Goal: Task Accomplishment & Management: Manage account settings

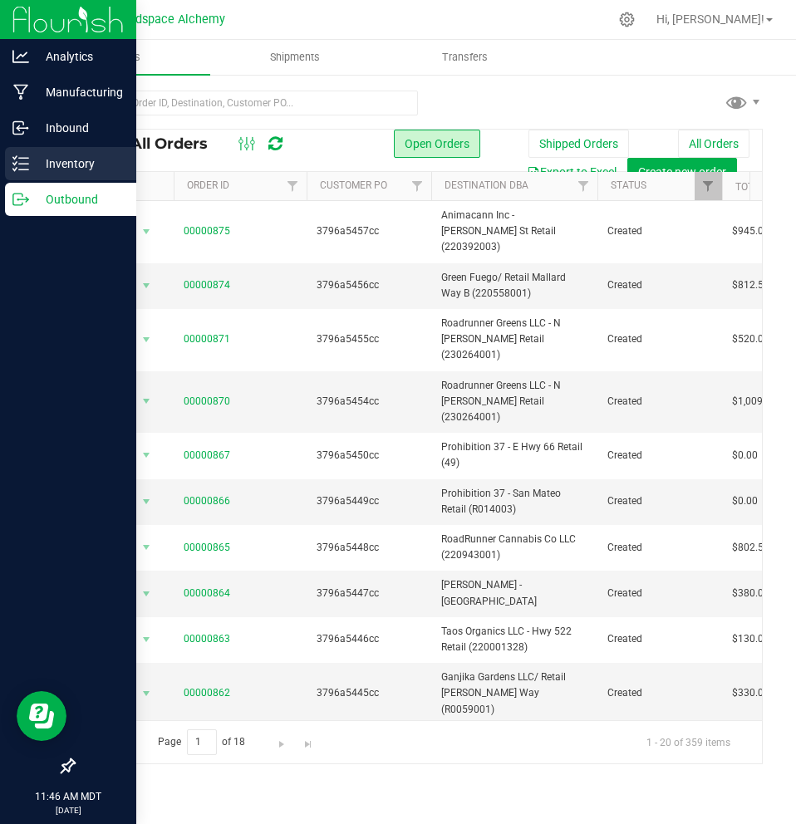
click at [19, 164] on line at bounding box center [23, 164] width 9 height 0
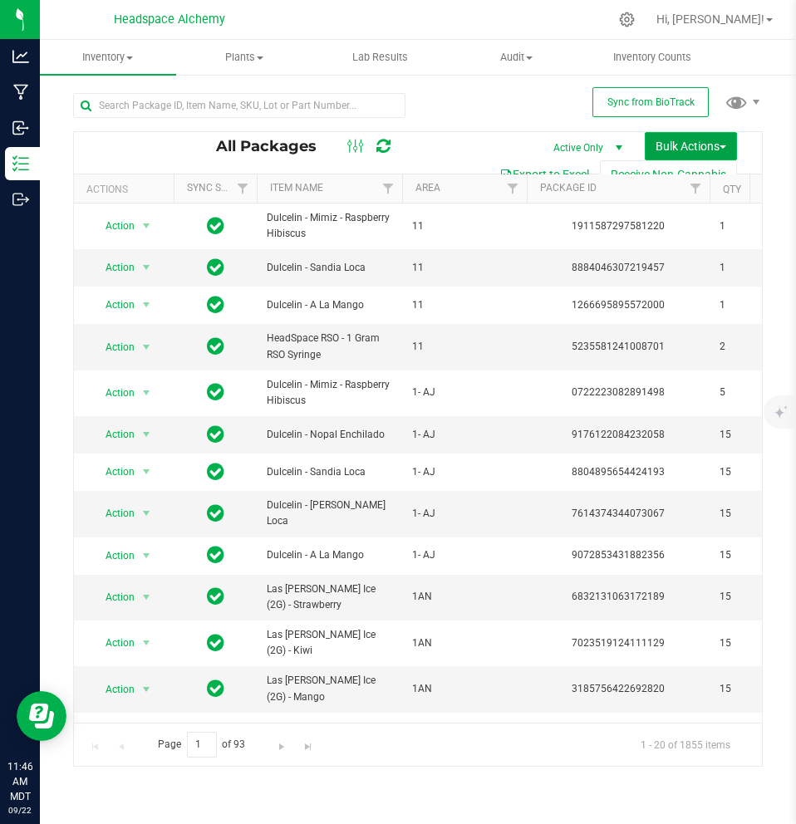
click at [710, 142] on span "Bulk Actions" at bounding box center [691, 146] width 71 height 13
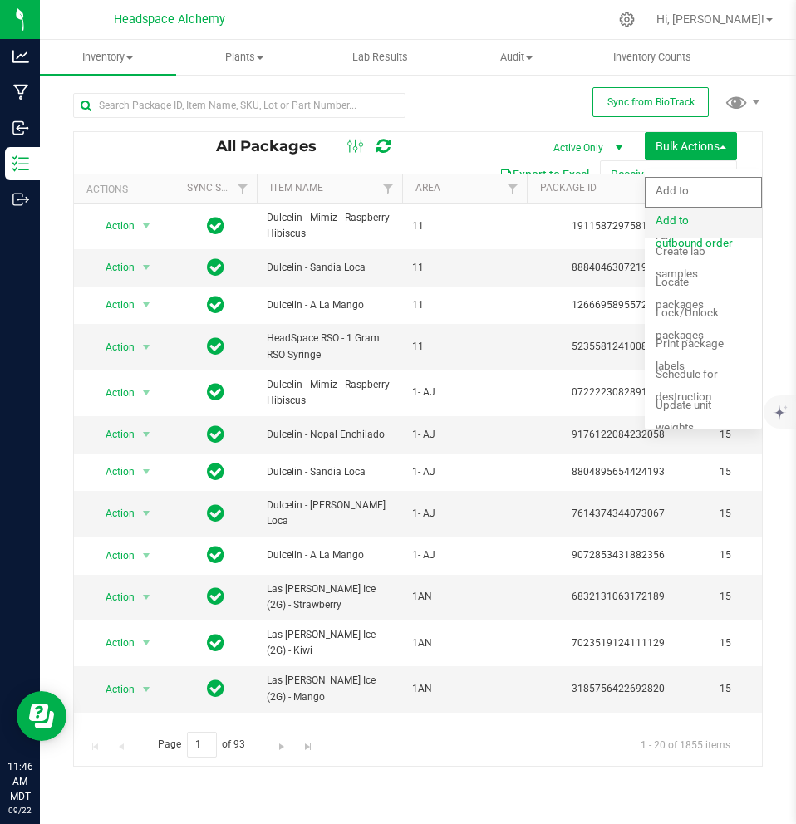
click at [705, 224] on span "Add to outbound order" at bounding box center [694, 232] width 77 height 36
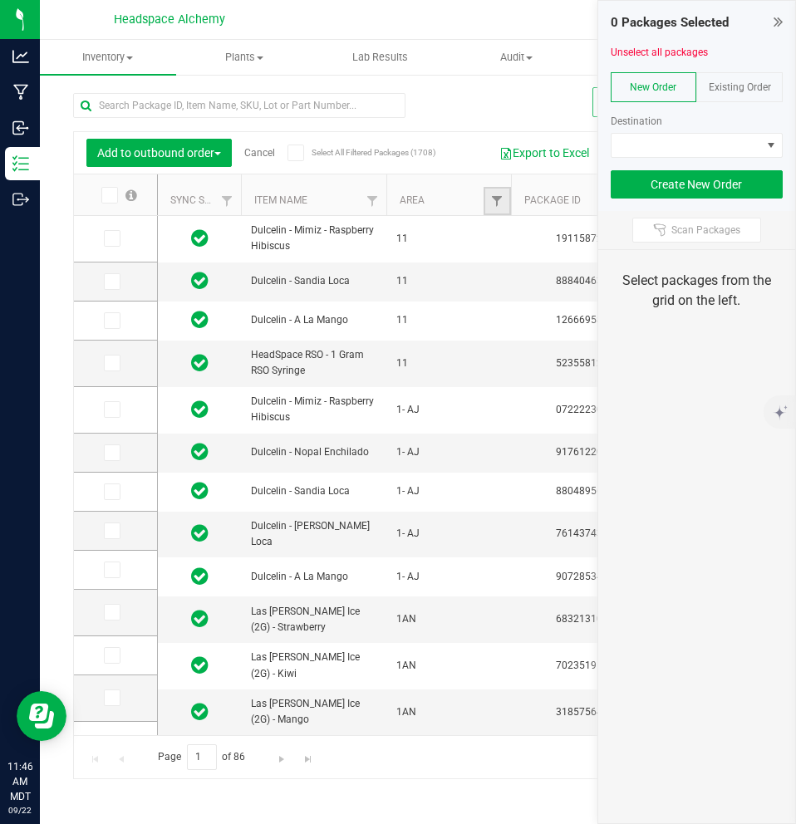
click at [487, 203] on link "Filter" at bounding box center [497, 201] width 27 height 28
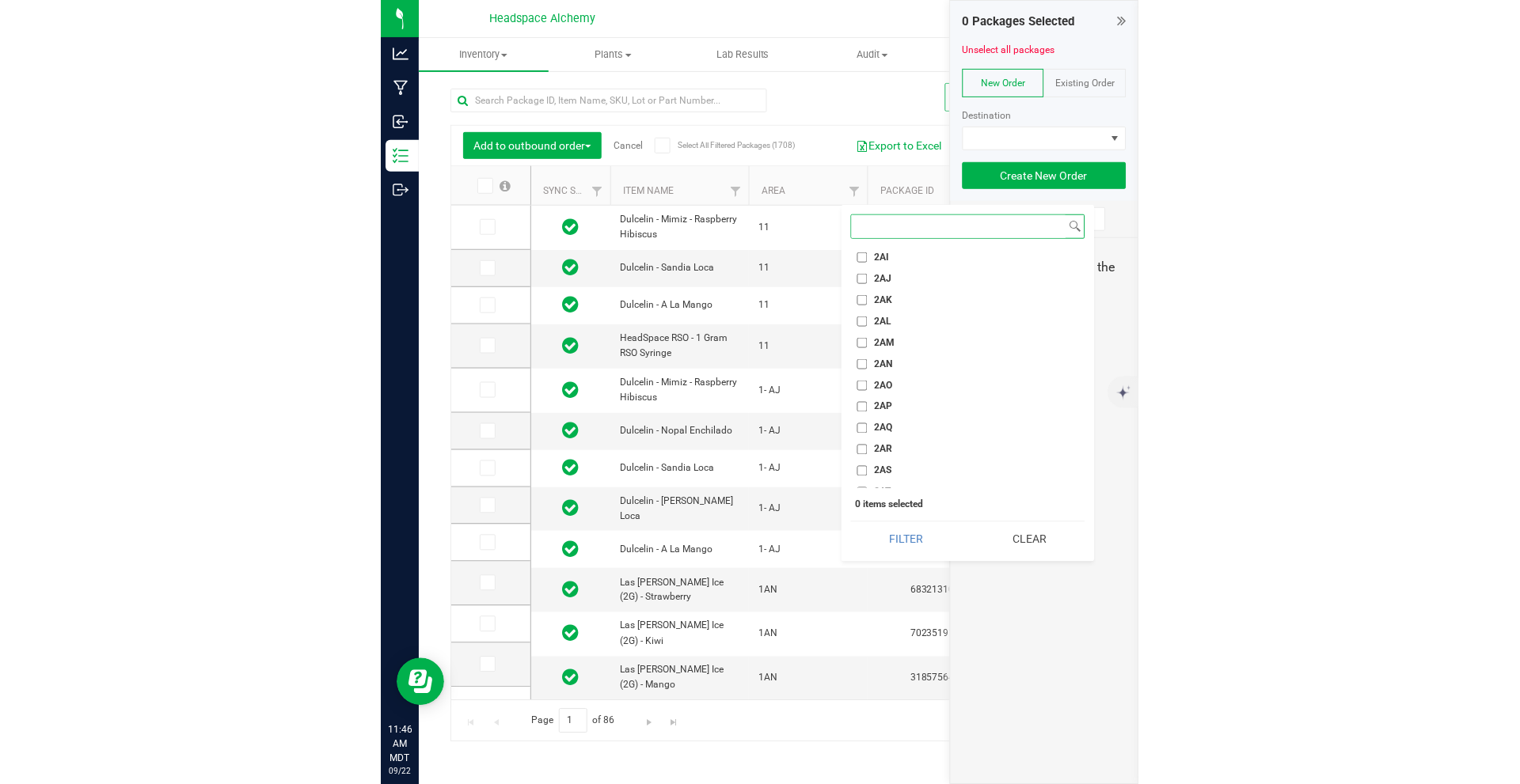
scroll to position [1900, 0]
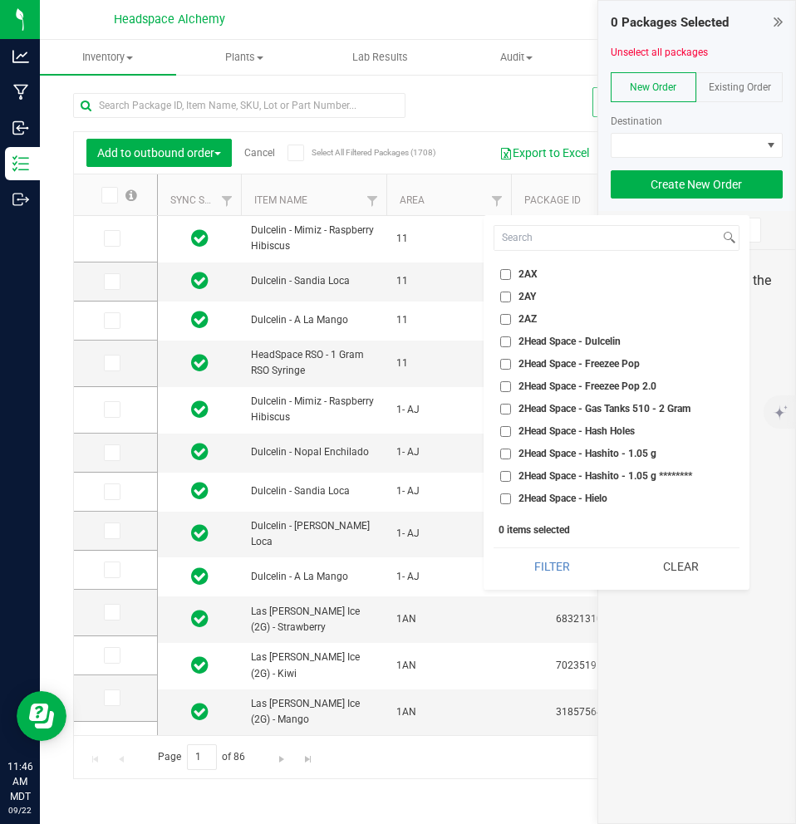
click at [535, 294] on span "2AY" at bounding box center [527, 297] width 17 height 10
click at [511, 294] on input "2AY" at bounding box center [505, 297] width 11 height 11
checkbox input "true"
click at [563, 565] on button "Filter" at bounding box center [552, 566] width 117 height 37
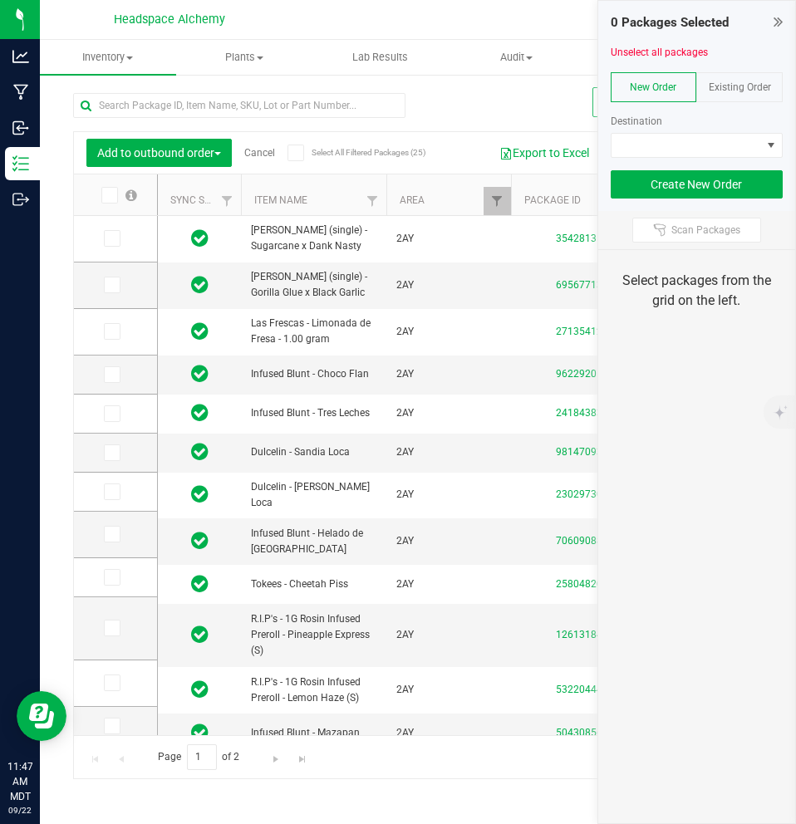
click at [504, 106] on div "Add to outbound order Cancel Select All Filtered Packages (25) Add to manufactu…" at bounding box center [418, 428] width 690 height 702
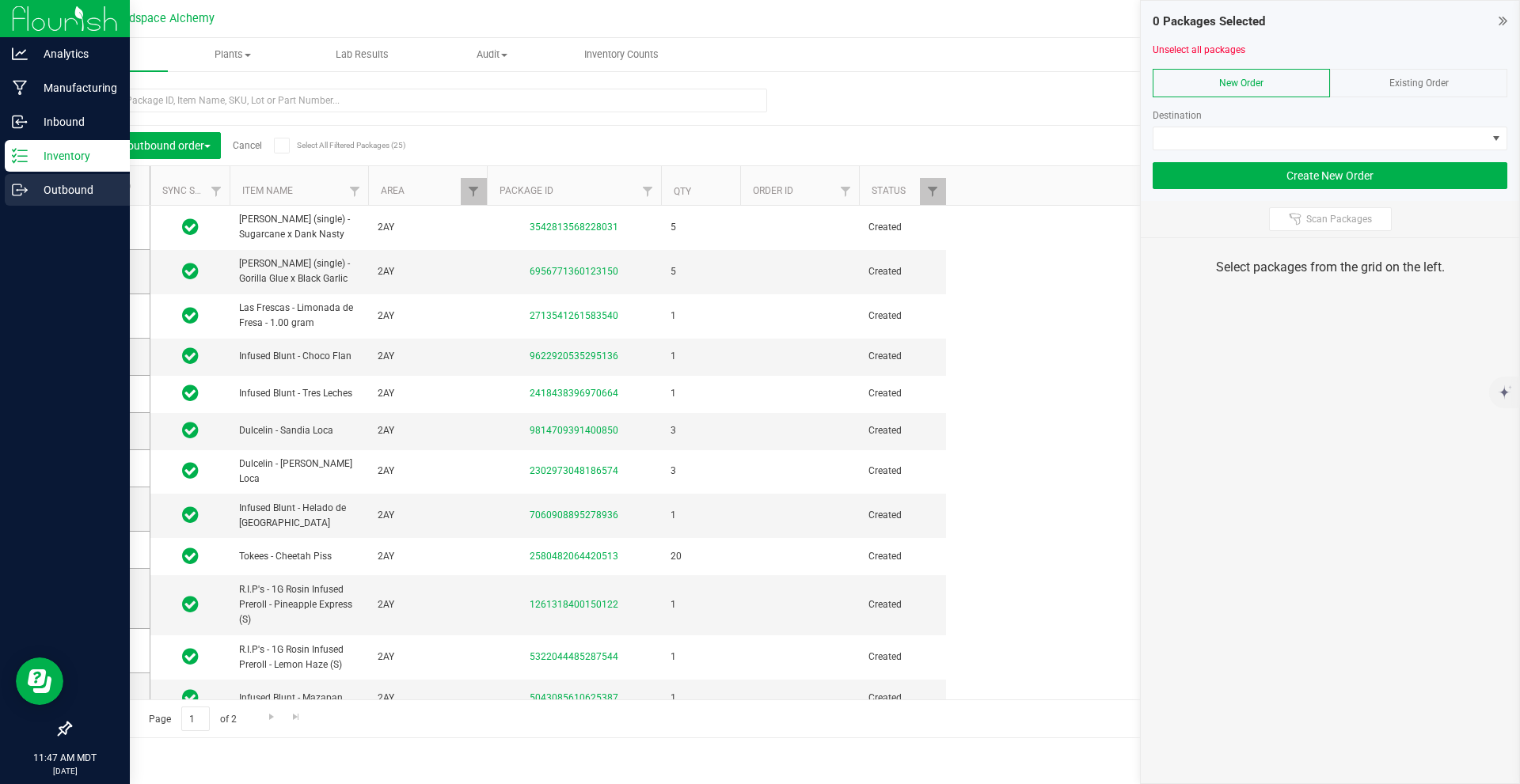
click at [40, 180] on div "Outbound" at bounding box center [67, 190] width 125 height 31
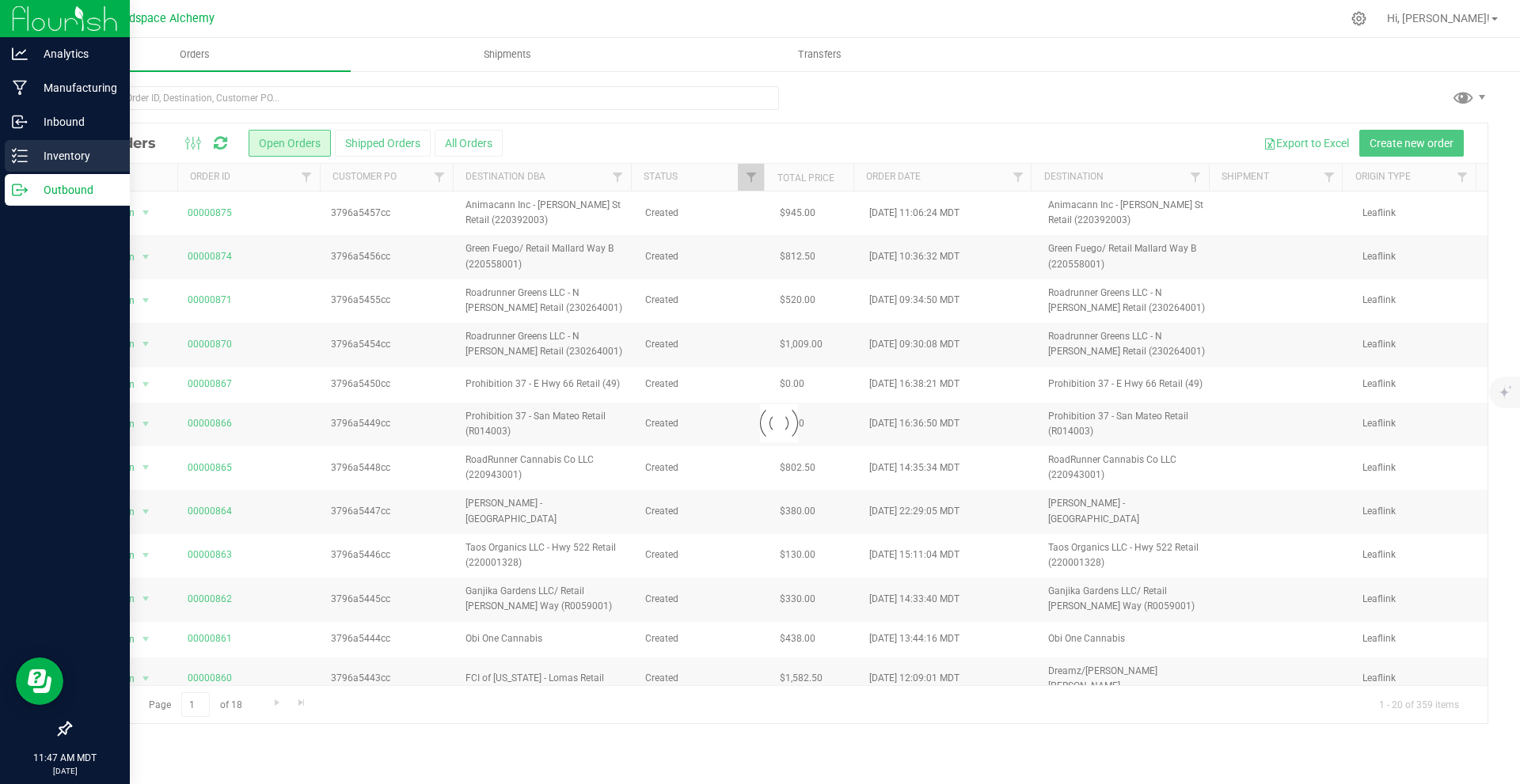
click at [27, 149] on icon at bounding box center [19, 155] width 16 height 16
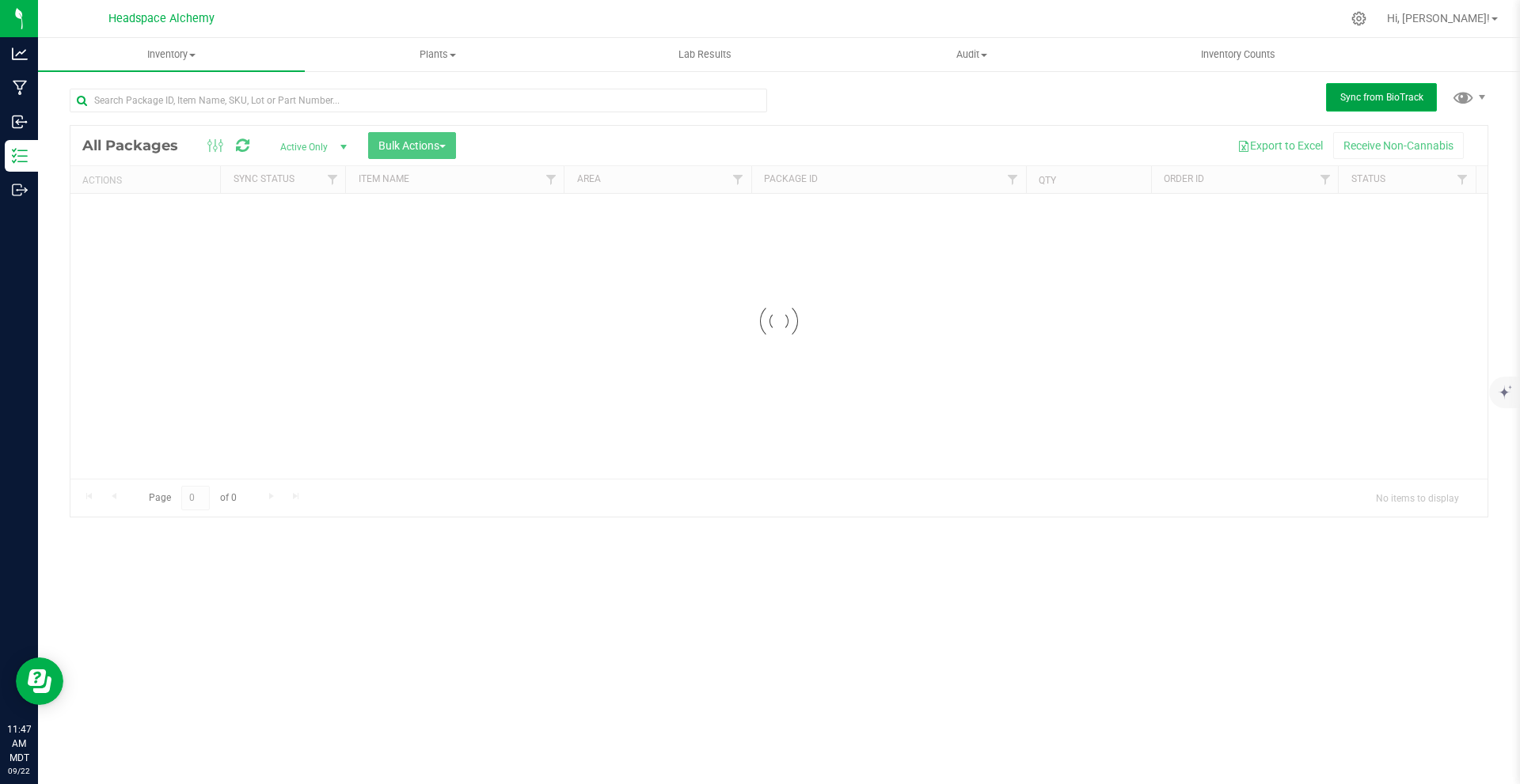
click at [758, 103] on button "Sync from BioTrack" at bounding box center [1382, 97] width 111 height 29
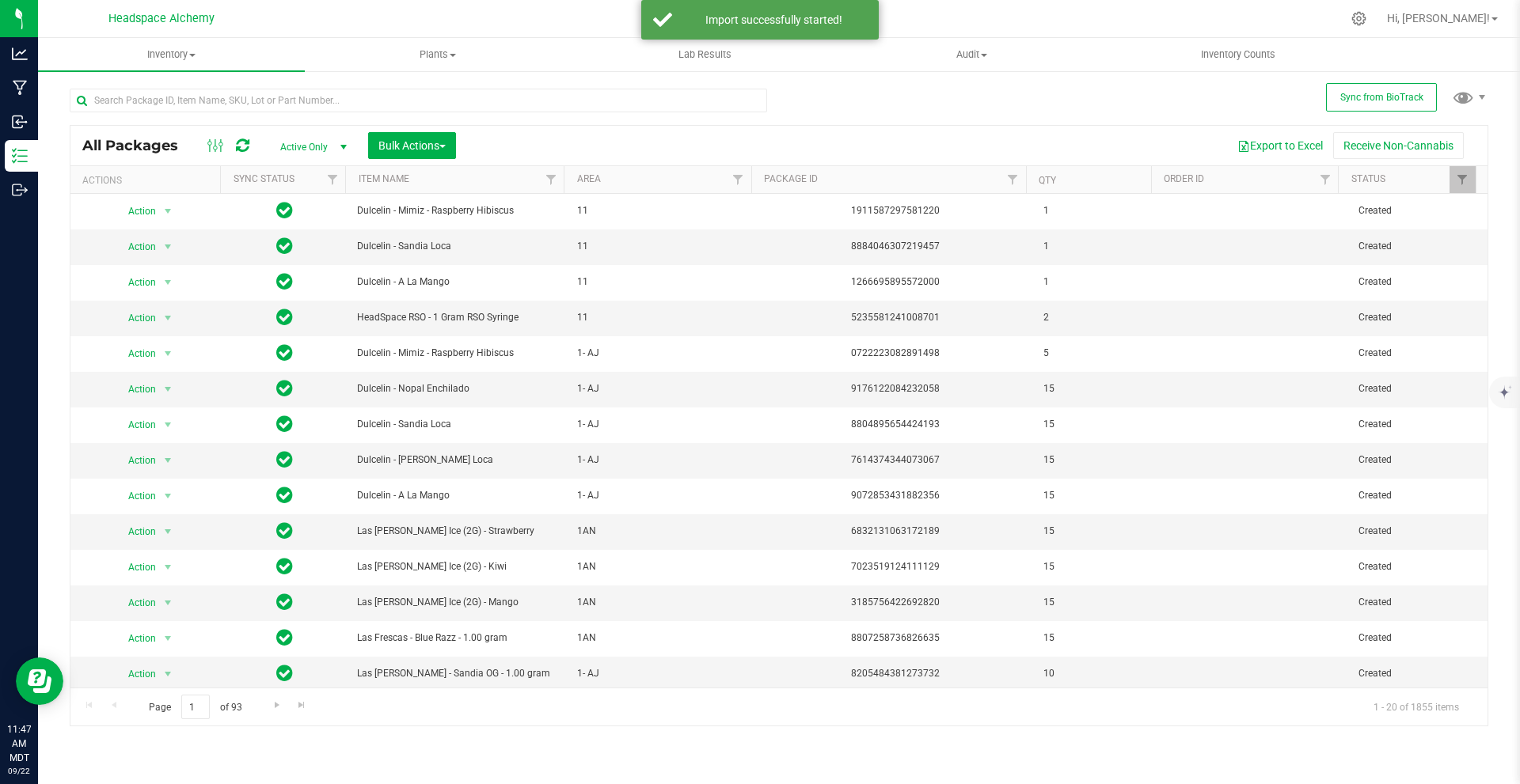
click at [337, 144] on span "select" at bounding box center [343, 147] width 12 height 12
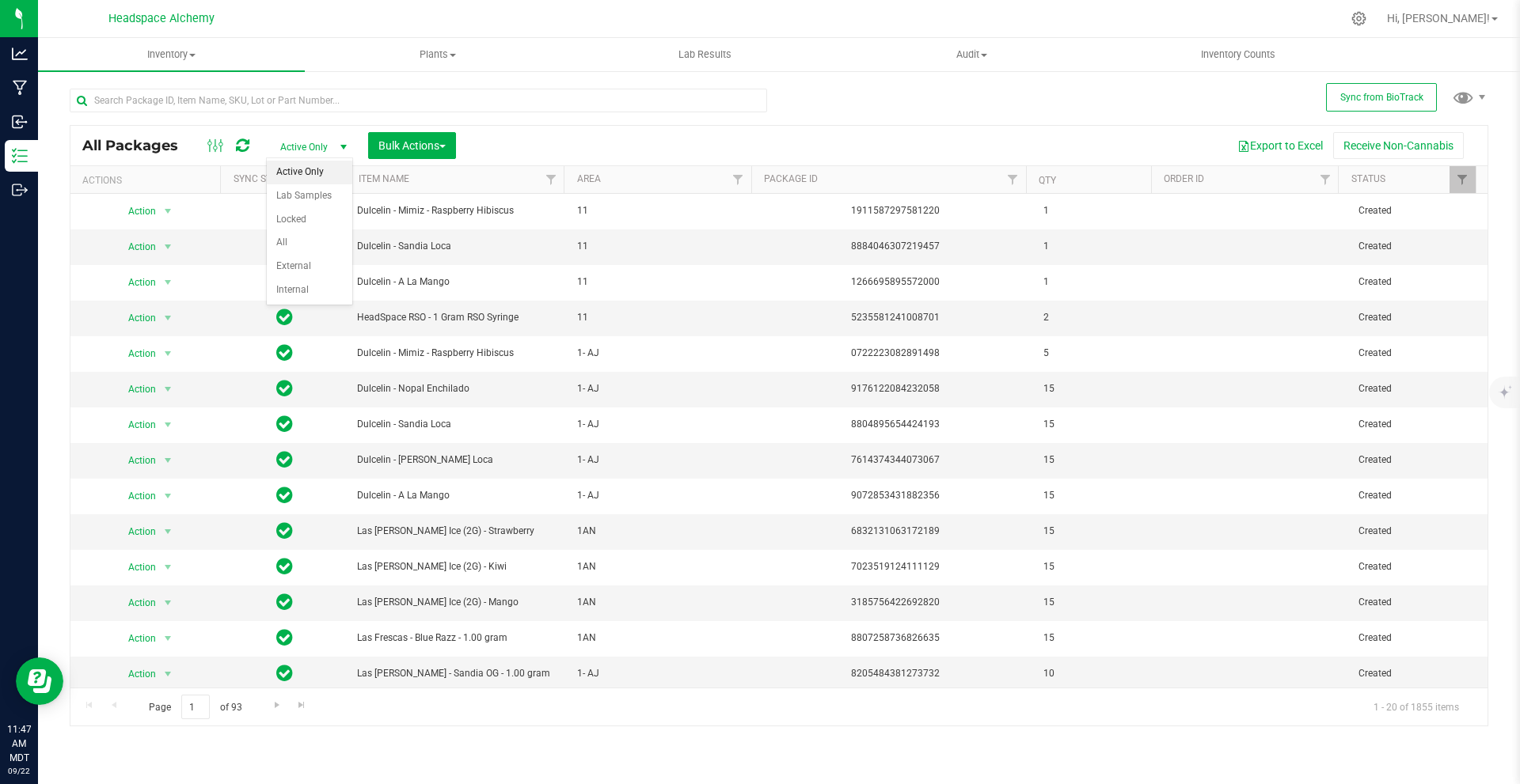
click at [604, 122] on div at bounding box center [418, 107] width 698 height 36
click at [436, 137] on button "Bulk Actions" at bounding box center [412, 146] width 88 height 27
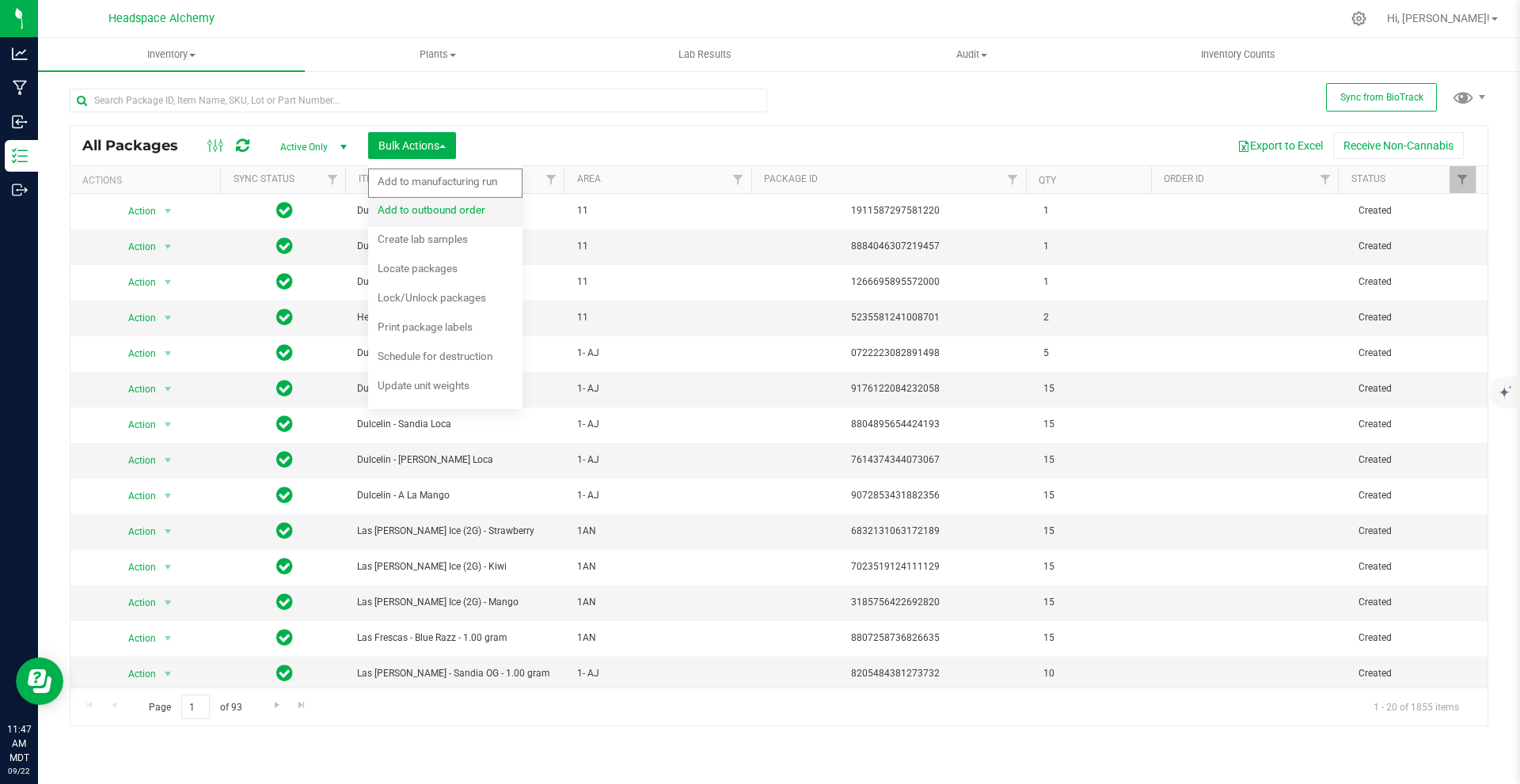
click at [467, 219] on div "Add to outbound order" at bounding box center [441, 211] width 129 height 26
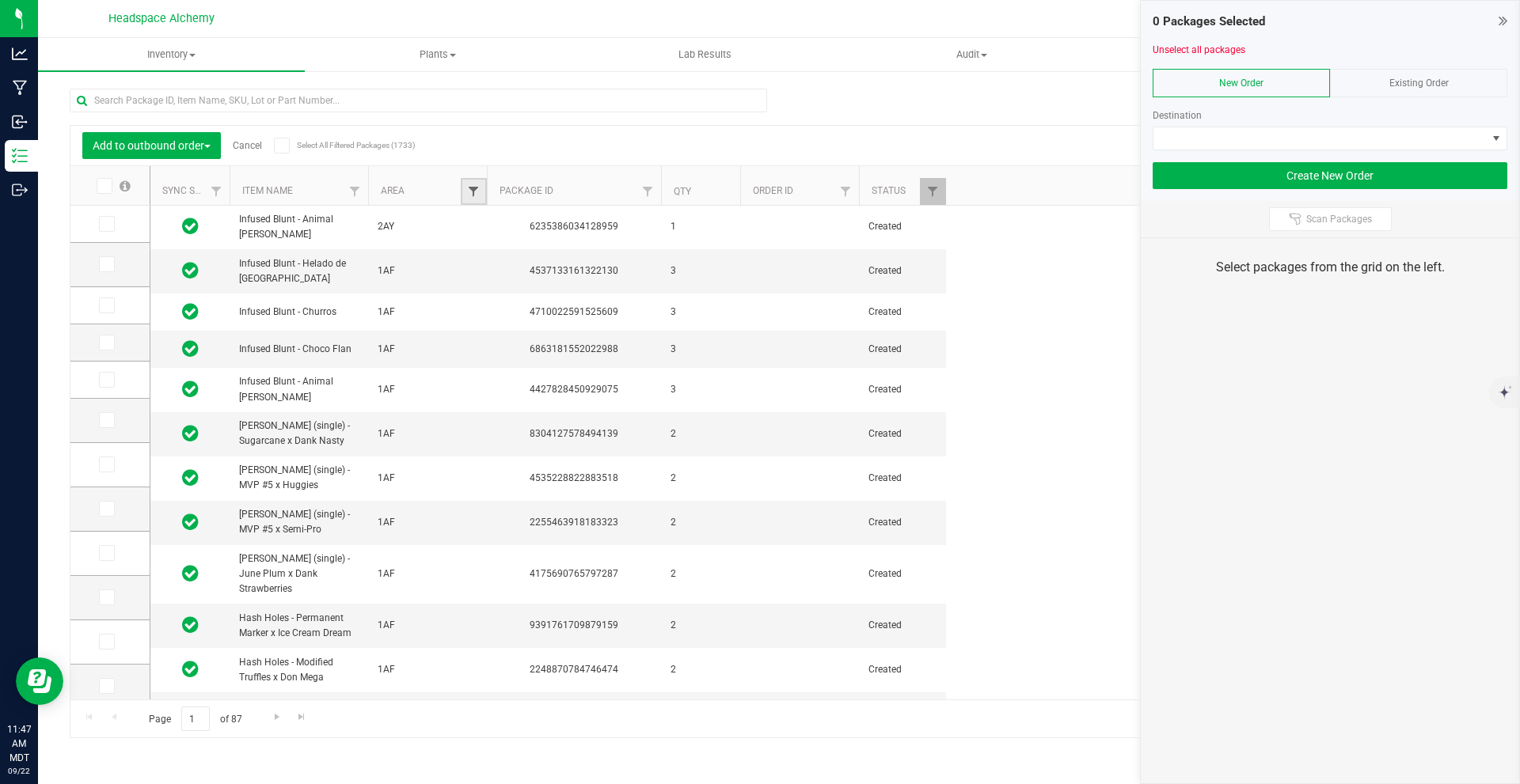
click at [472, 191] on span "Filter" at bounding box center [473, 191] width 12 height 12
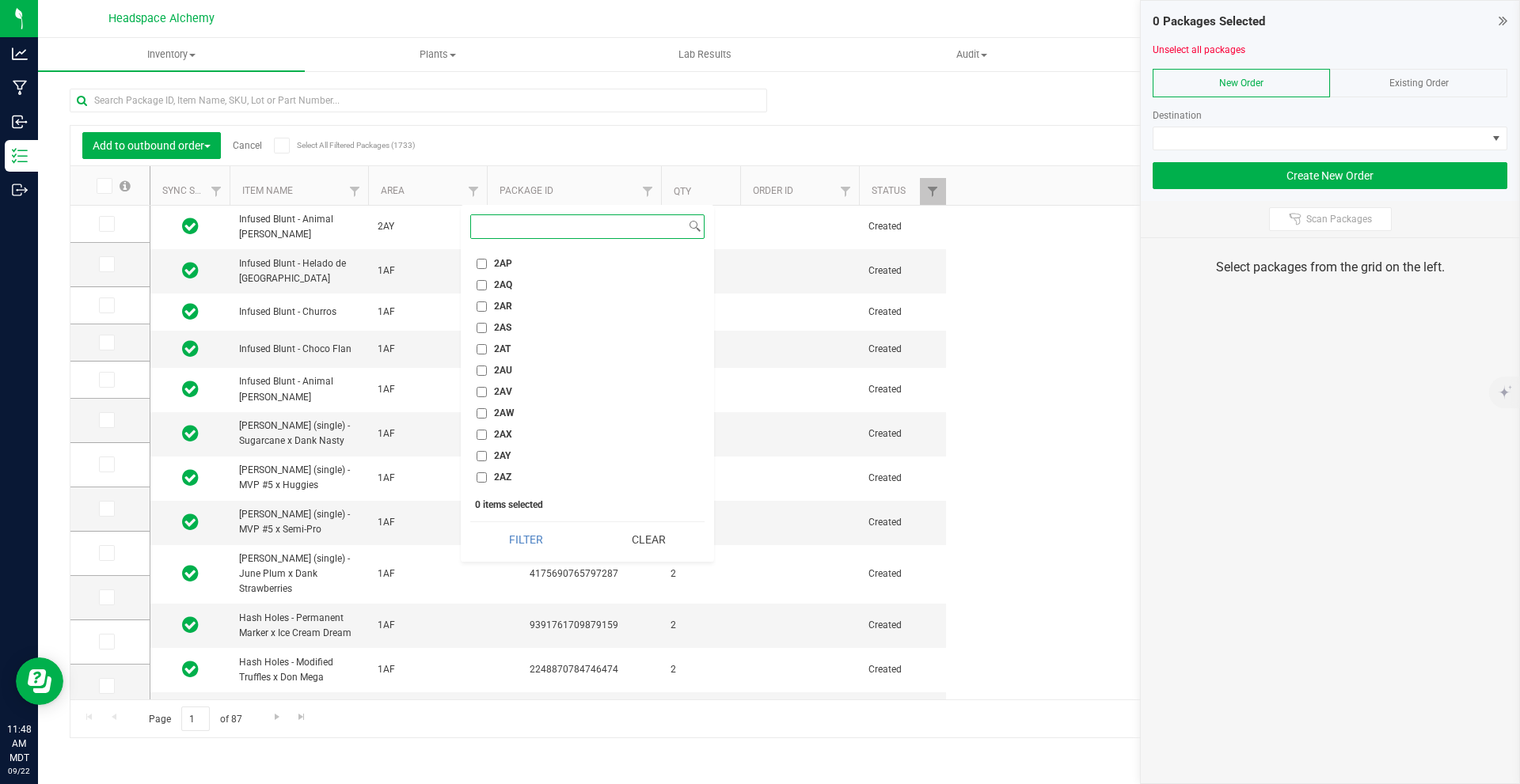
scroll to position [1884, 0]
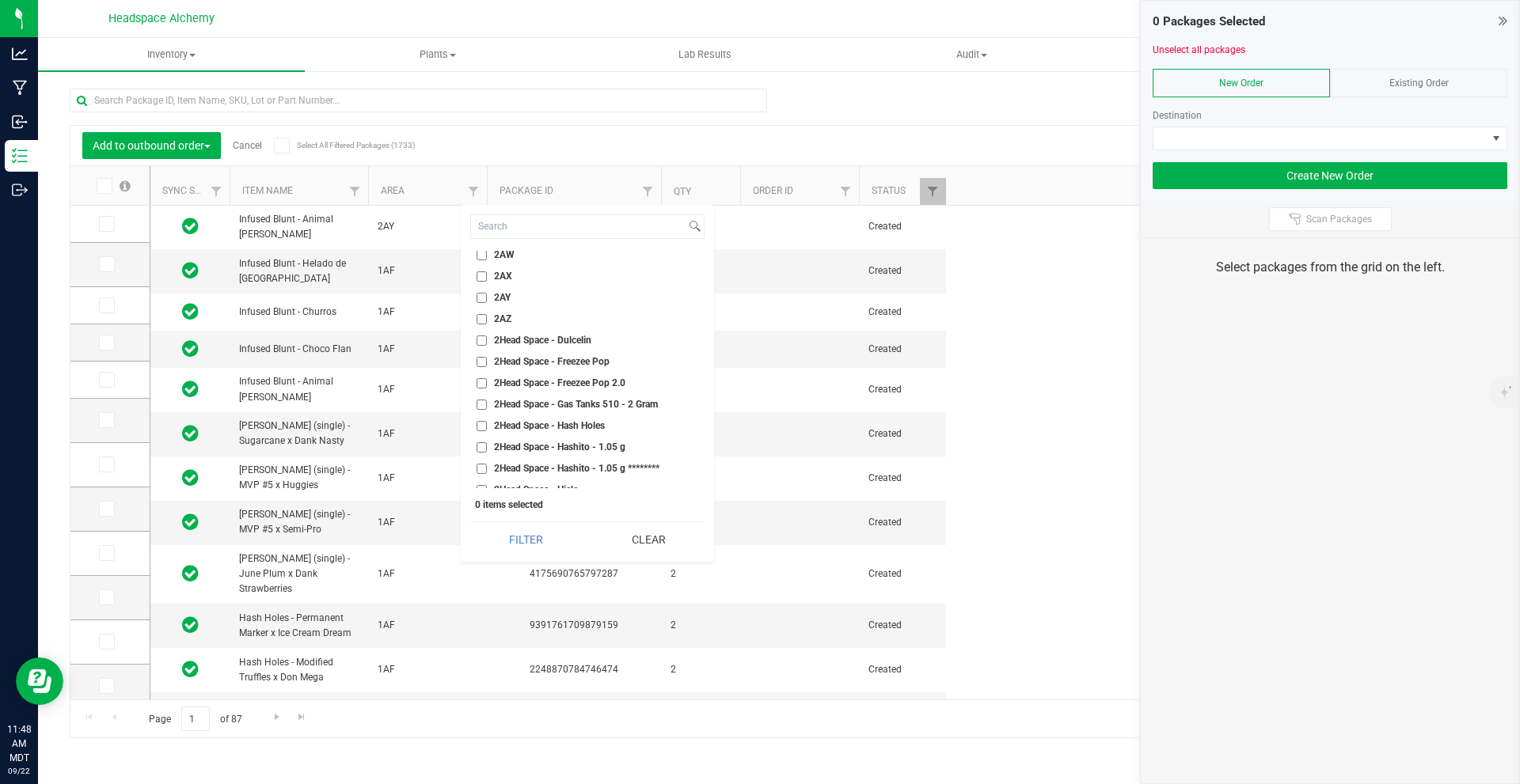
click at [480, 295] on input "2AY" at bounding box center [481, 297] width 10 height 10
checkbox input "true"
click at [559, 535] on button "Filter" at bounding box center [526, 539] width 111 height 35
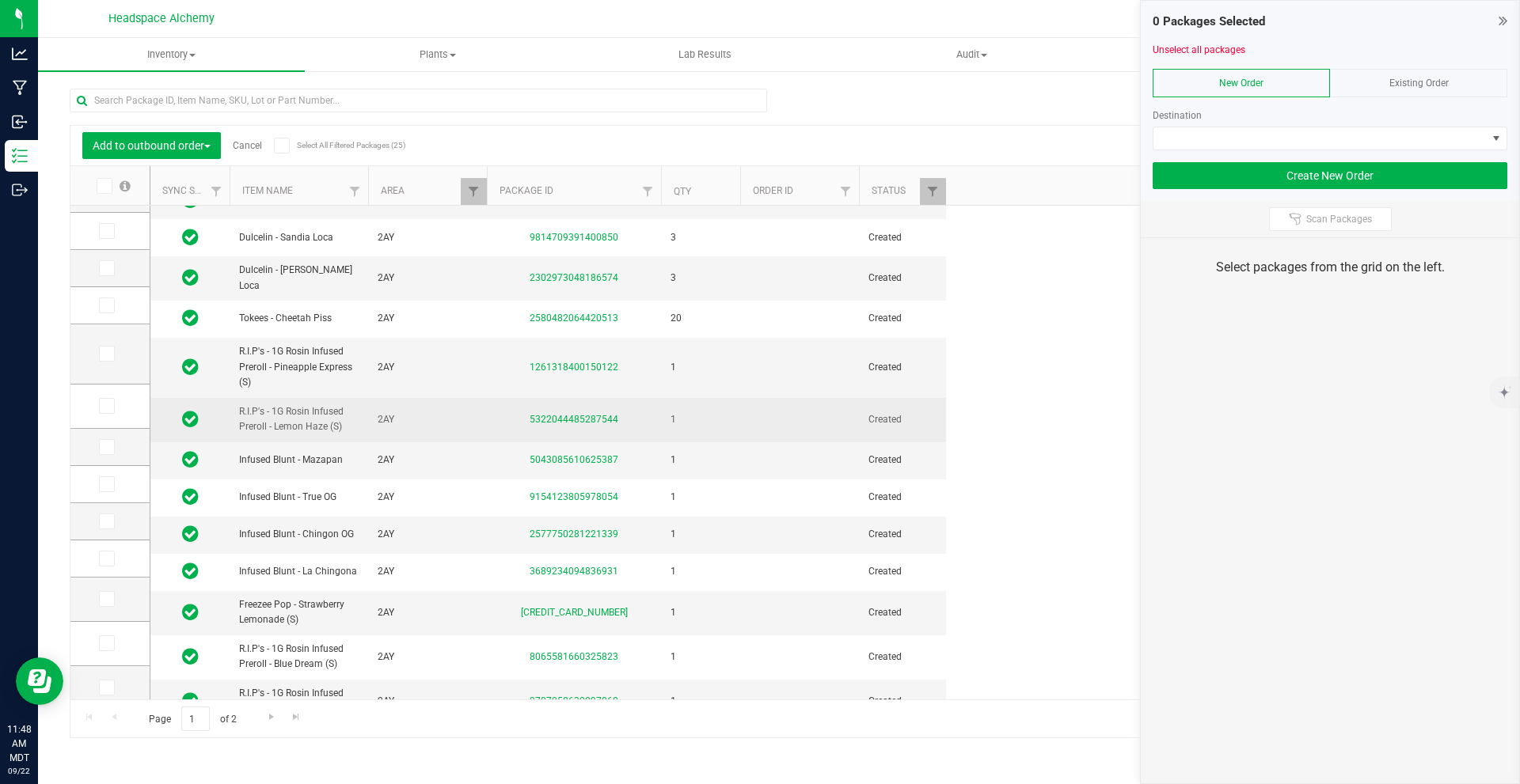
scroll to position [330, 0]
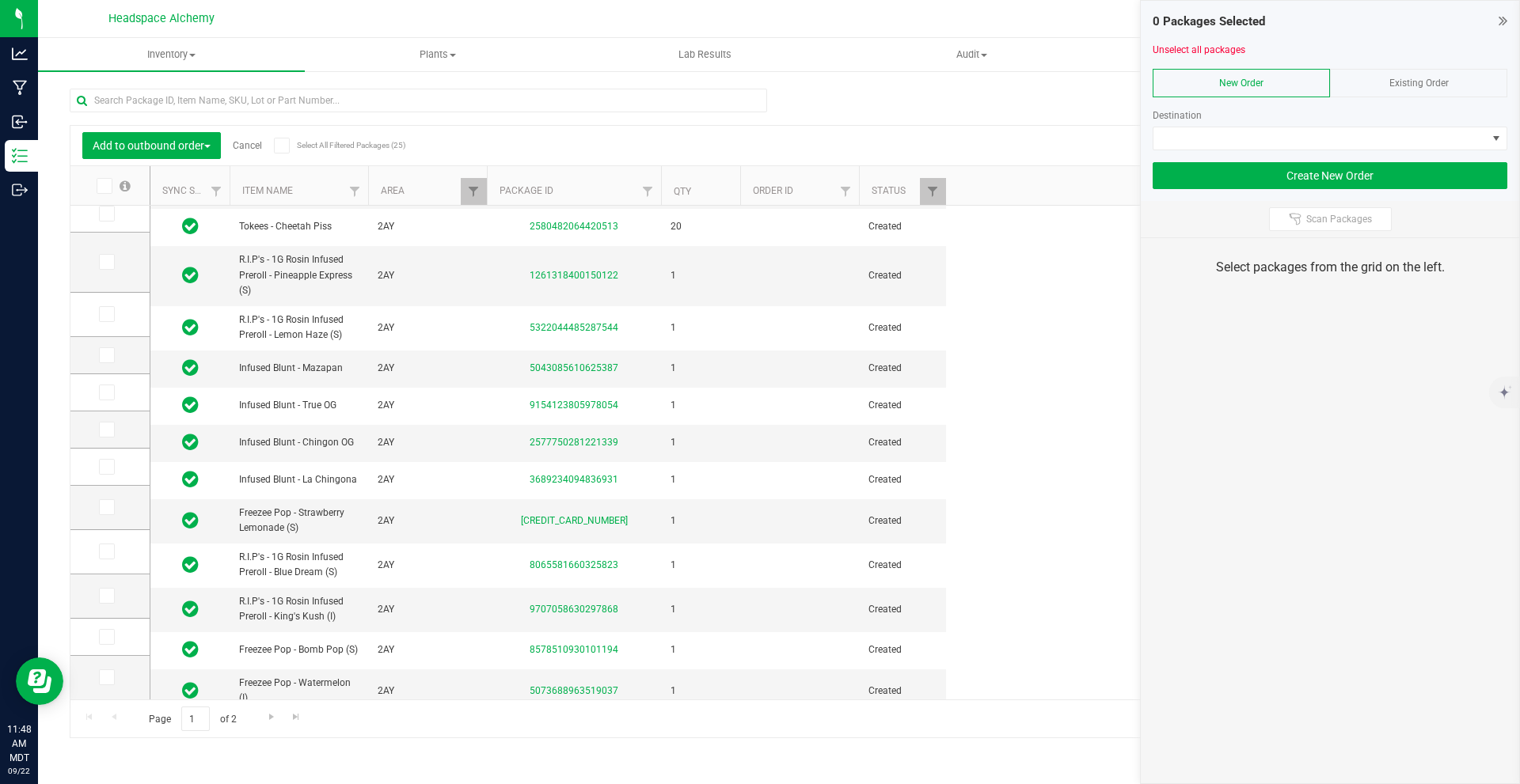
click at [758, 87] on span "Existing Order" at bounding box center [1419, 83] width 59 height 11
click at [758, 138] on span at bounding box center [1321, 138] width 334 height 22
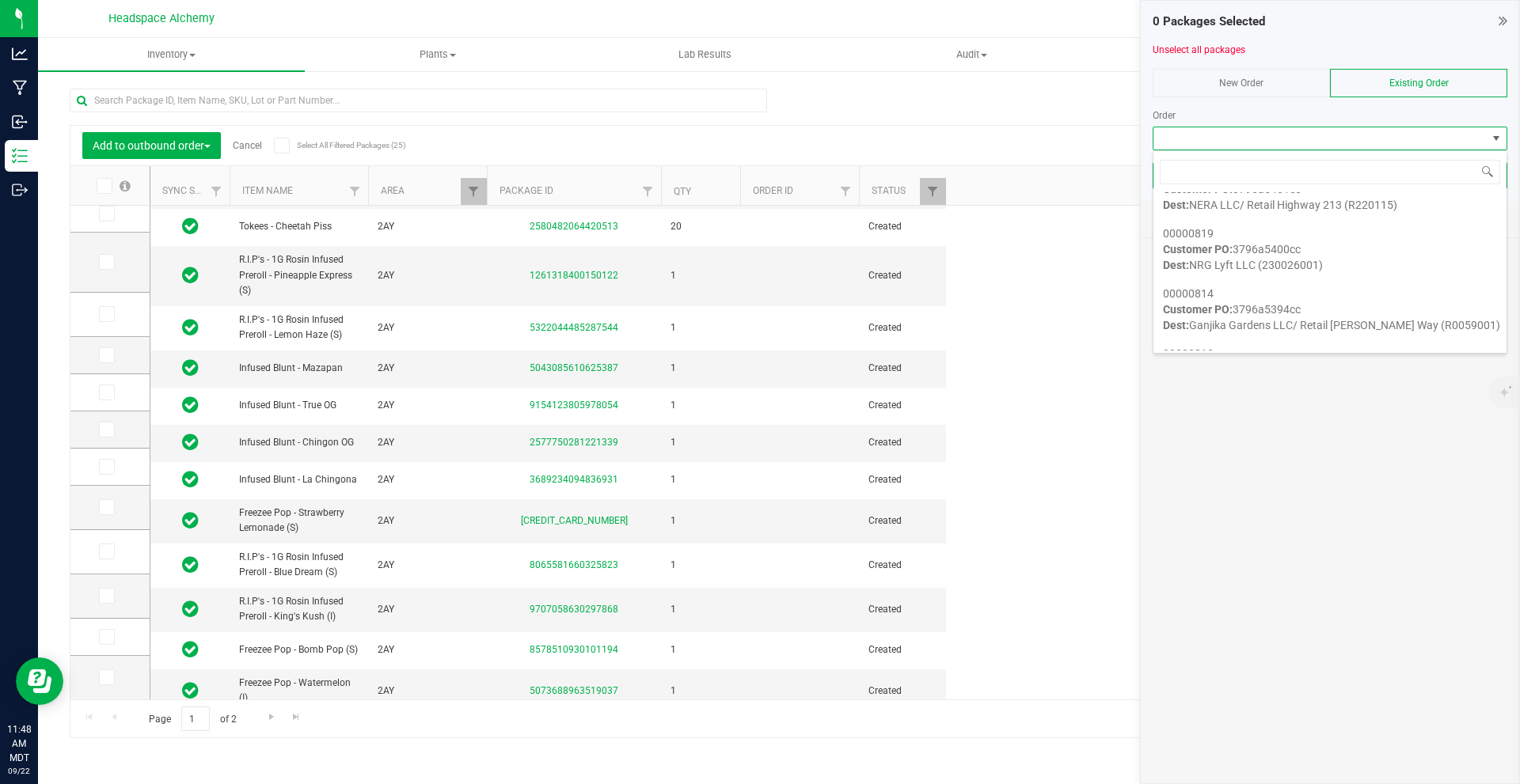
scroll to position [1979, 0]
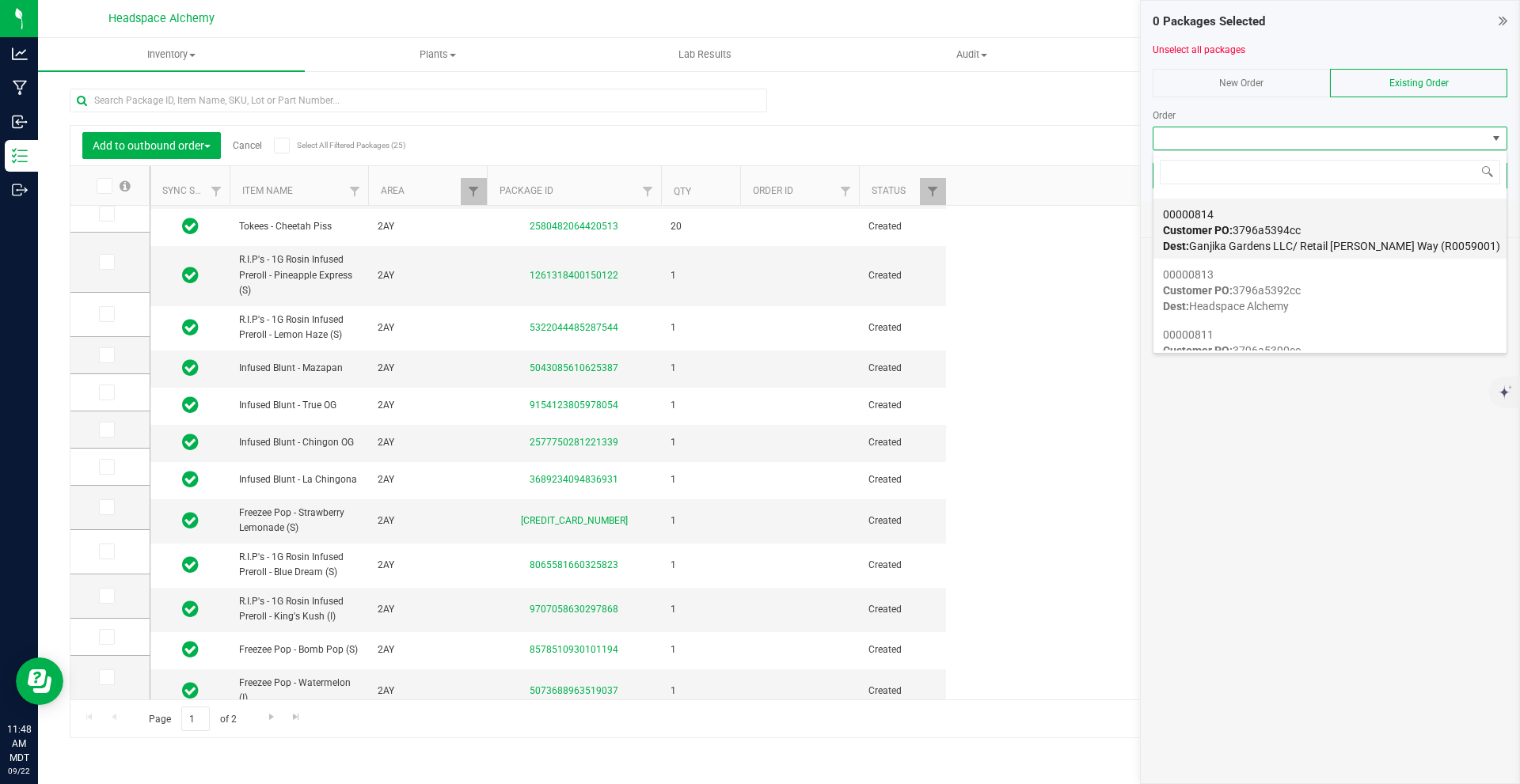
click at [758, 250] on span "Dest: Ganjika Gardens LLC/ Retail [PERSON_NAME] Way (R0059001)" at bounding box center [1332, 246] width 337 height 12
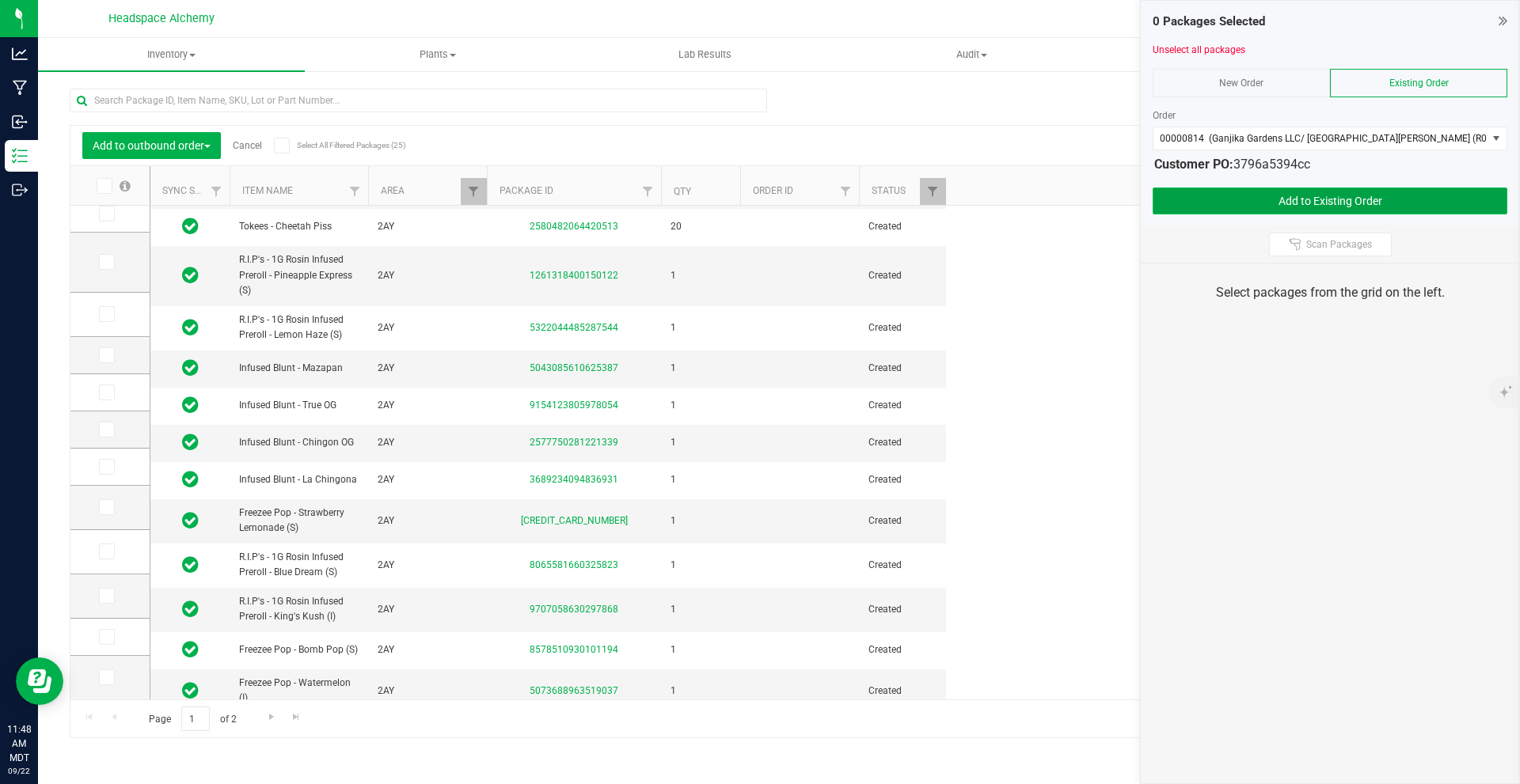
click at [758, 196] on button "Add to Existing Order" at bounding box center [1330, 201] width 355 height 27
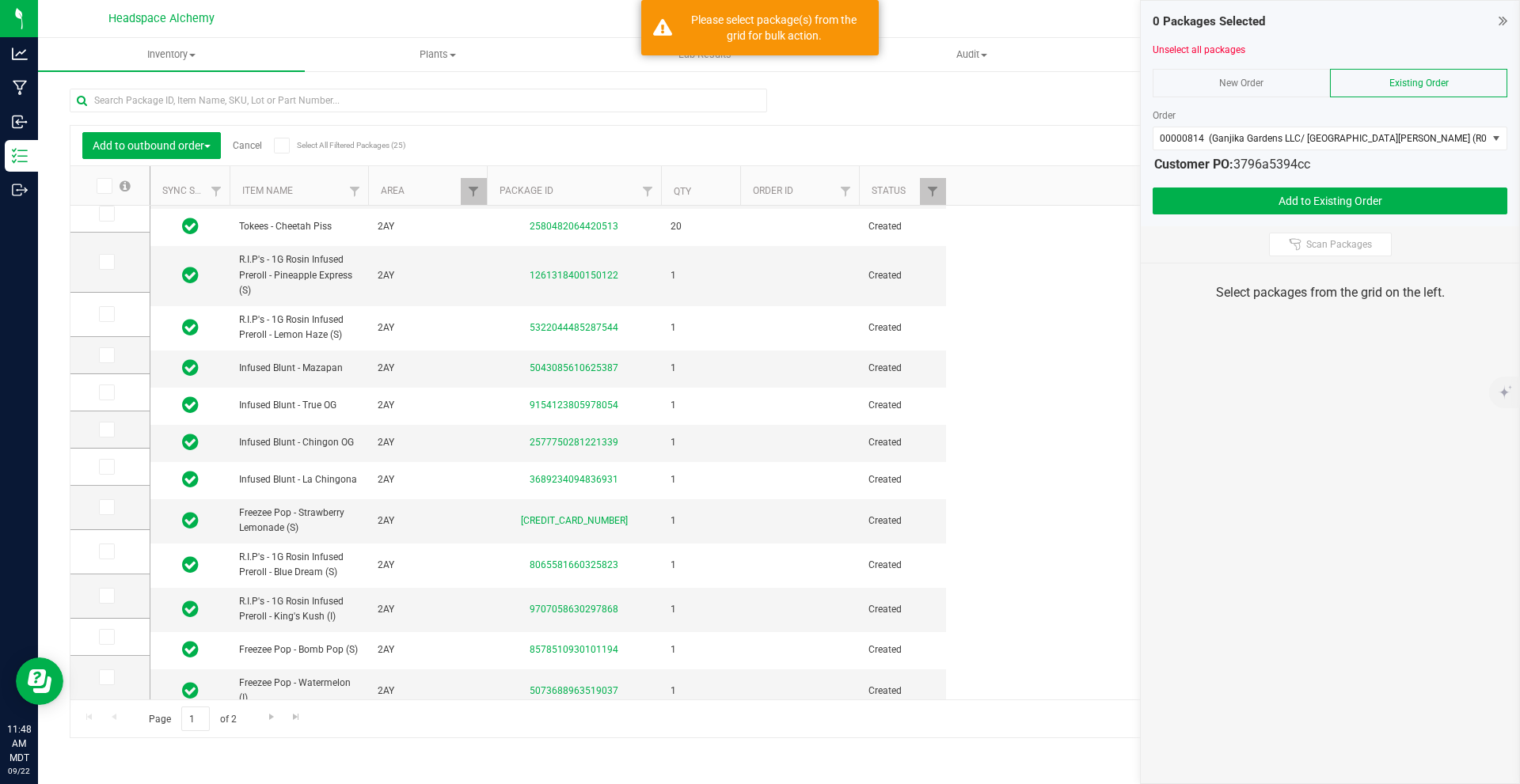
click at [108, 186] on icon at bounding box center [103, 186] width 10 height 0
click at [0, 0] on input "checkbox" at bounding box center [0, 0] width 0 height 0
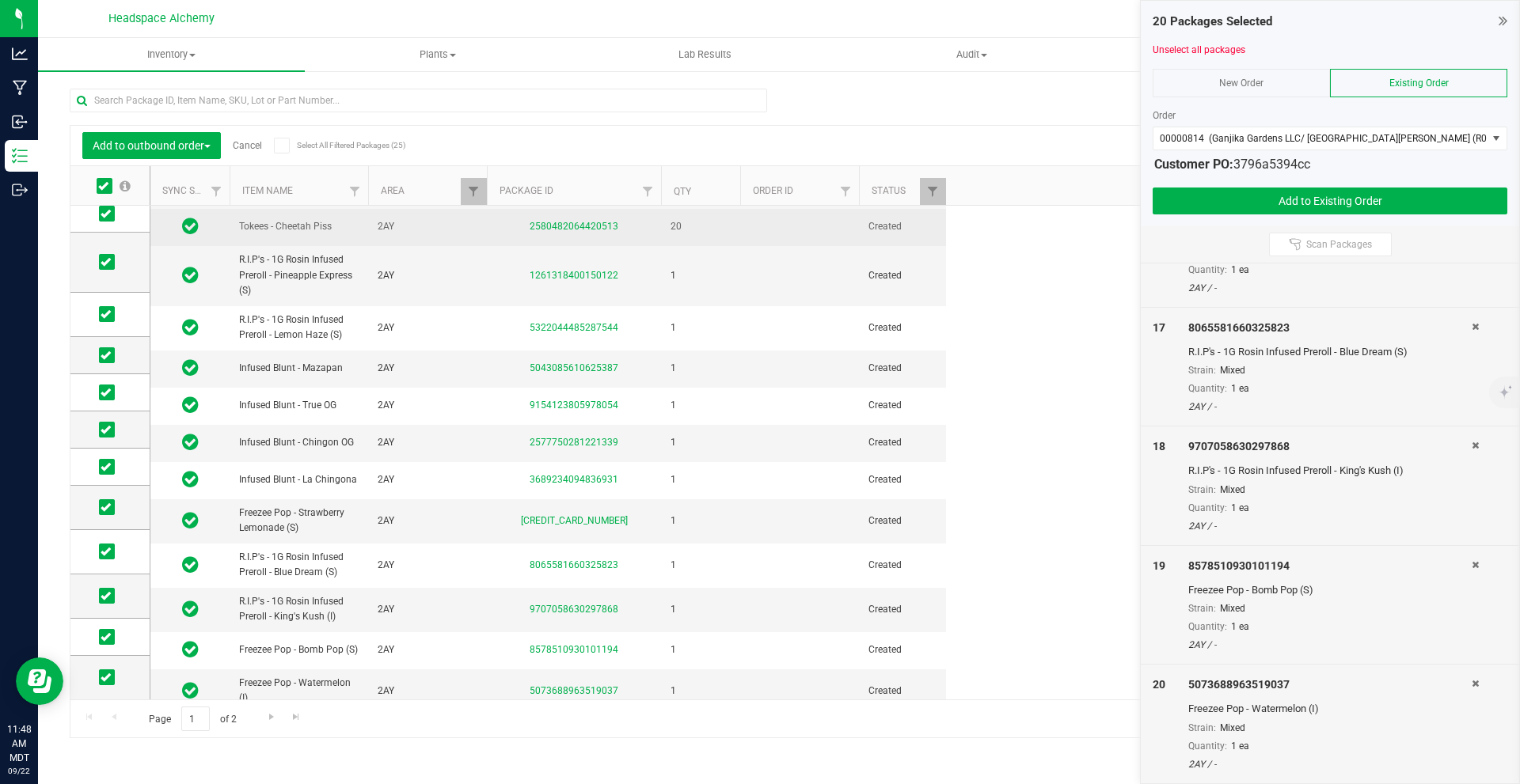
scroll to position [251, 0]
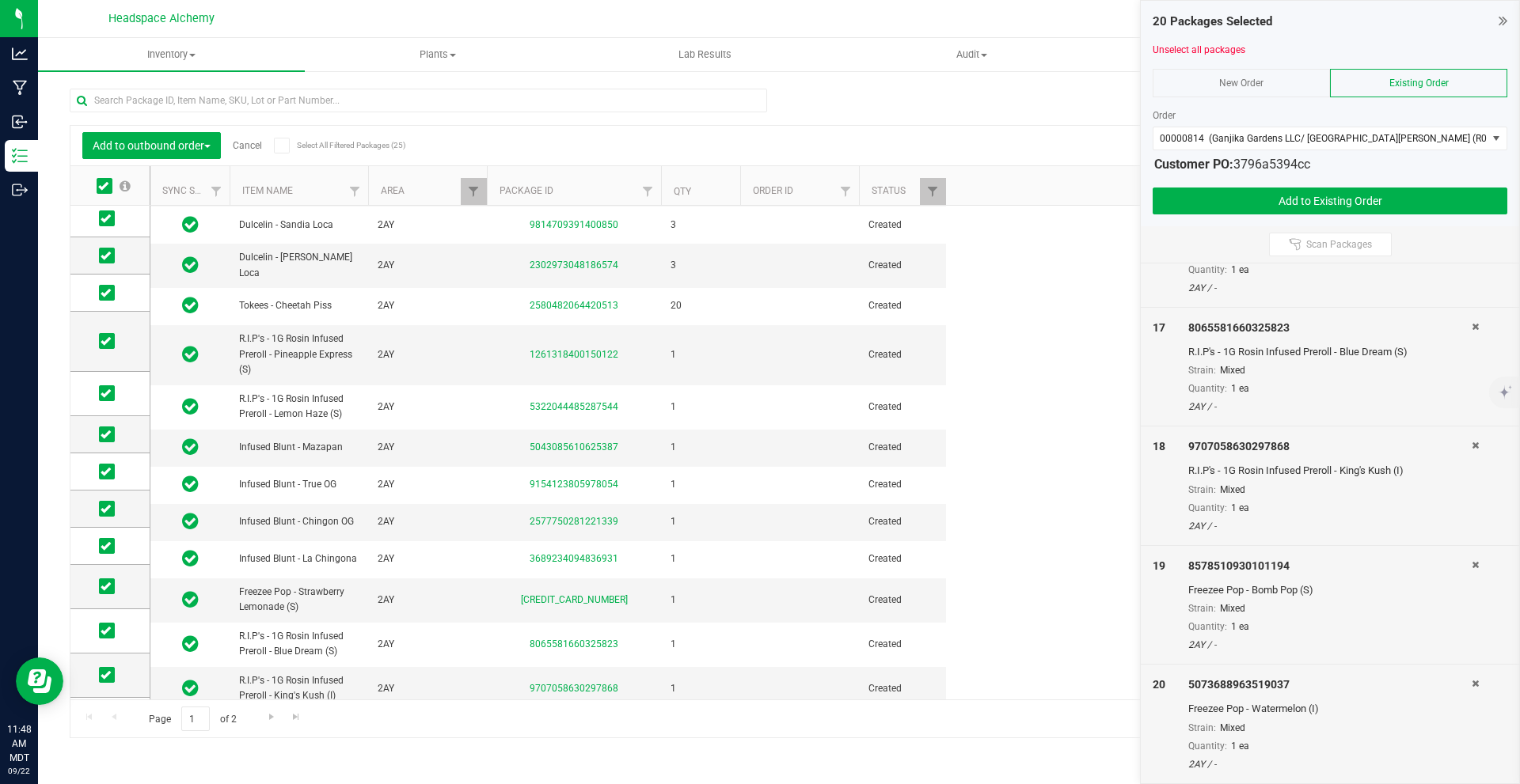
click at [283, 146] on icon at bounding box center [281, 146] width 10 height 0
click at [0, 0] on input "Select All Filtered Packages (25)" at bounding box center [0, 0] width 0 height 0
click at [758, 200] on button "Add to Existing Order" at bounding box center [1330, 201] width 355 height 27
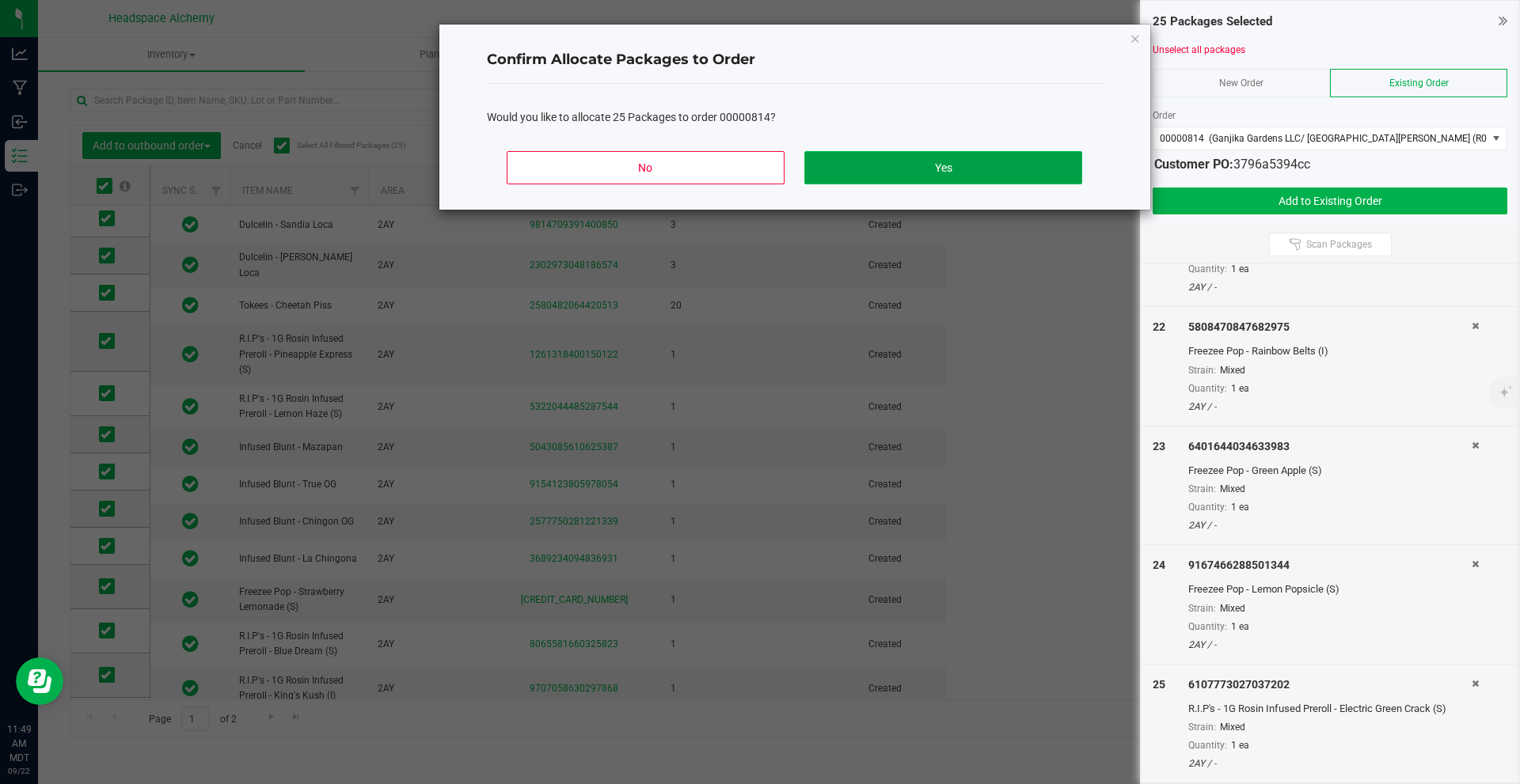
click at [758, 180] on button "Yes" at bounding box center [942, 168] width 277 height 33
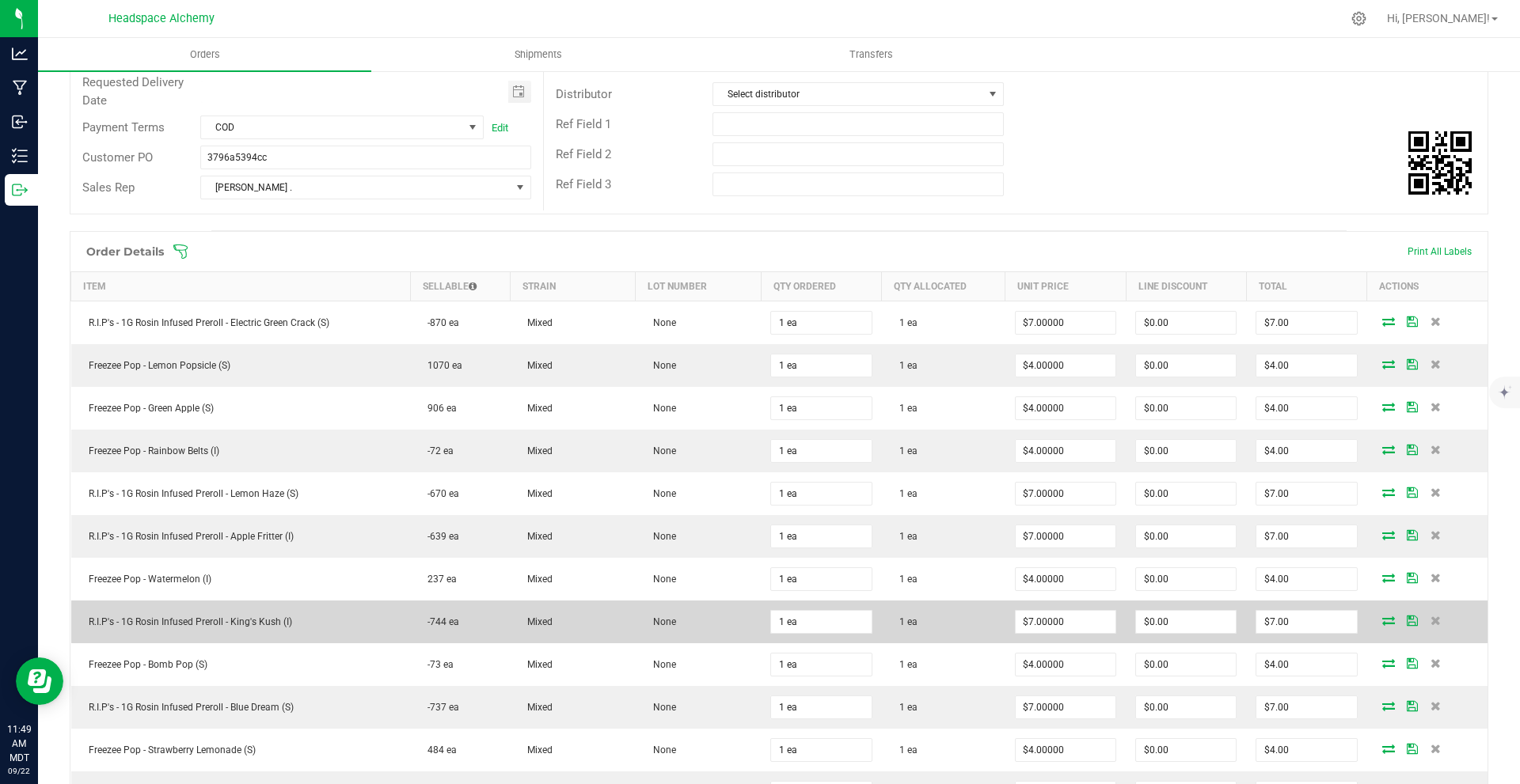
scroll to position [146, 0]
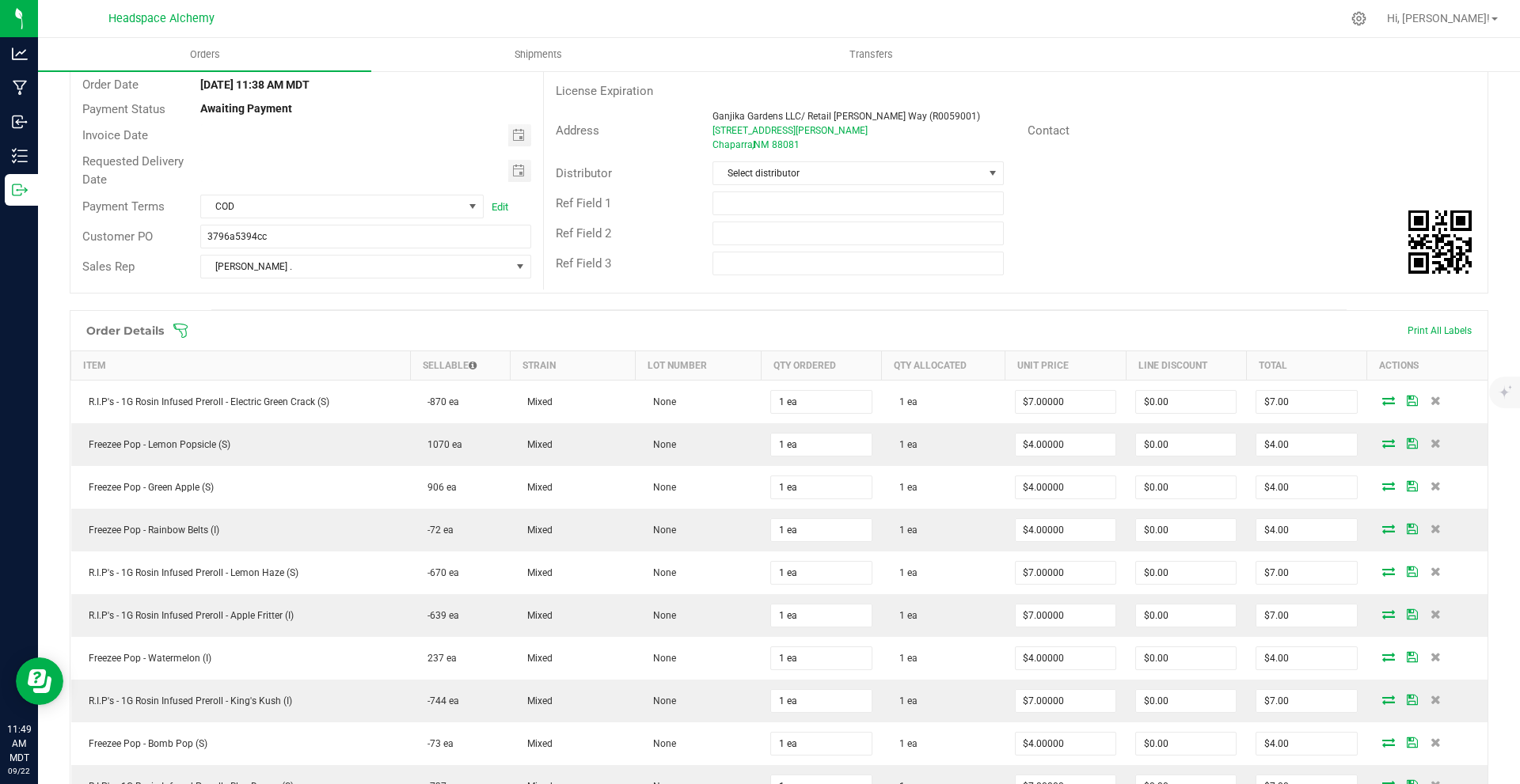
click at [131, 359] on th "Item" at bounding box center [241, 366] width 339 height 30
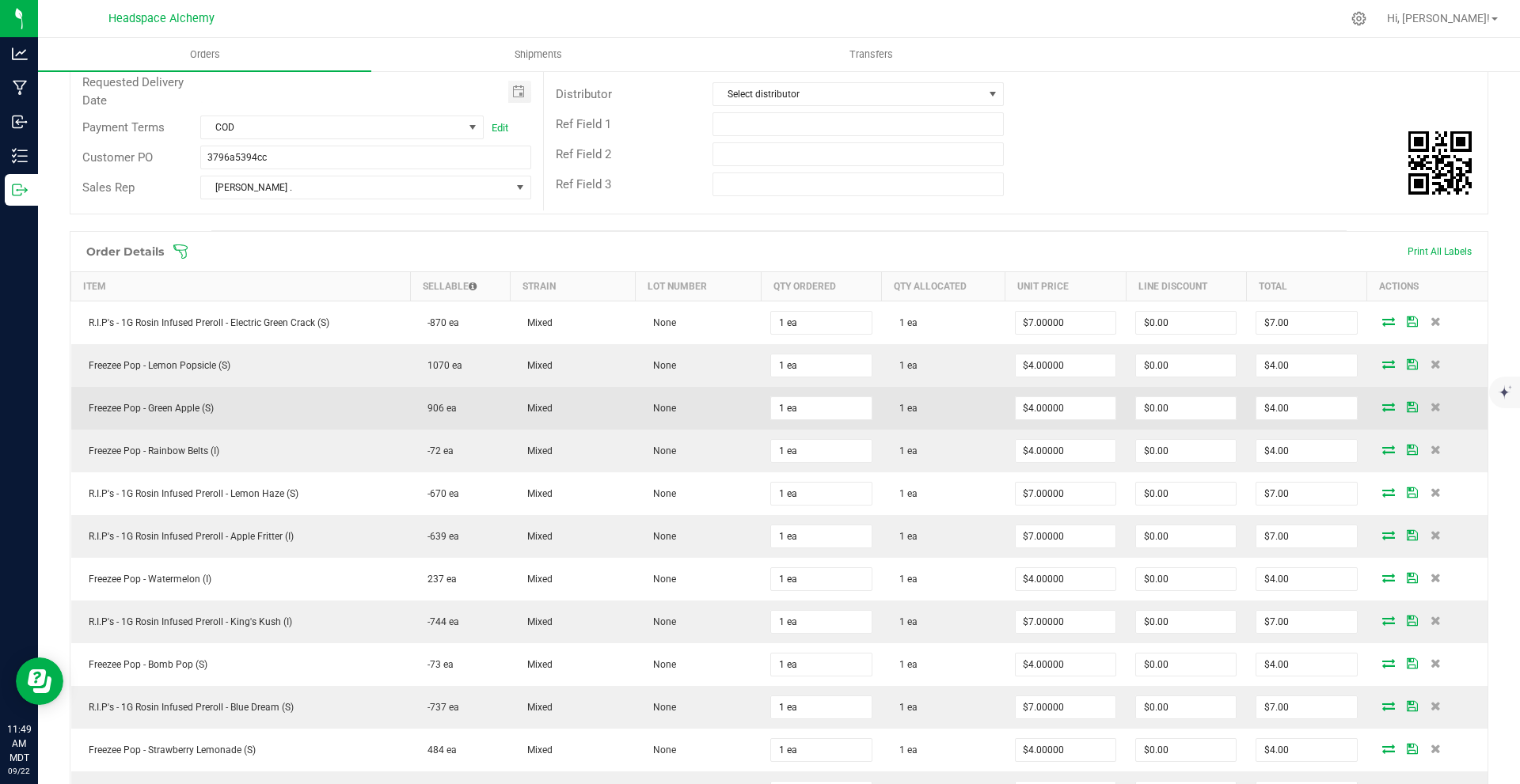
scroll to position [304, 0]
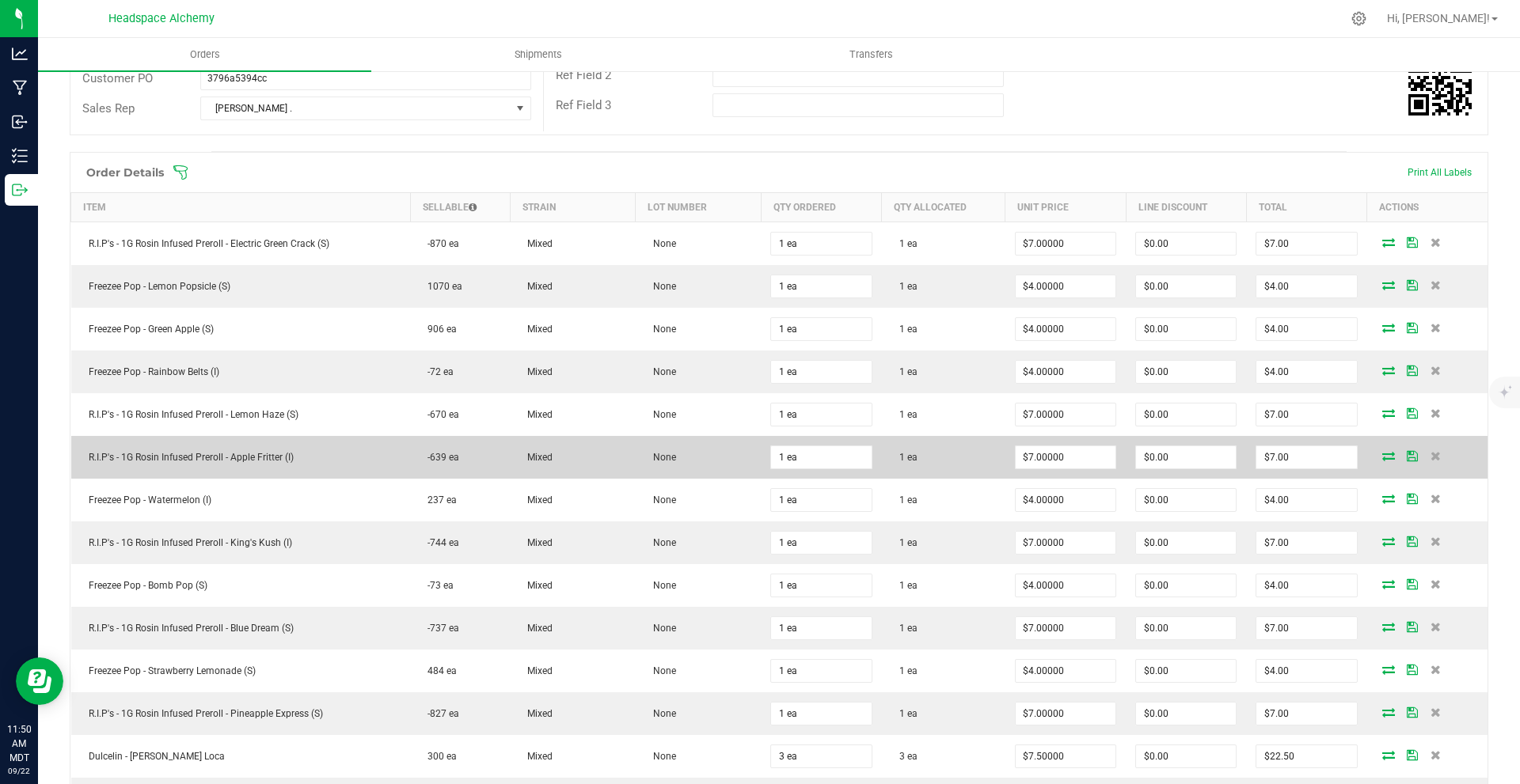
click at [758, 453] on td "1 ea" at bounding box center [944, 457] width 124 height 43
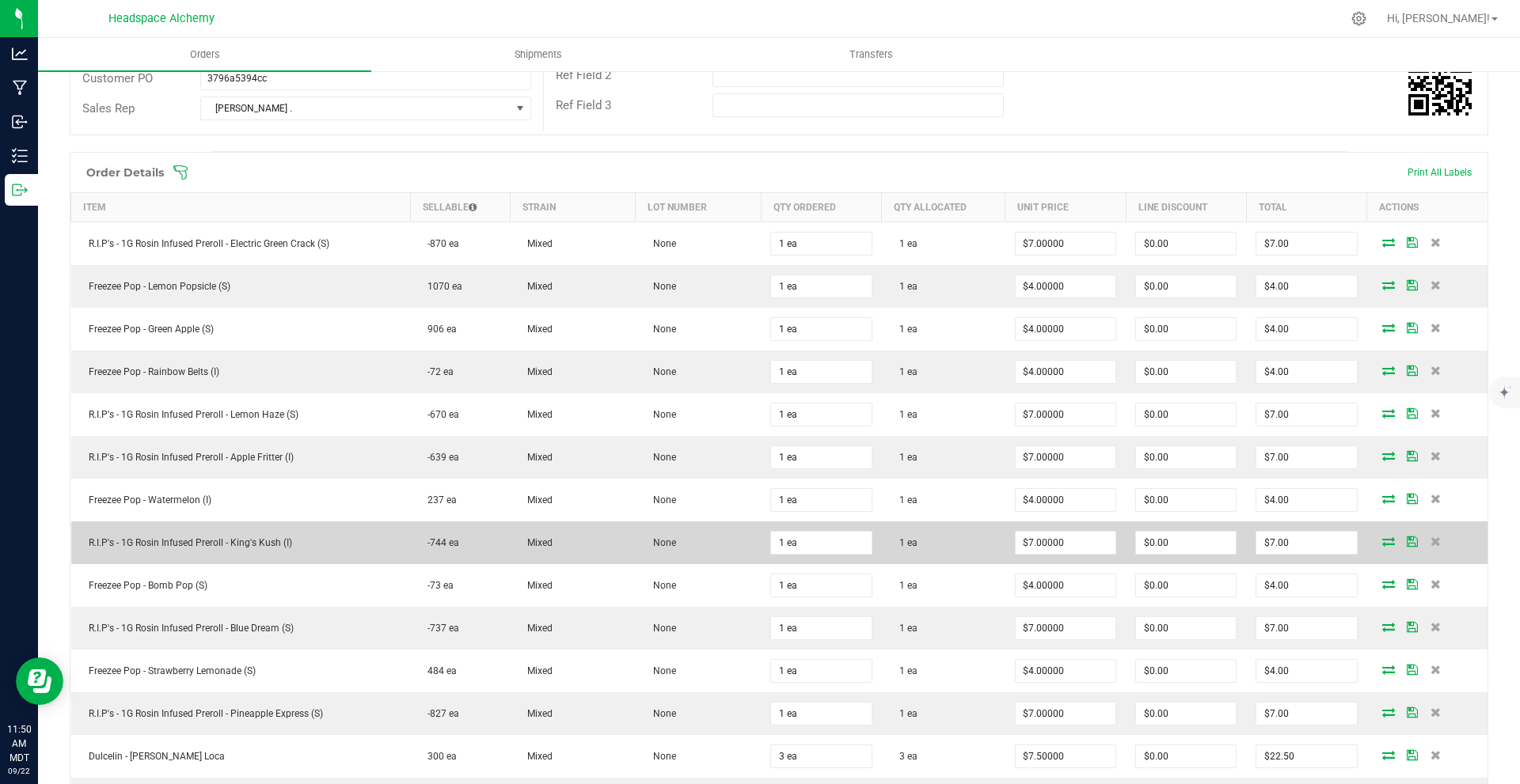
click at [758, 535] on td "1 ea" at bounding box center [944, 543] width 124 height 43
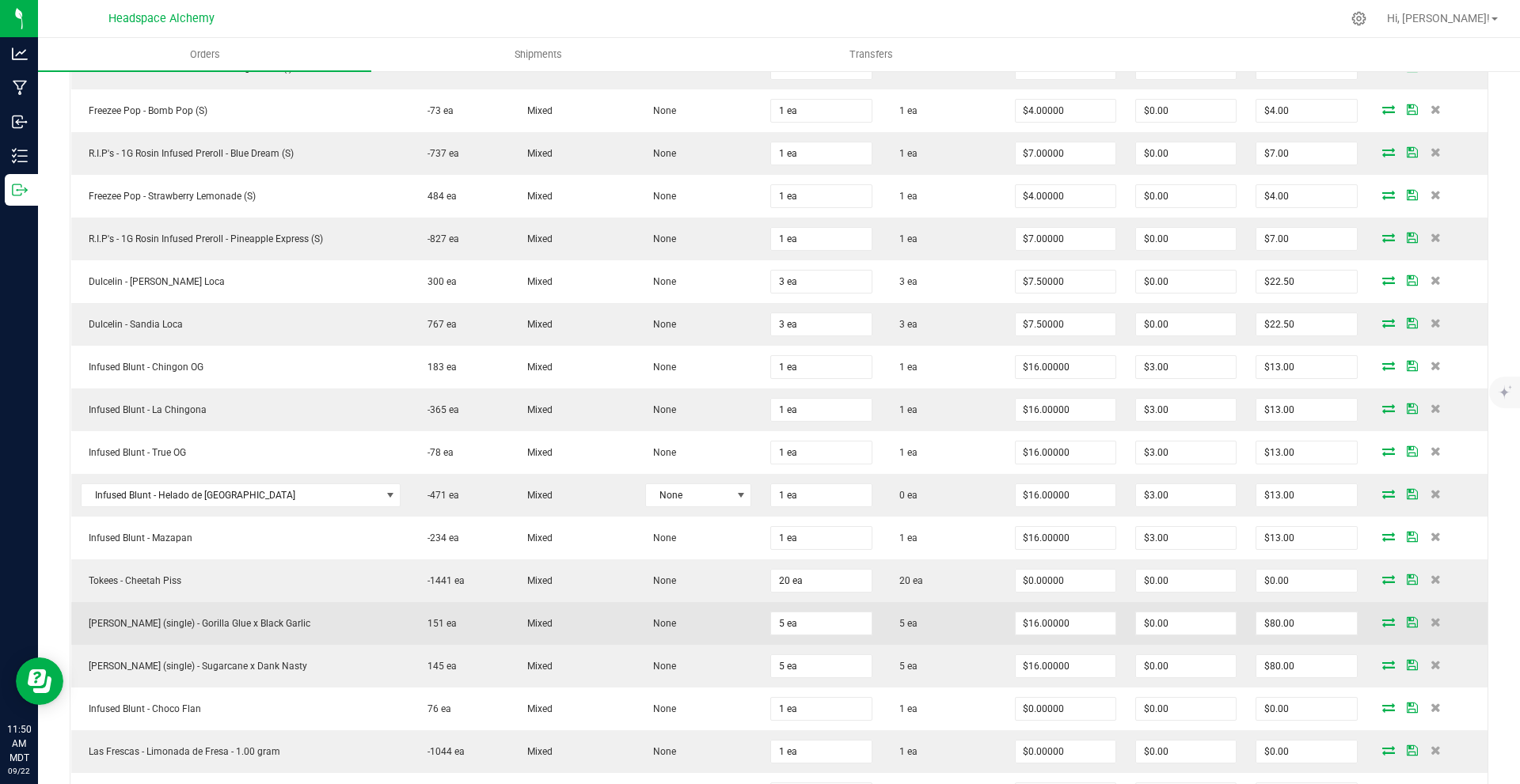
scroll to position [858, 0]
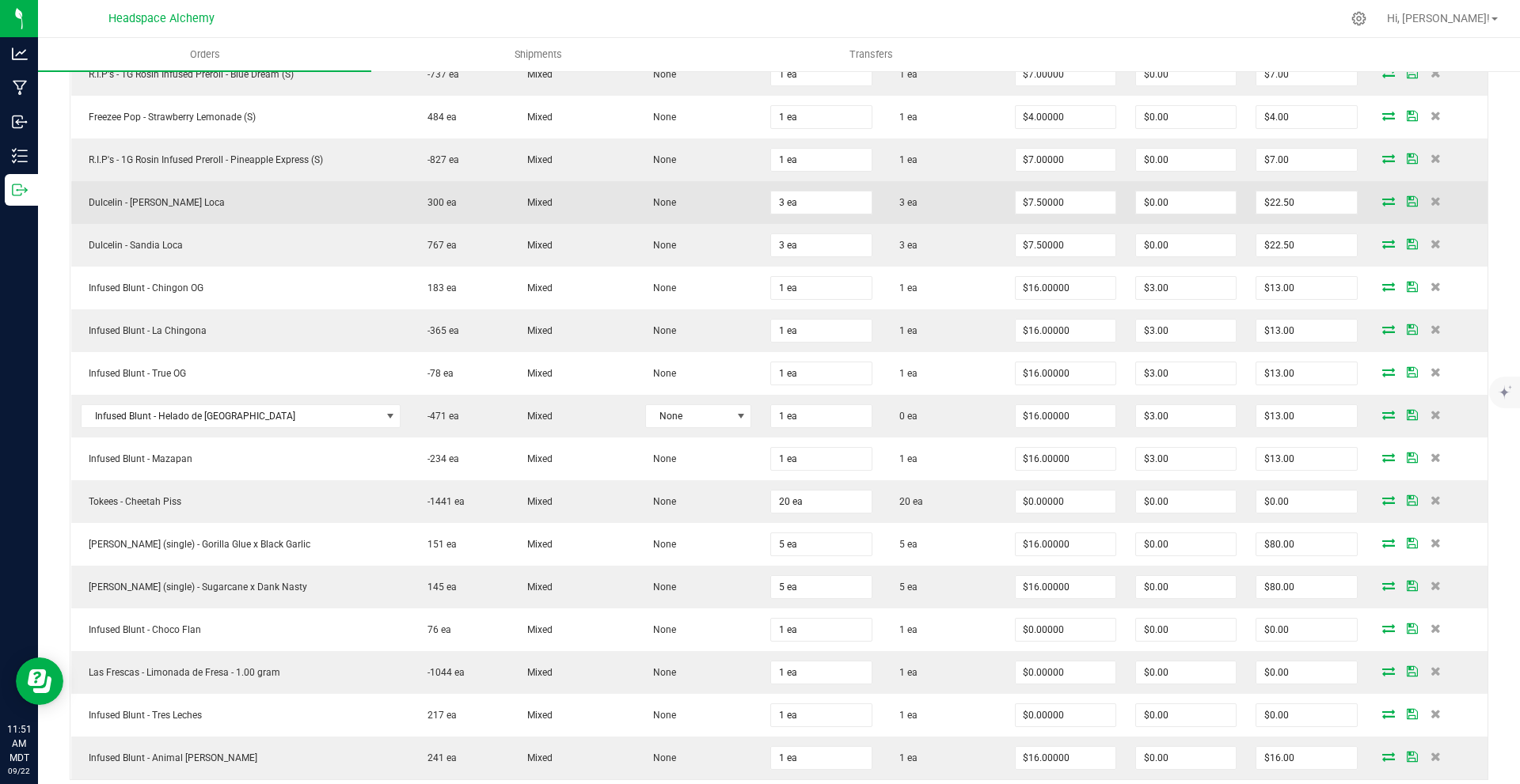
click at [758, 208] on td "3 ea" at bounding box center [944, 202] width 124 height 43
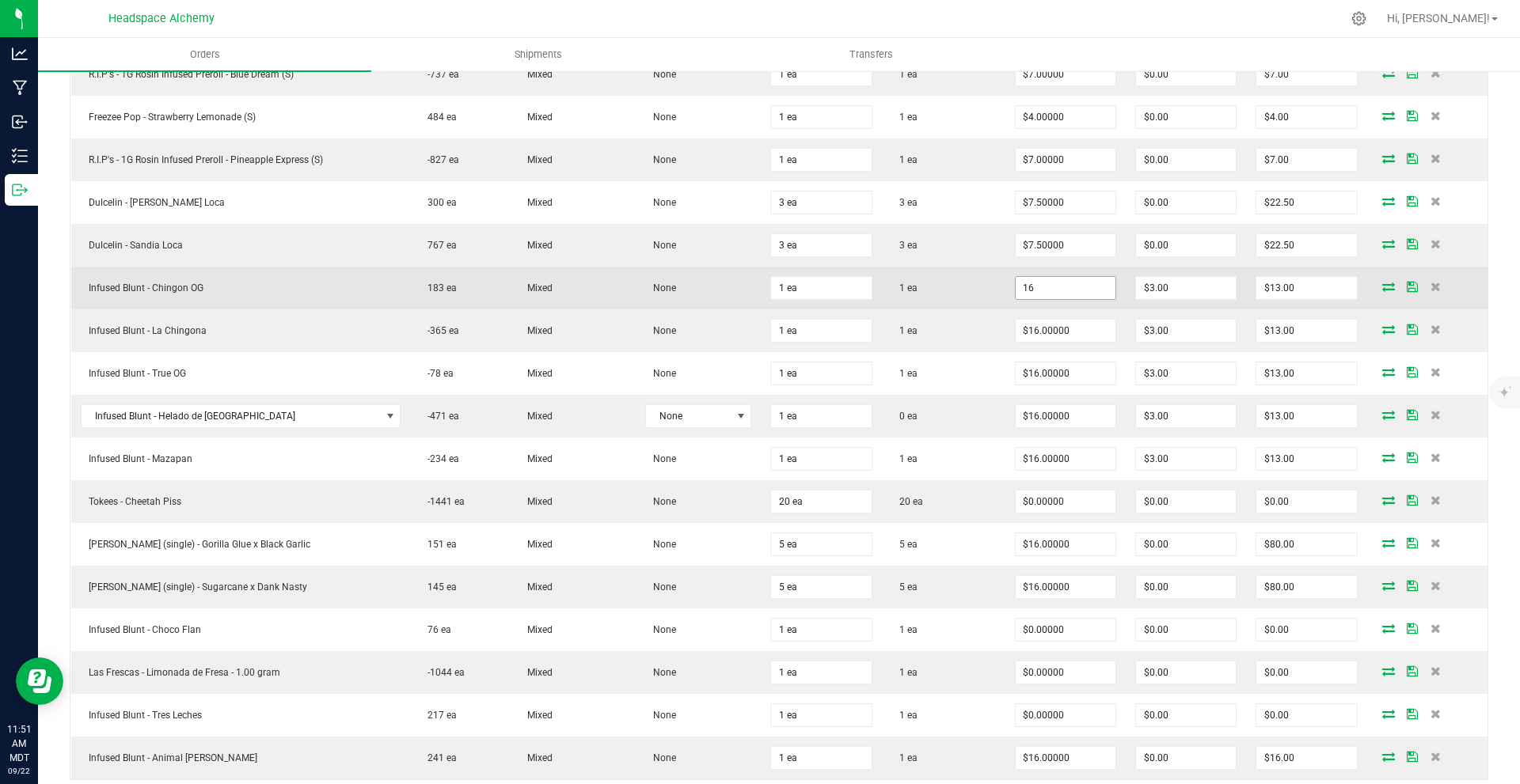
click at [758, 285] on input "16" at bounding box center [1065, 288] width 100 height 22
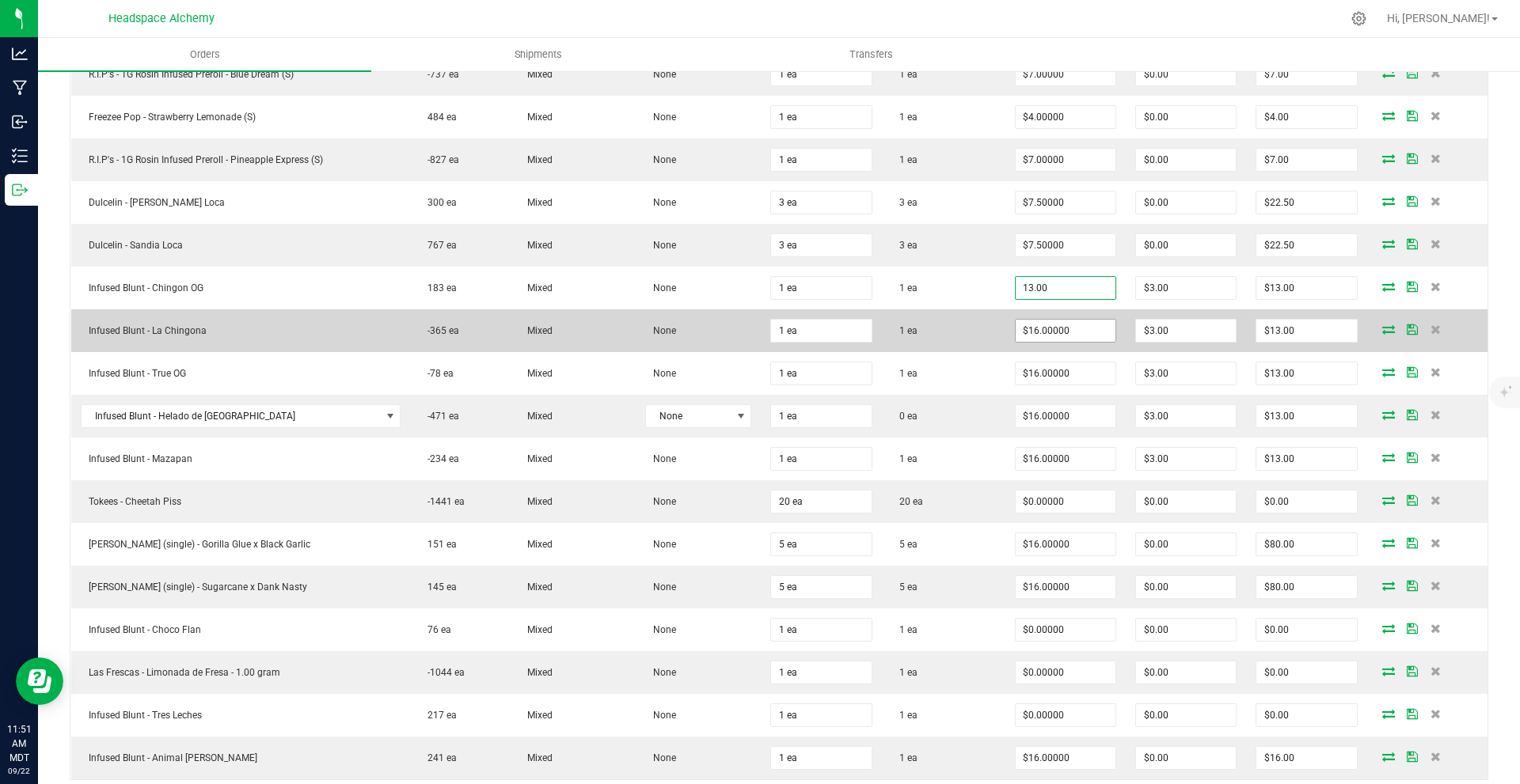
type input "$13.00000"
type input "$10.00"
click at [758, 342] on span "$16.00000" at bounding box center [1065, 331] width 101 height 24
click at [758, 334] on input "16" at bounding box center [1065, 331] width 100 height 22
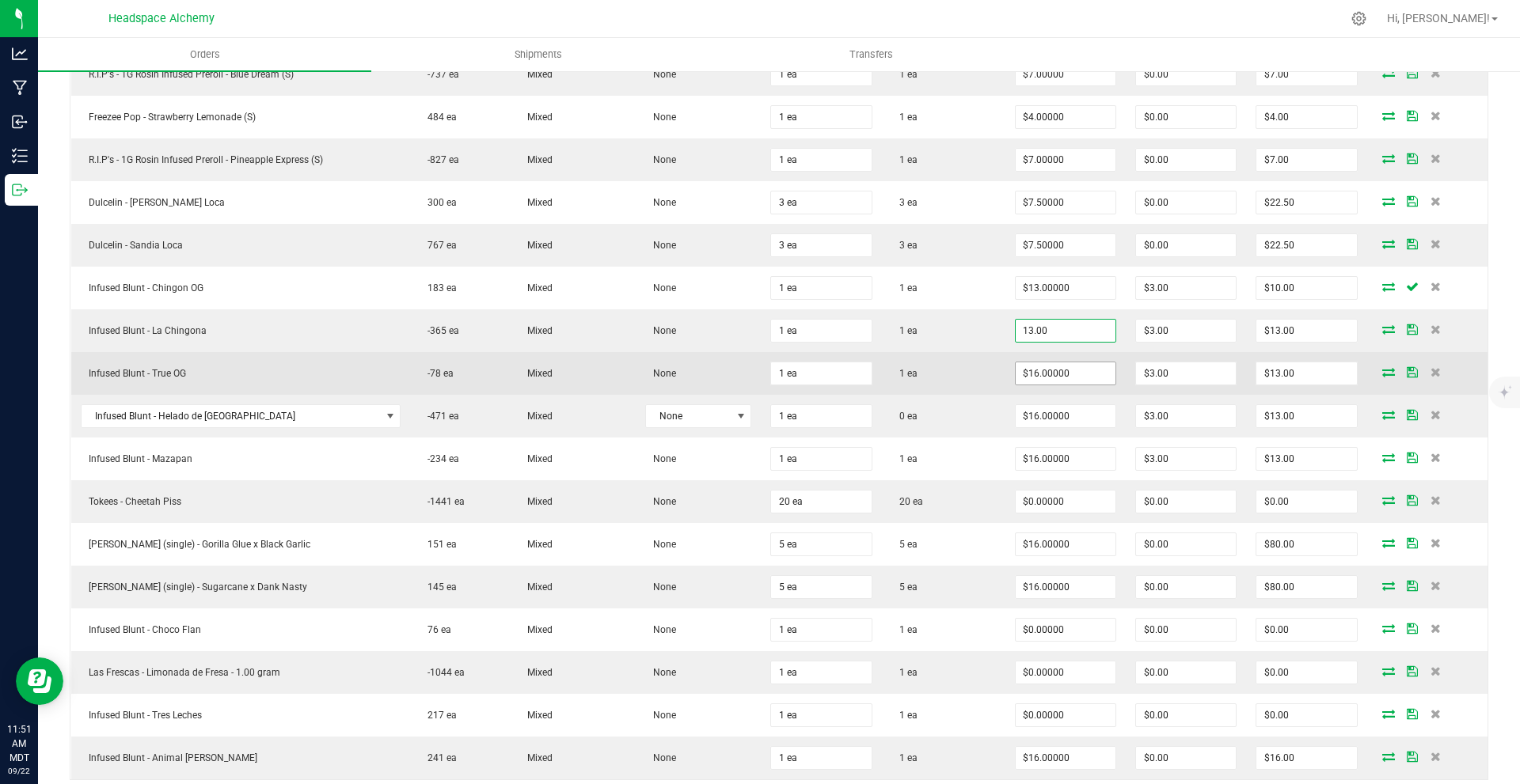
type input "$13.00000"
type input "$10.00"
click at [758, 366] on input "16" at bounding box center [1065, 373] width 100 height 22
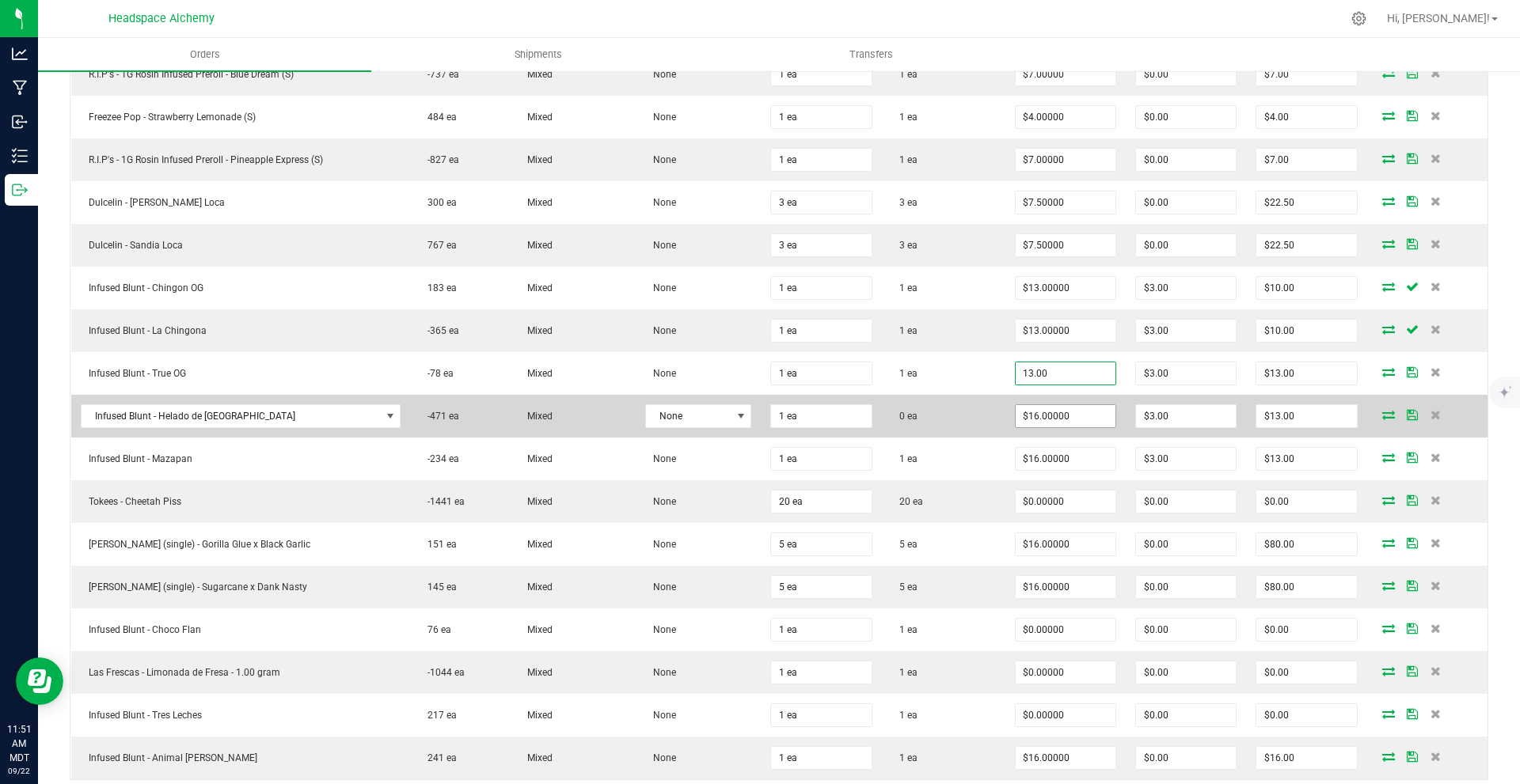
type input "$13.00000"
type input "$10.00"
click at [758, 419] on input "16" at bounding box center [1065, 415] width 100 height 22
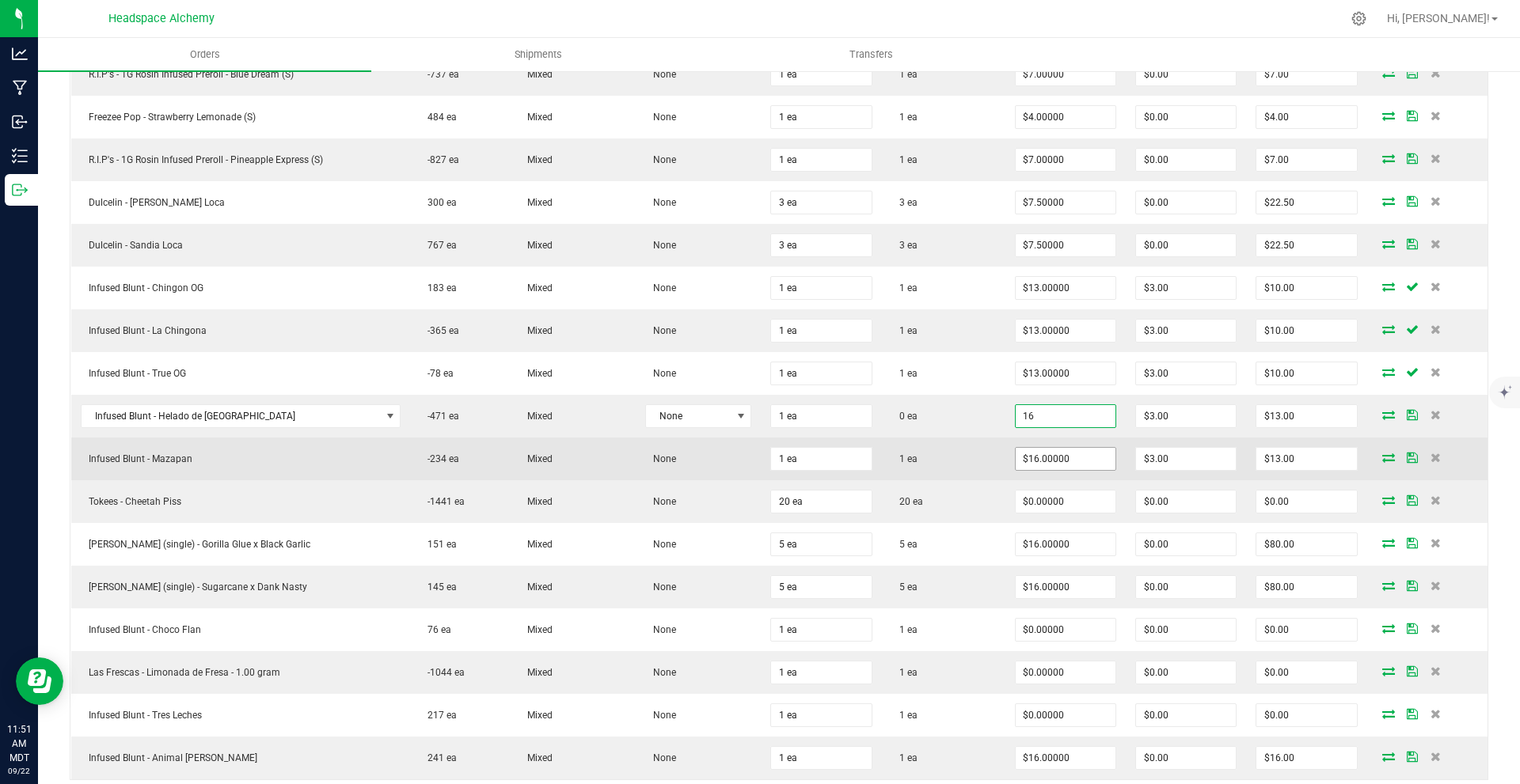
type input "$16.00000"
click at [758, 462] on input "16" at bounding box center [1065, 458] width 100 height 22
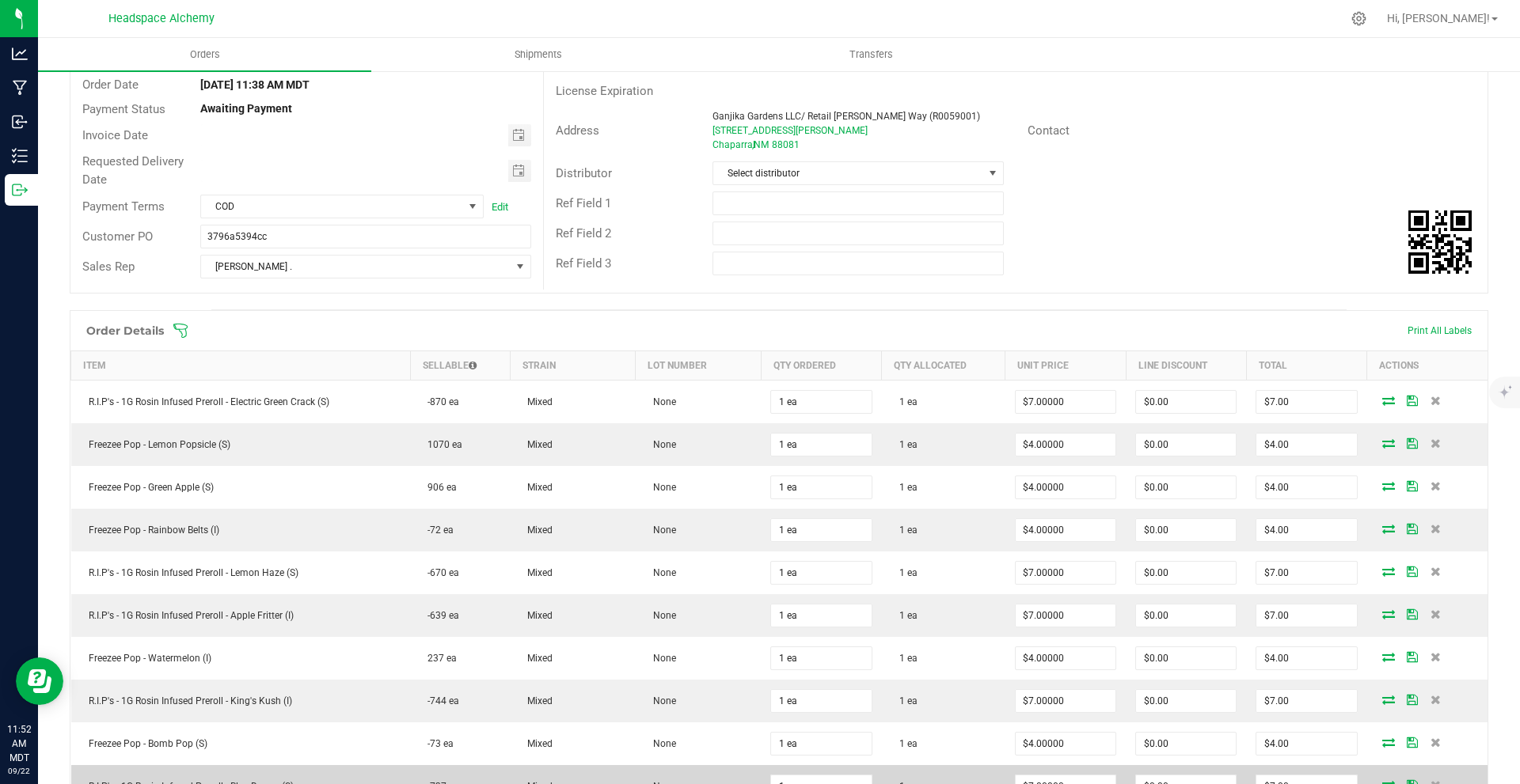
scroll to position [0, 0]
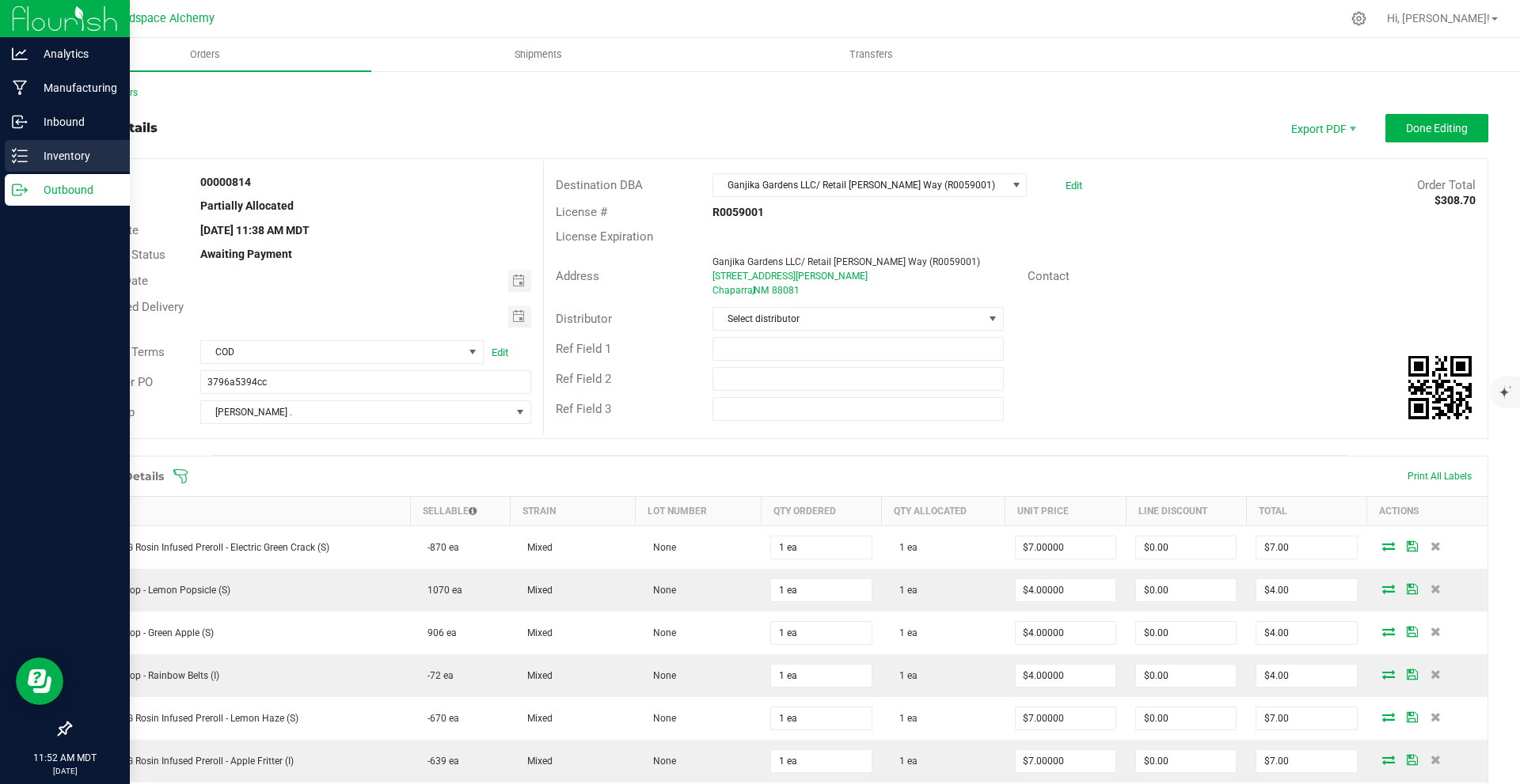
type input "$13.00000"
type input "$10.00"
click at [42, 149] on p "Inventory" at bounding box center [75, 156] width 95 height 19
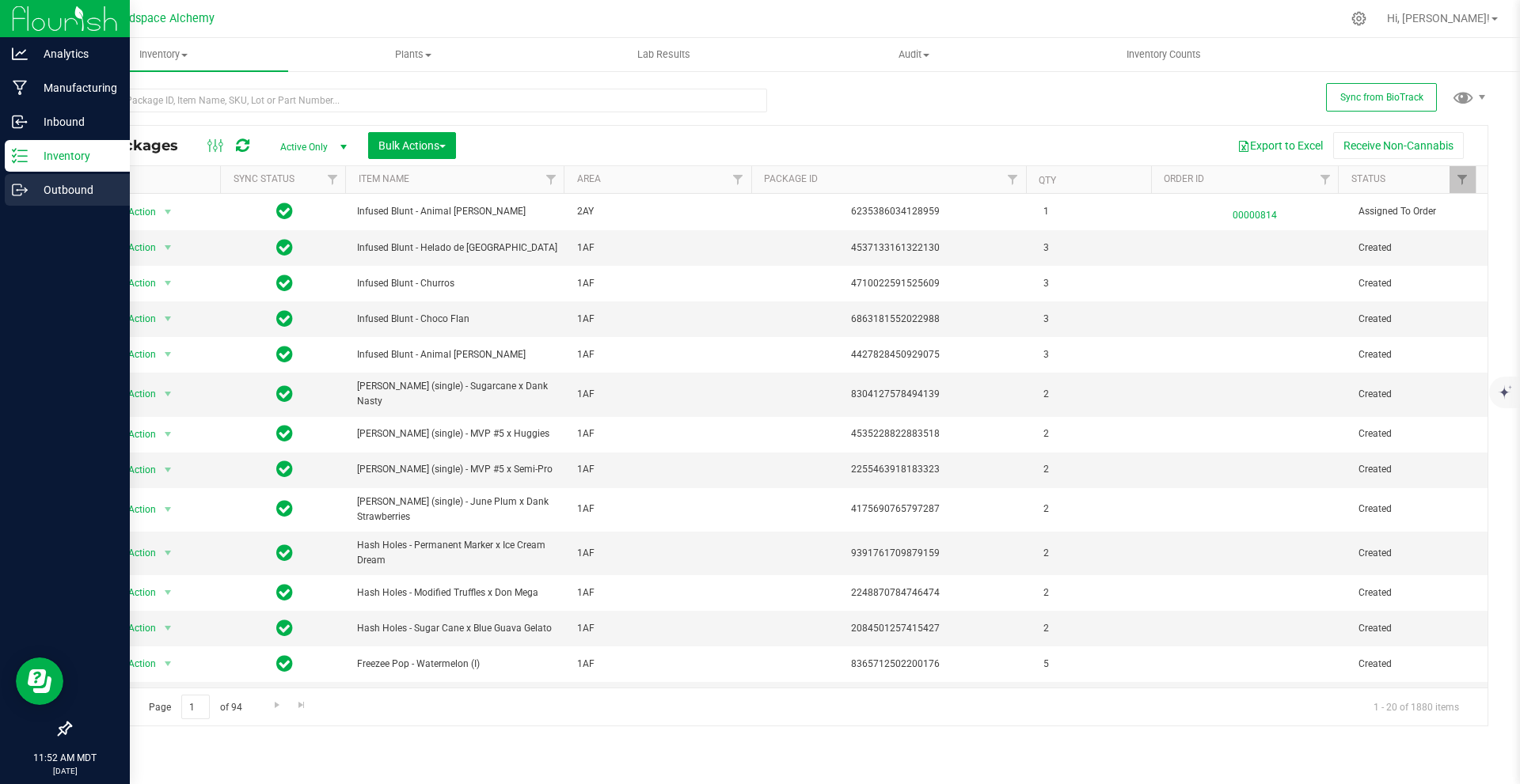
click at [35, 178] on div "Outbound" at bounding box center [67, 190] width 125 height 31
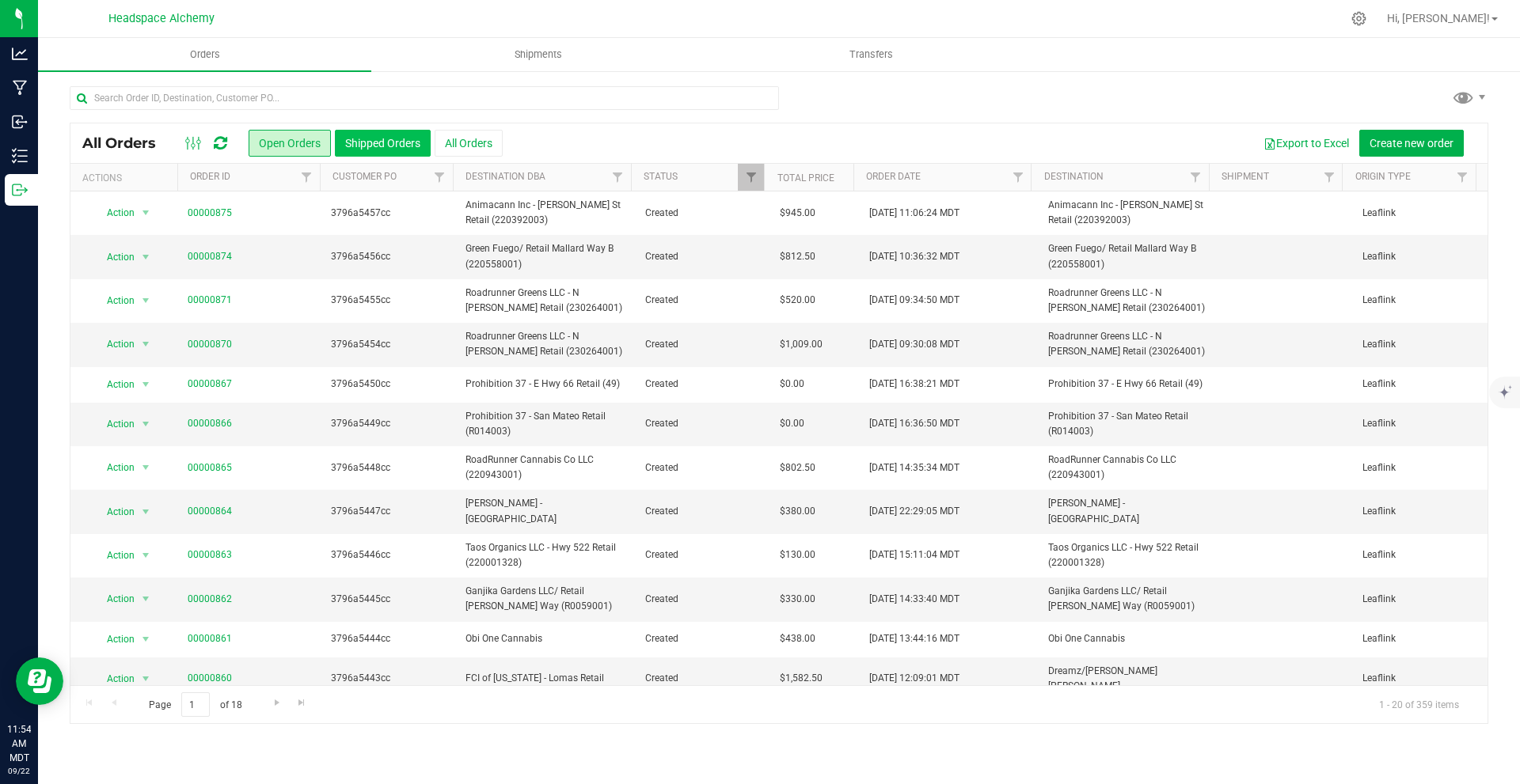
click at [408, 143] on button "Shipped Orders" at bounding box center [382, 143] width 96 height 27
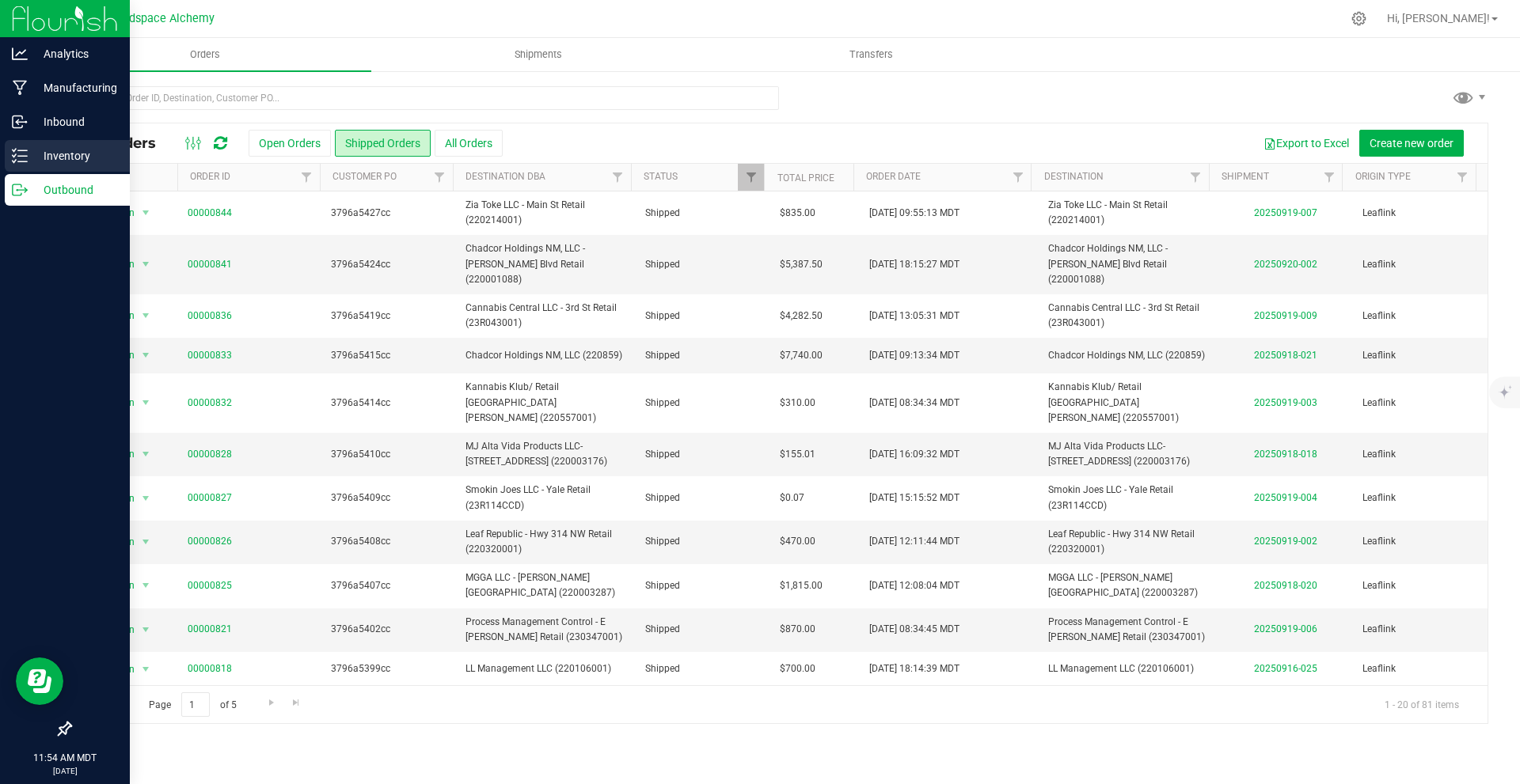
click at [27, 157] on icon at bounding box center [19, 155] width 16 height 16
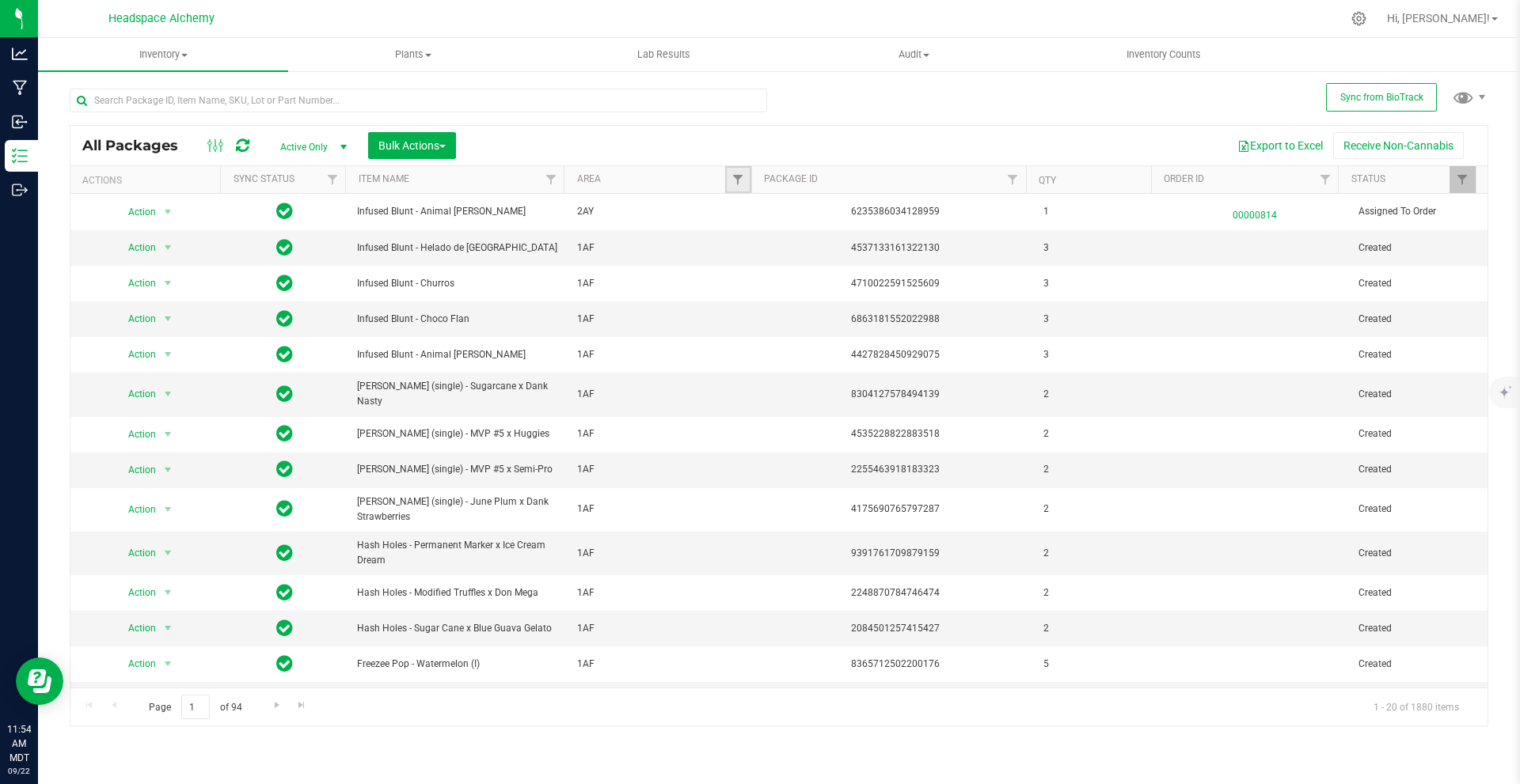
click at [745, 181] on link "Filter" at bounding box center [738, 179] width 26 height 27
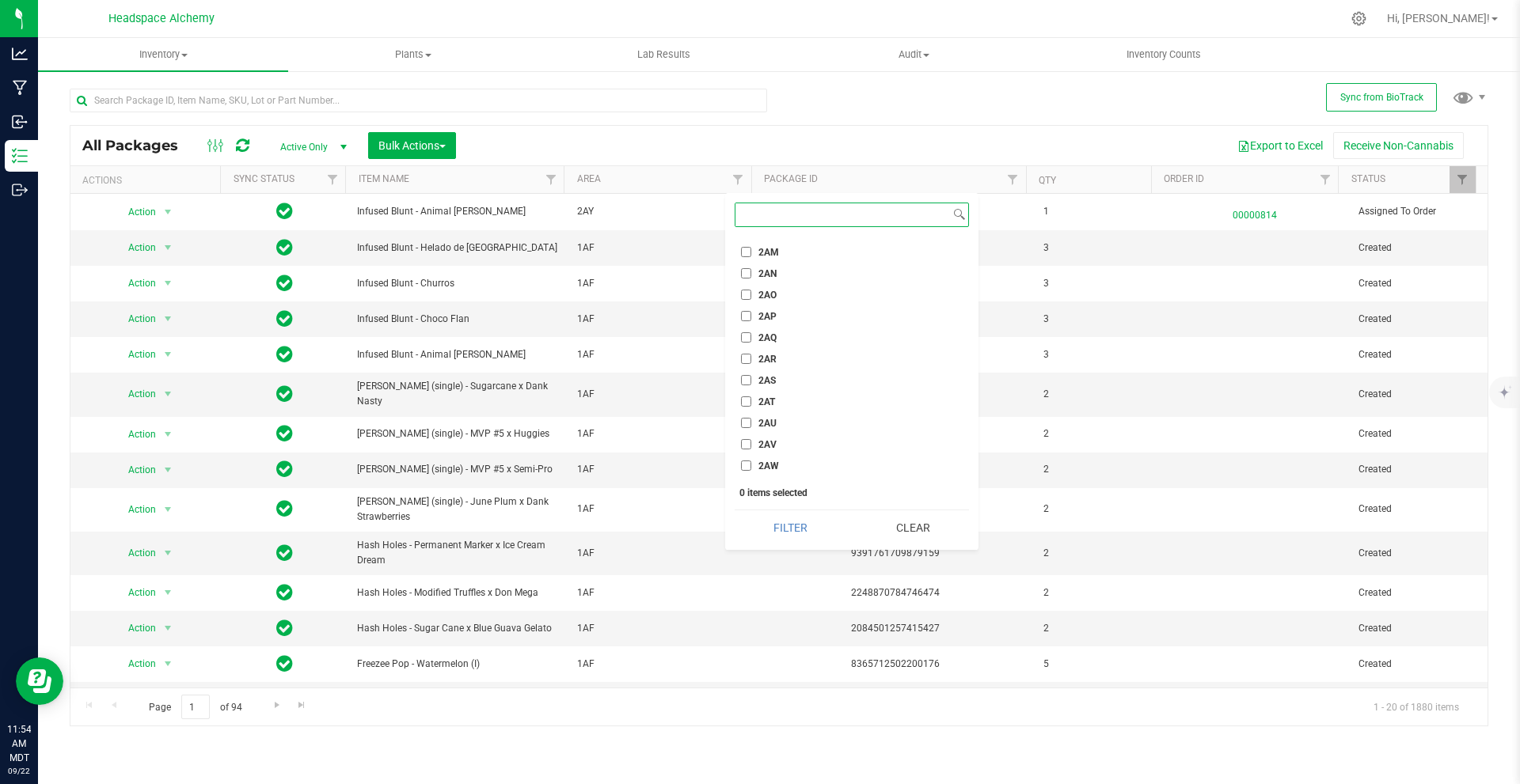
scroll to position [1741, 0]
click at [756, 429] on label "2AY" at bounding box center [759, 429] width 34 height 10
click at [752, 429] on input "2AY" at bounding box center [746, 429] width 10 height 10
checkbox input "true"
click at [758, 532] on button "Filter" at bounding box center [790, 528] width 111 height 35
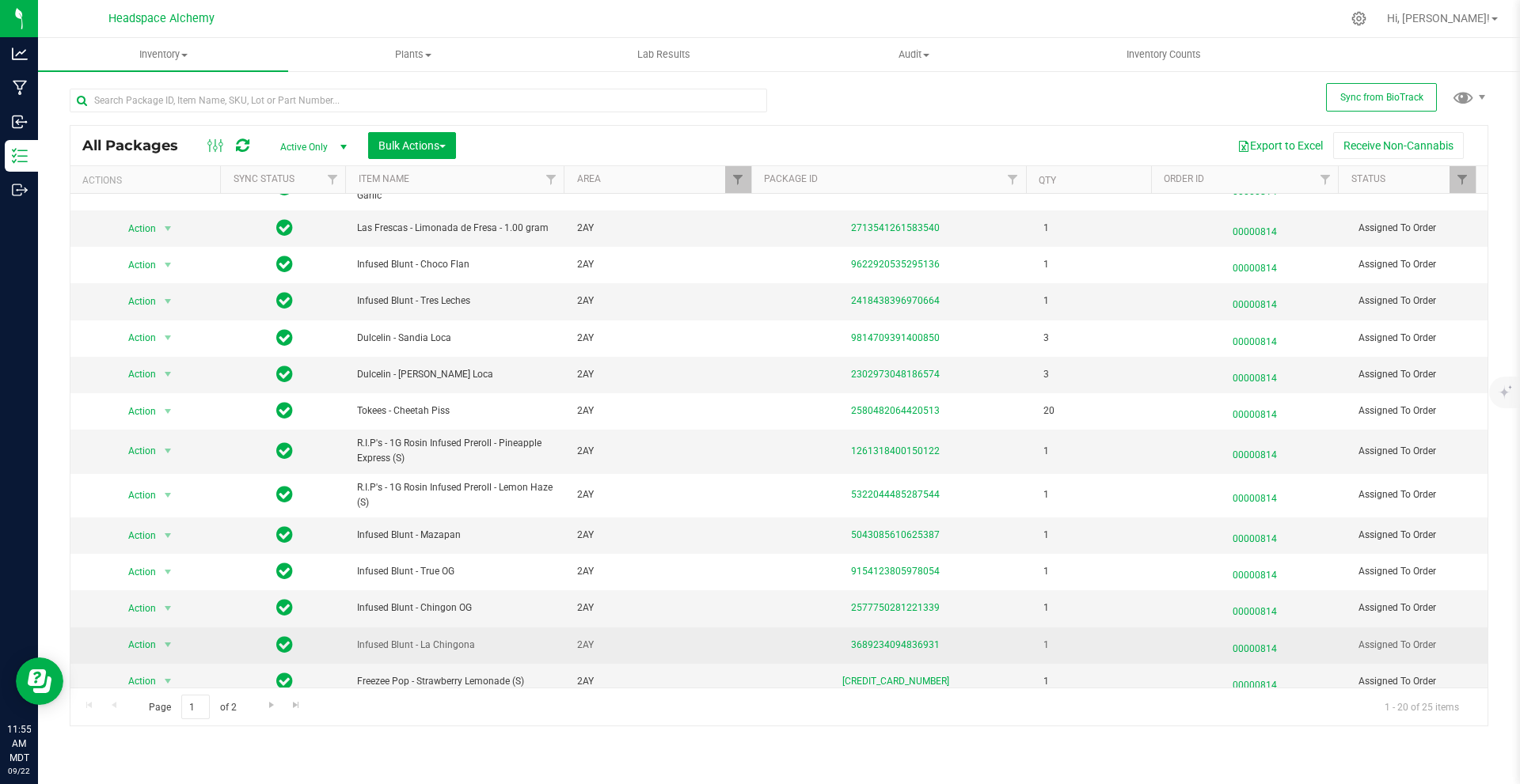
scroll to position [266, 0]
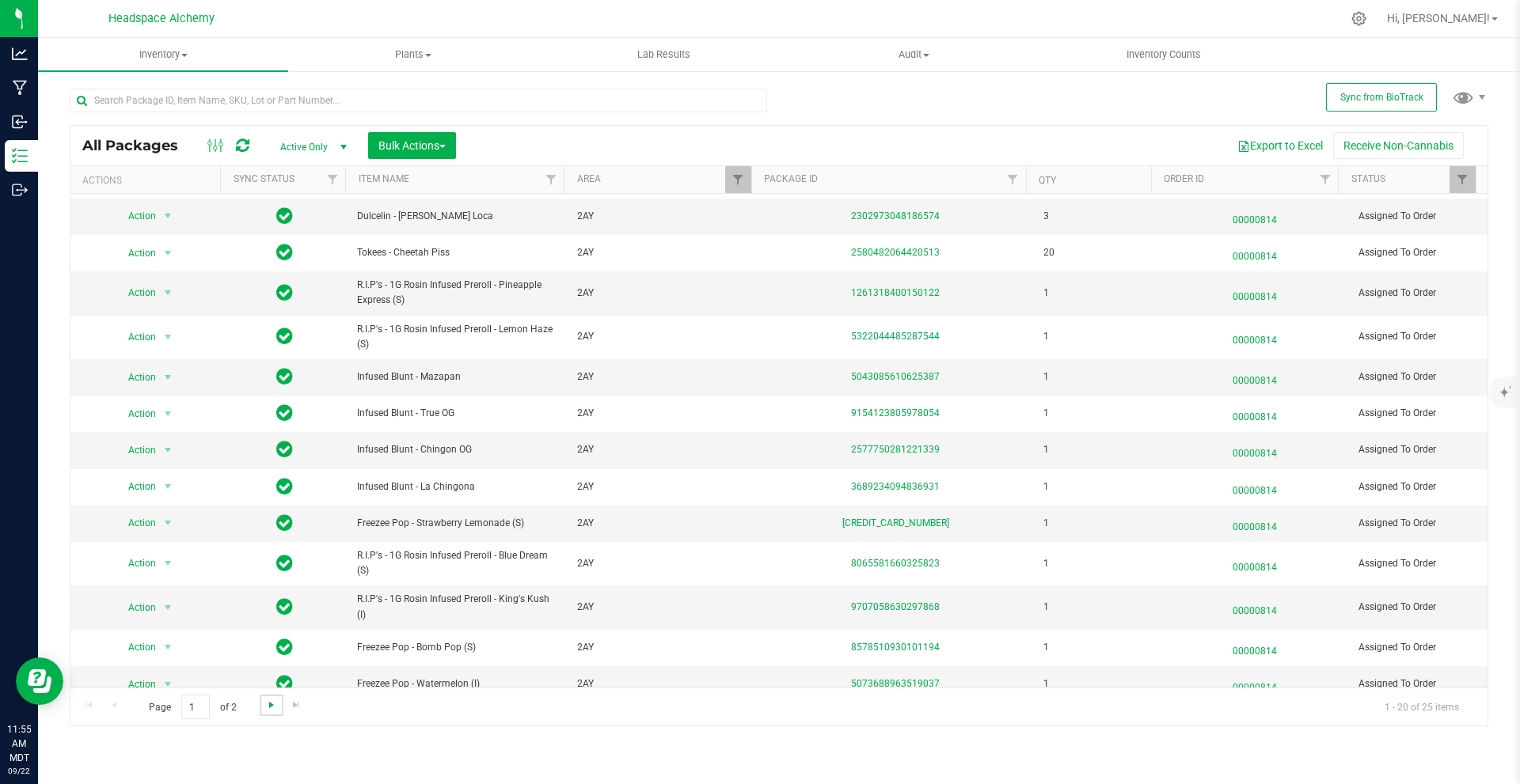
click at [269, 700] on span "Go to the next page" at bounding box center [271, 705] width 12 height 12
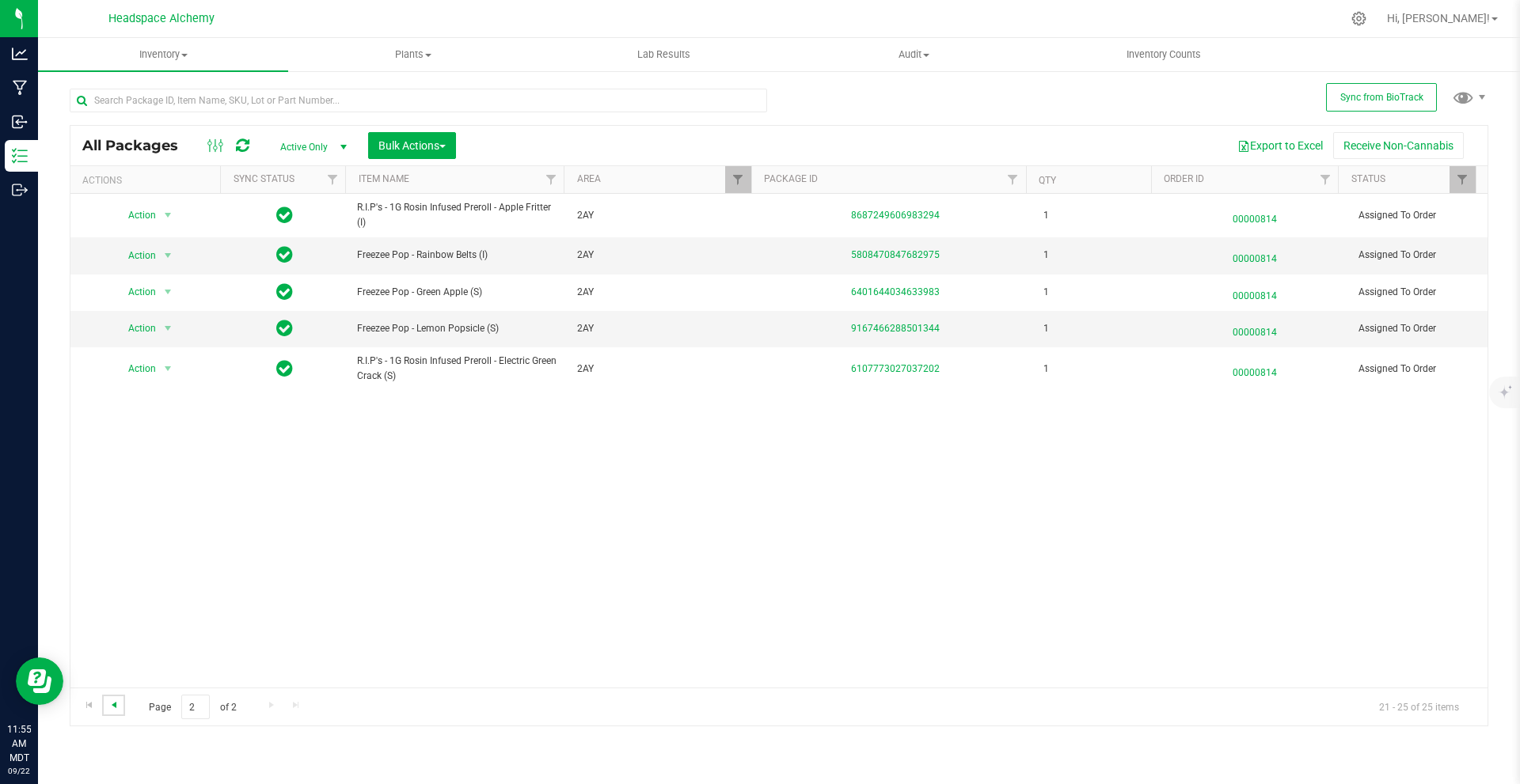
click at [111, 705] on span "Go to the previous page" at bounding box center [113, 705] width 12 height 12
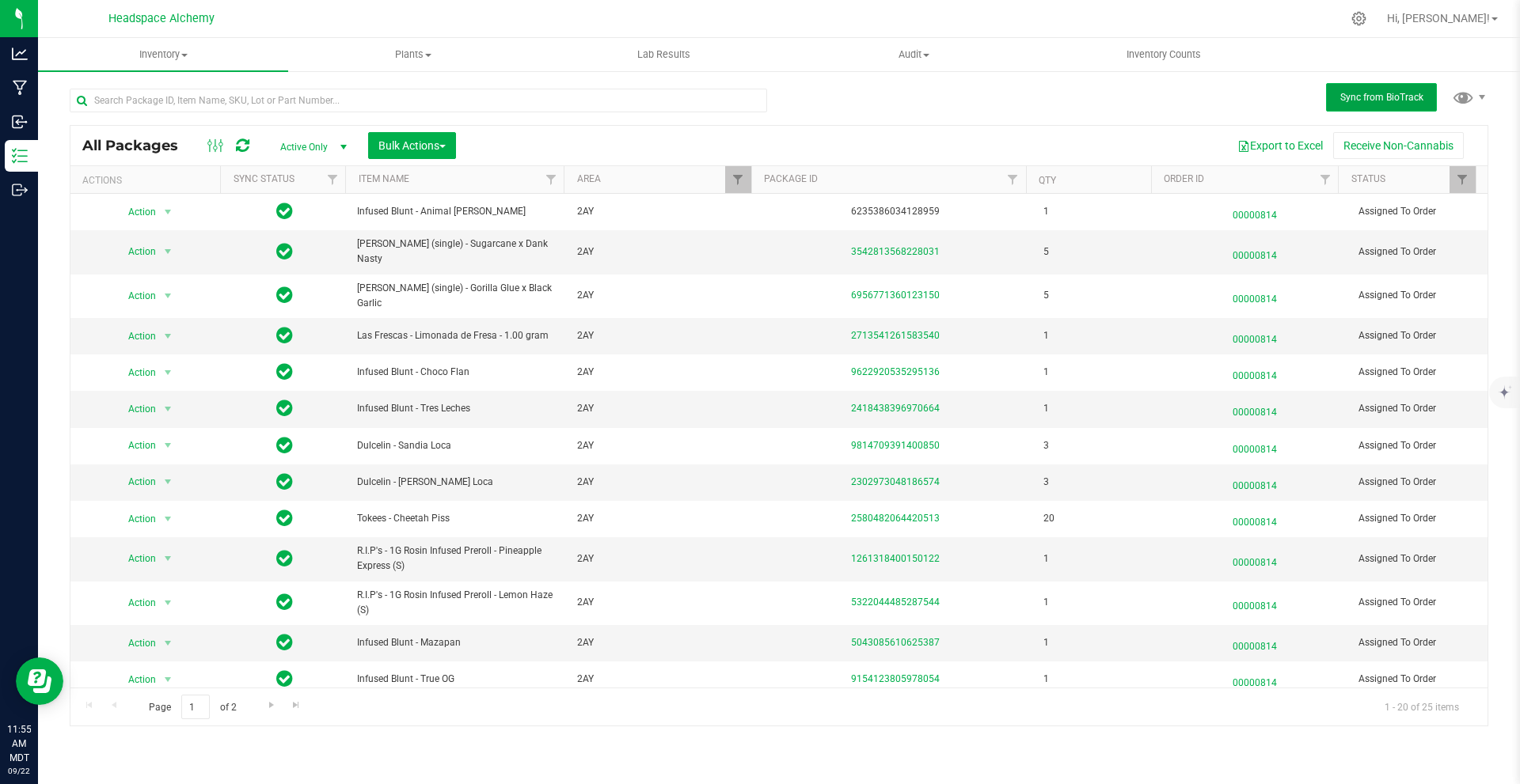
click at [758, 90] on button "Sync from BioTrack" at bounding box center [1382, 97] width 111 height 29
click at [442, 143] on span "Bulk Actions" at bounding box center [412, 145] width 68 height 12
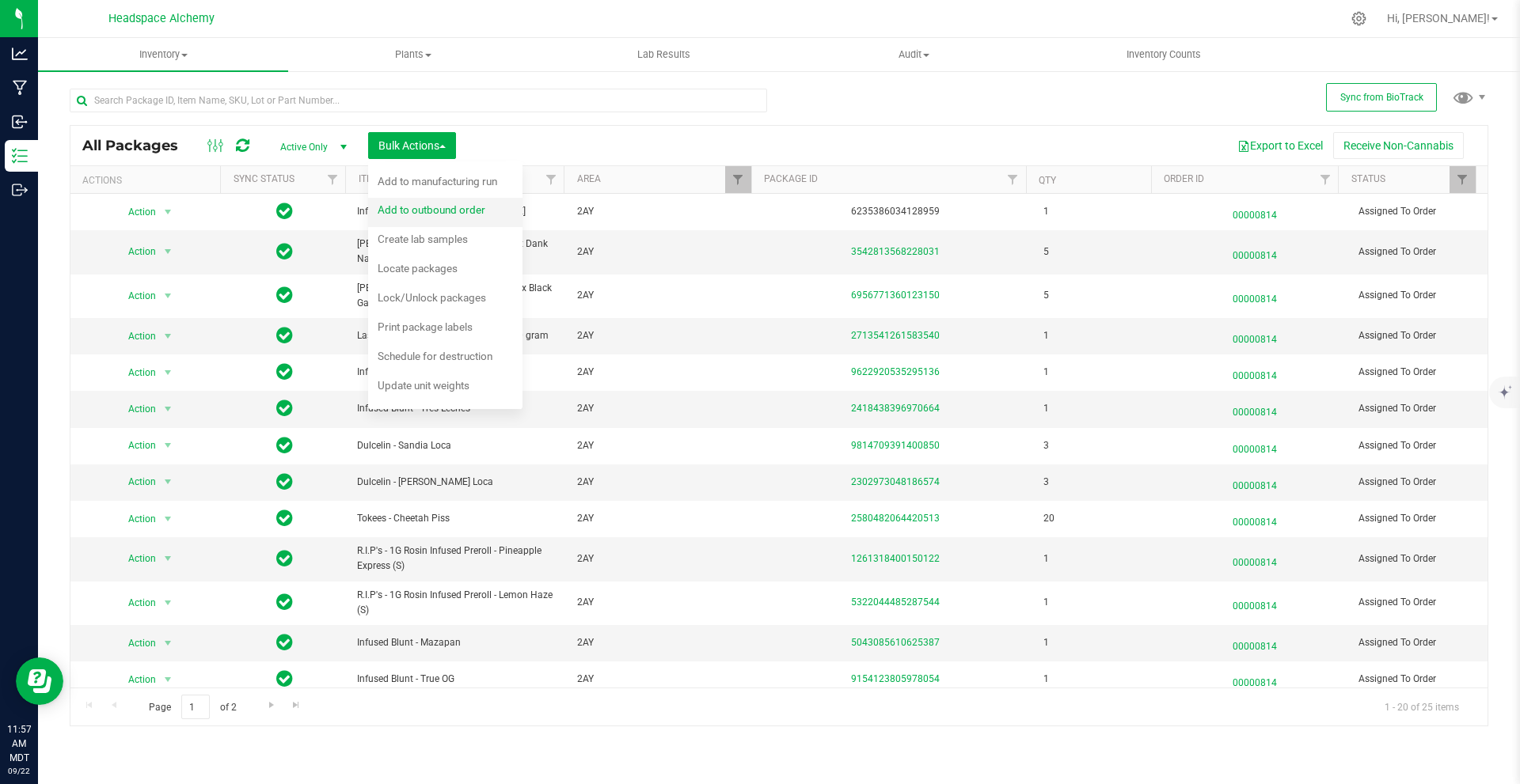
click at [462, 218] on div "Add to outbound order" at bounding box center [441, 211] width 129 height 26
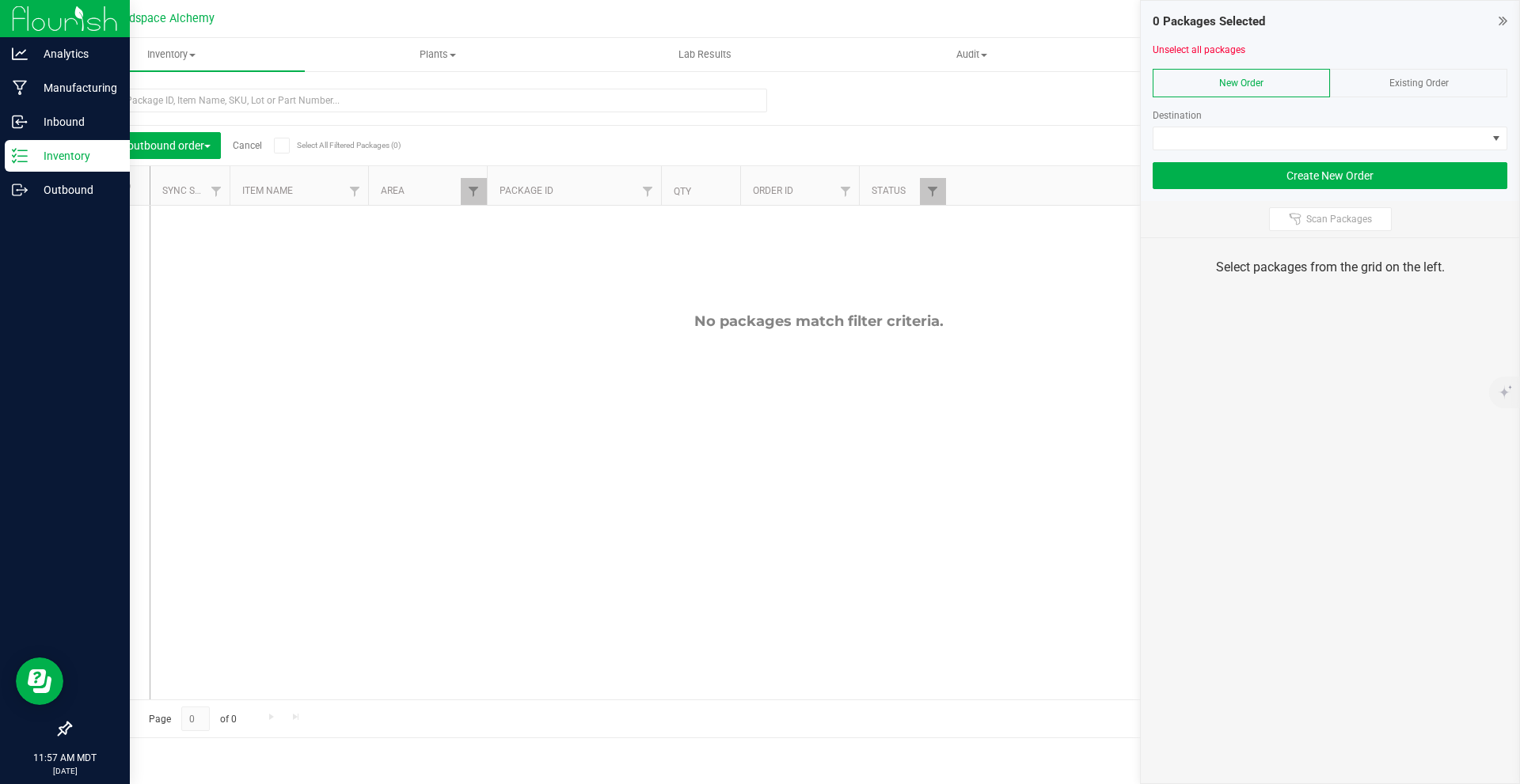
click at [21, 162] on line at bounding box center [22, 162] width 9 height 0
click at [57, 111] on div "Inbound" at bounding box center [67, 121] width 125 height 31
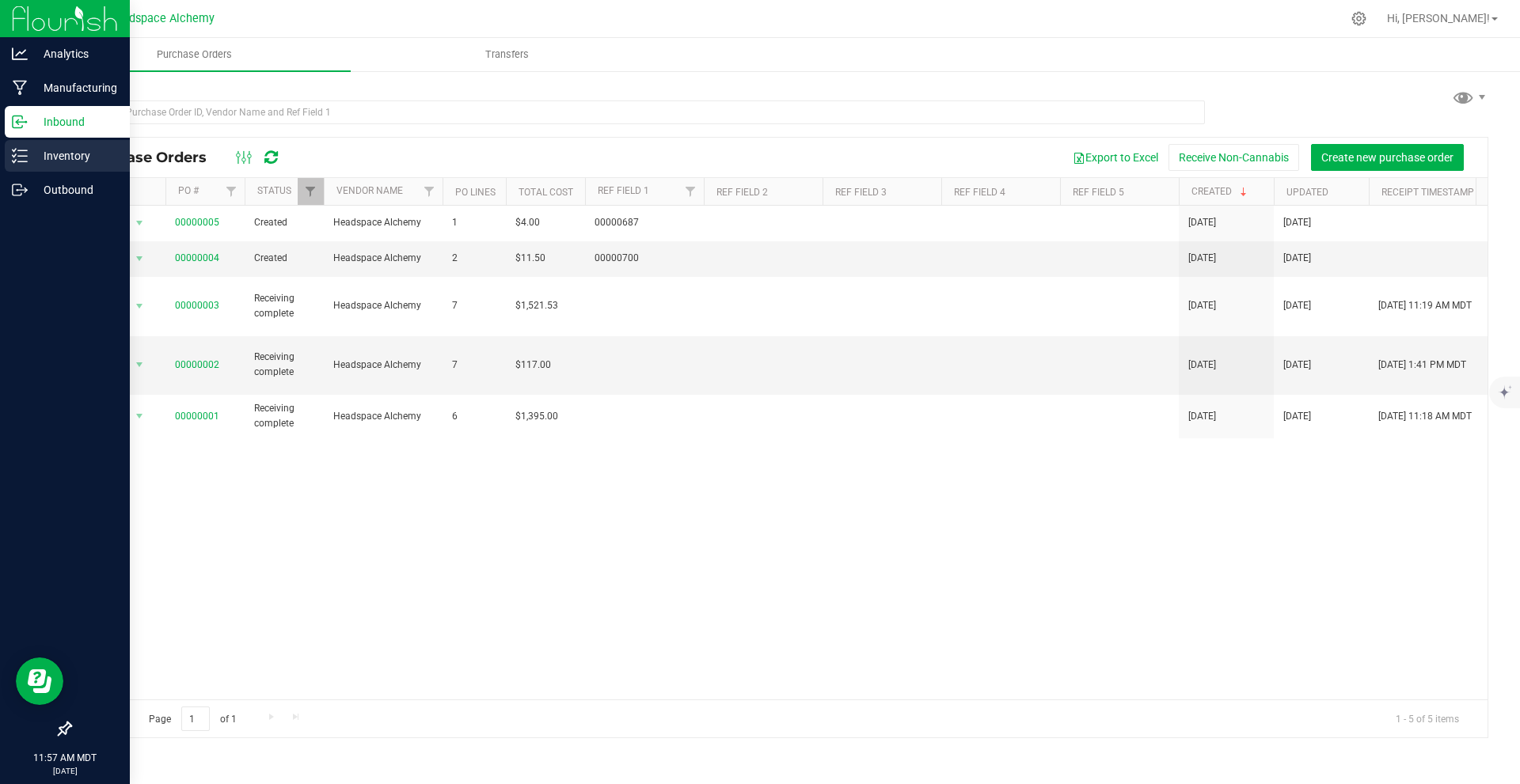
click at [72, 157] on p "Inventory" at bounding box center [75, 156] width 95 height 19
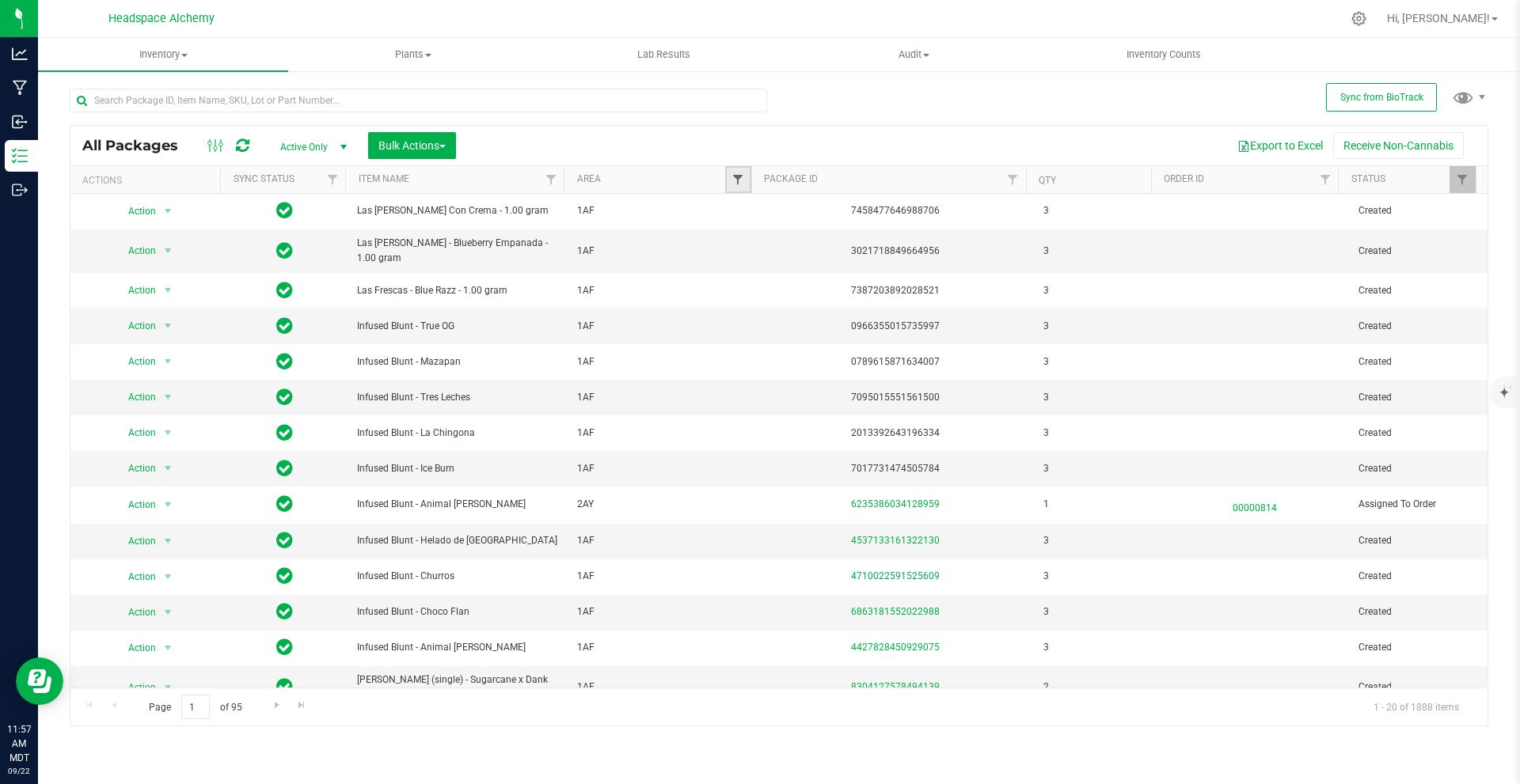
click at [741, 177] on span "Filter" at bounding box center [738, 179] width 12 height 12
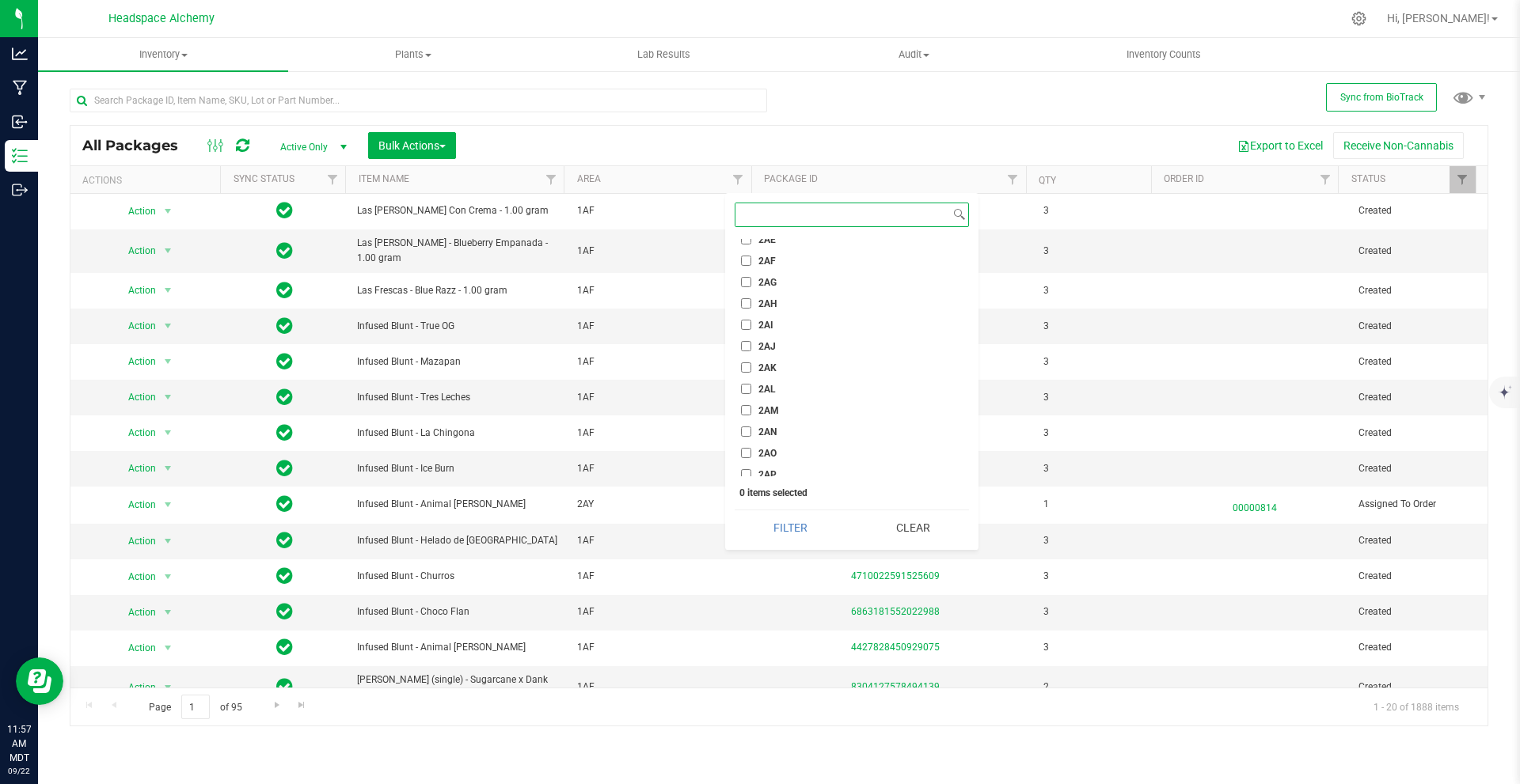
scroll to position [1900, 0]
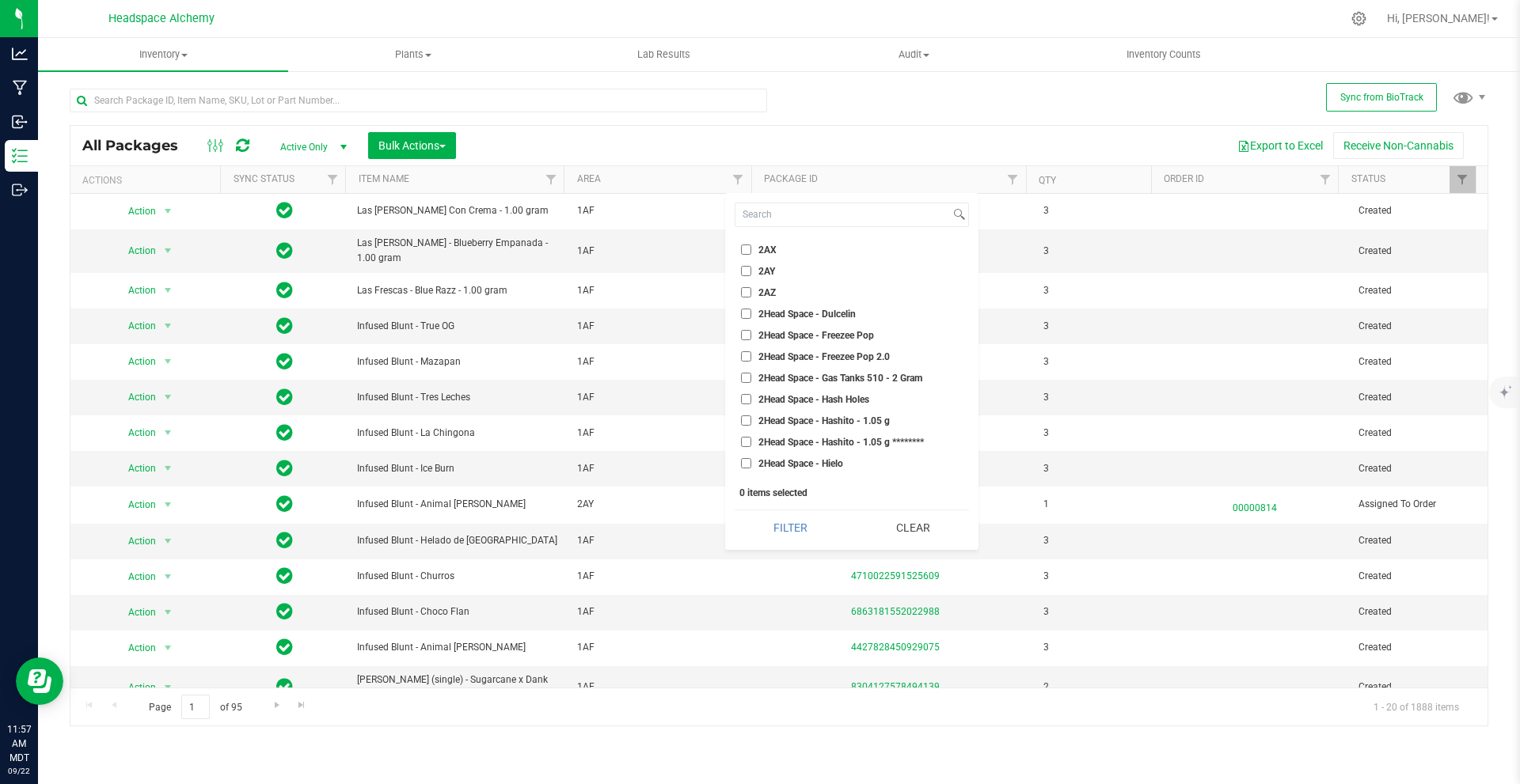
click at [754, 271] on label "2AY" at bounding box center [759, 271] width 34 height 10
click at [752, 271] on input "2AY" at bounding box center [746, 271] width 10 height 10
checkbox input "true"
click at [758, 528] on button "Filter" at bounding box center [790, 528] width 111 height 35
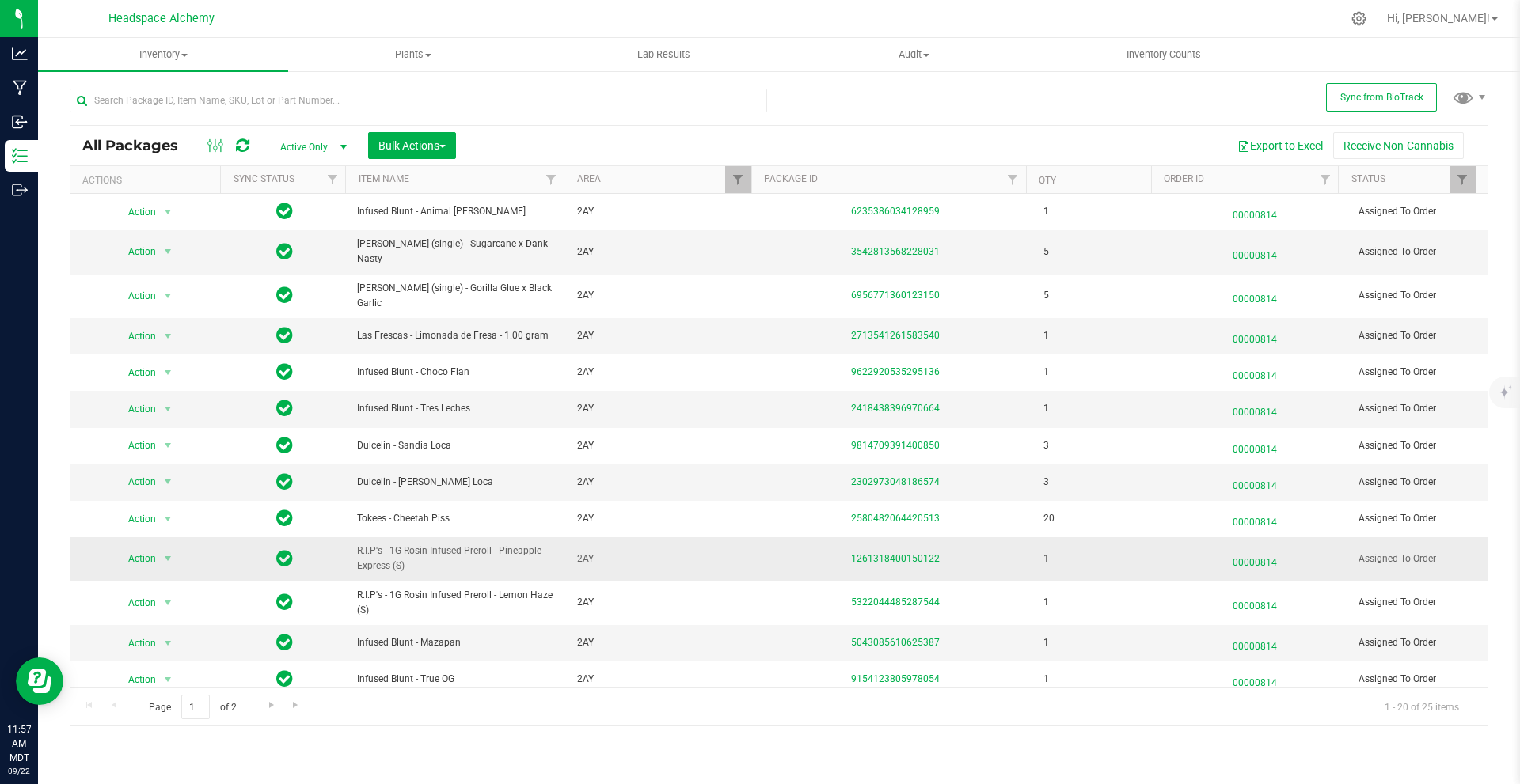
scroll to position [266, 0]
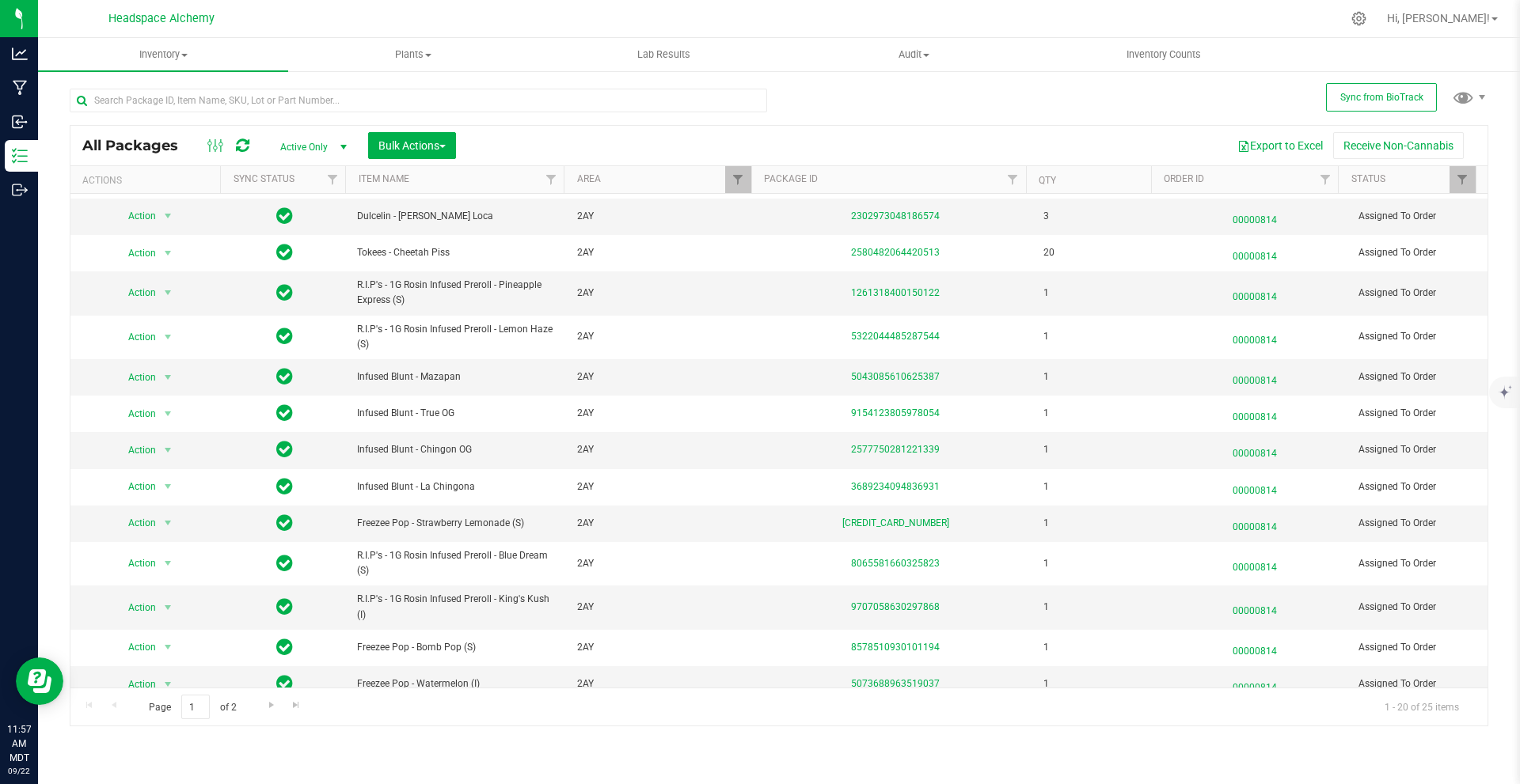
click at [238, 142] on icon at bounding box center [243, 146] width 13 height 16
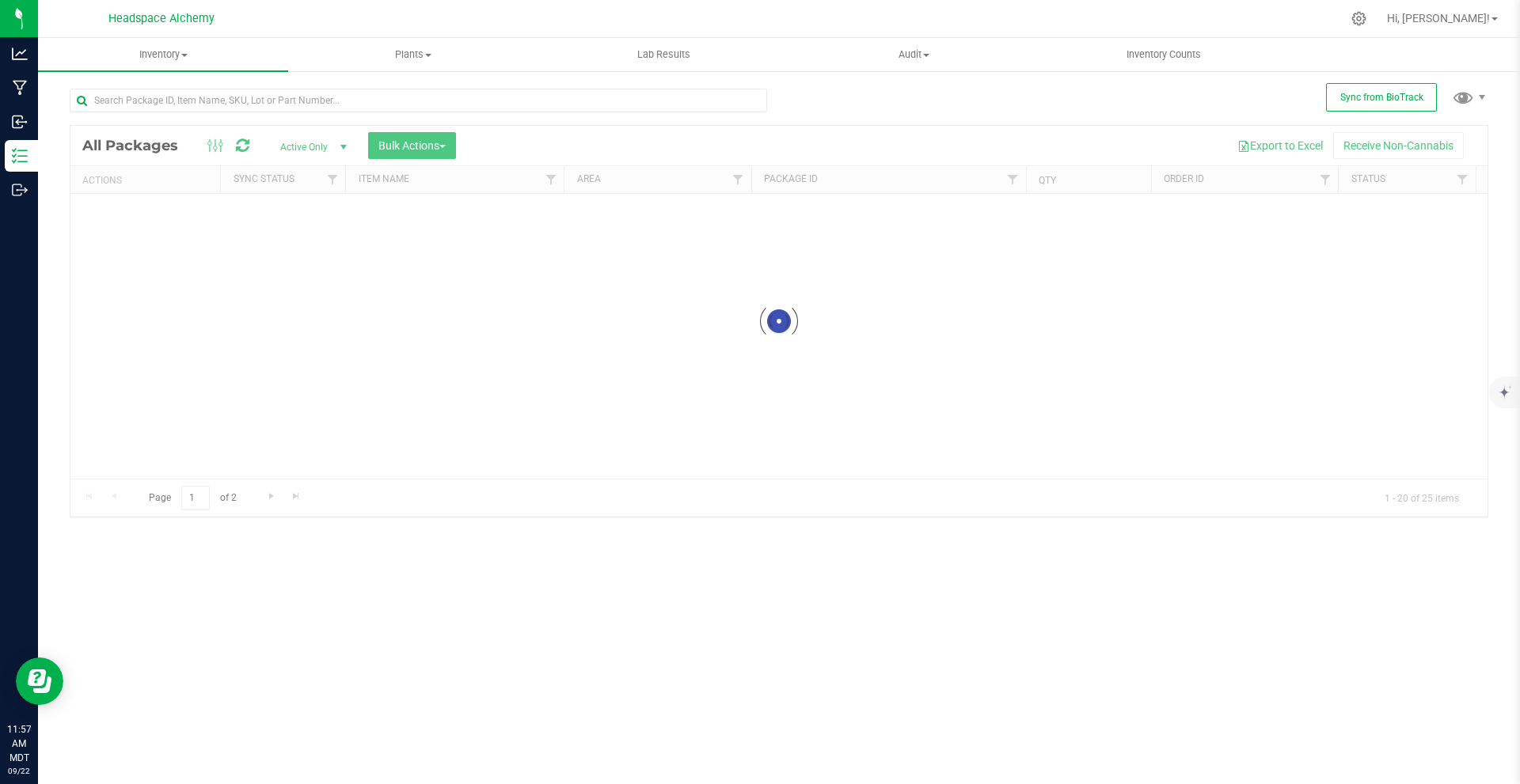
click at [238, 142] on div at bounding box center [779, 321] width 1417 height 391
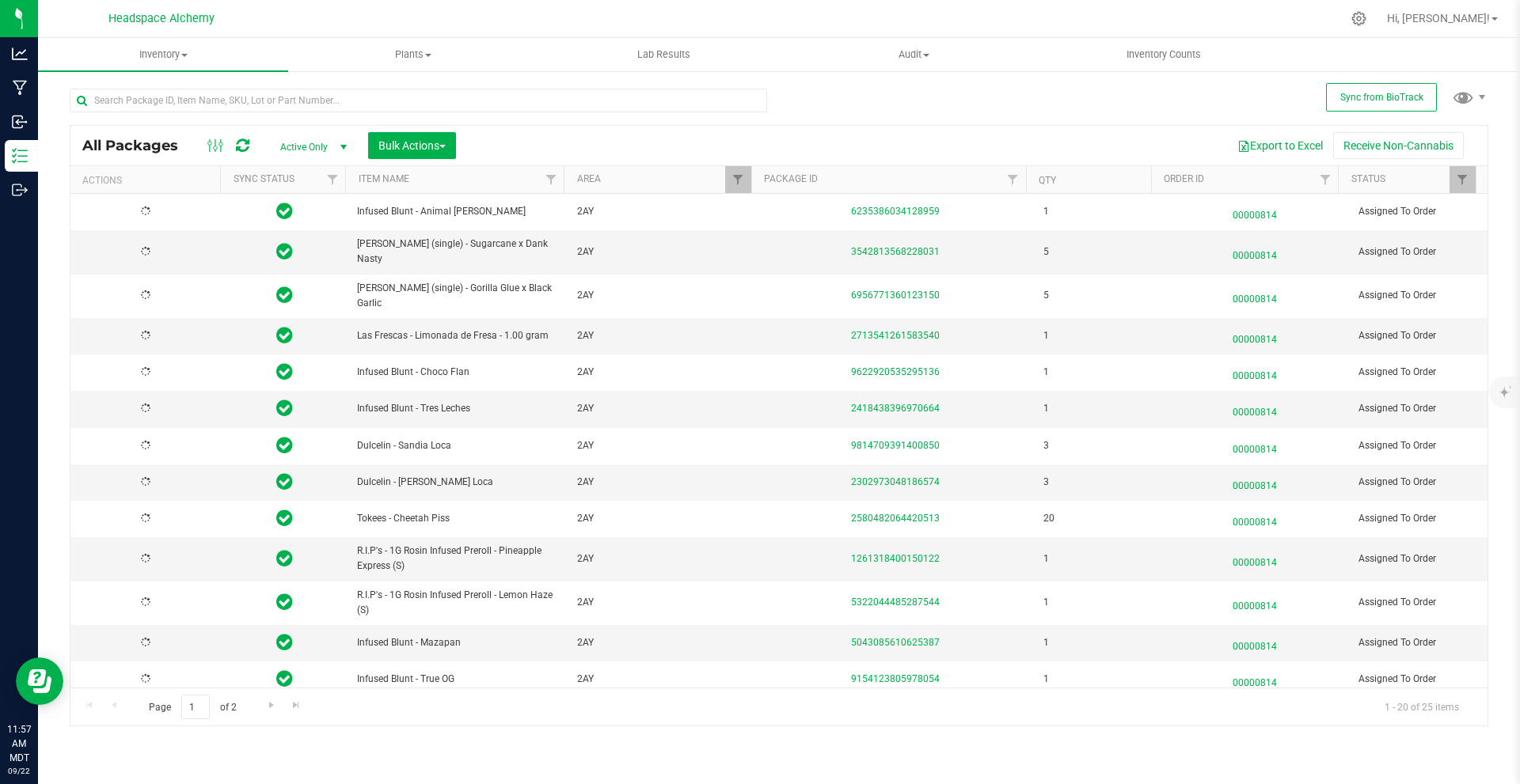
click at [238, 143] on icon at bounding box center [243, 146] width 13 height 16
click at [241, 144] on icon at bounding box center [242, 146] width 16 height 17
click at [241, 144] on icon at bounding box center [242, 146] width 17 height 19
click at [758, 102] on span "Sync from BioTrack" at bounding box center [1382, 97] width 83 height 11
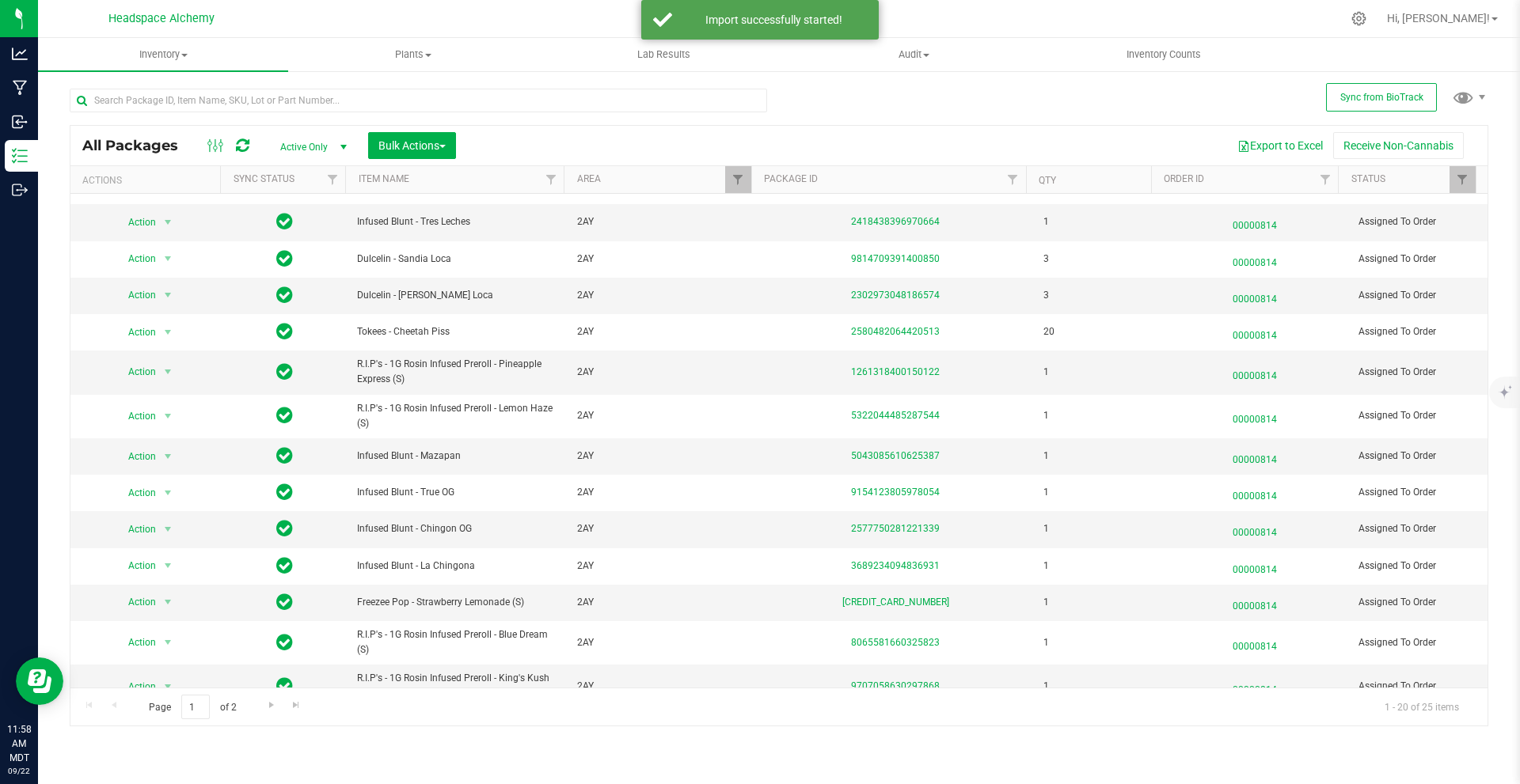
scroll to position [0, 0]
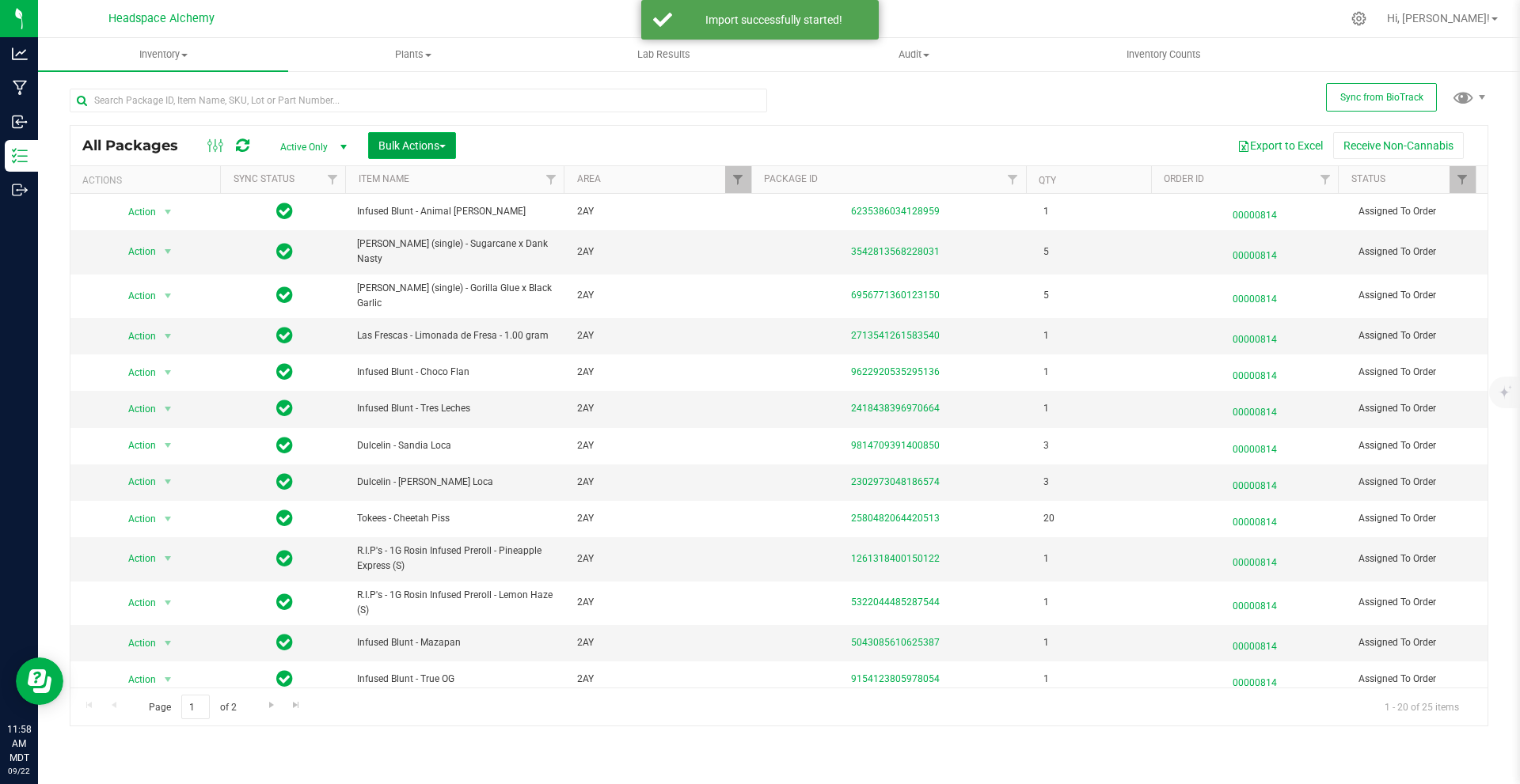
click at [446, 143] on span "Bulk Actions" at bounding box center [412, 145] width 68 height 12
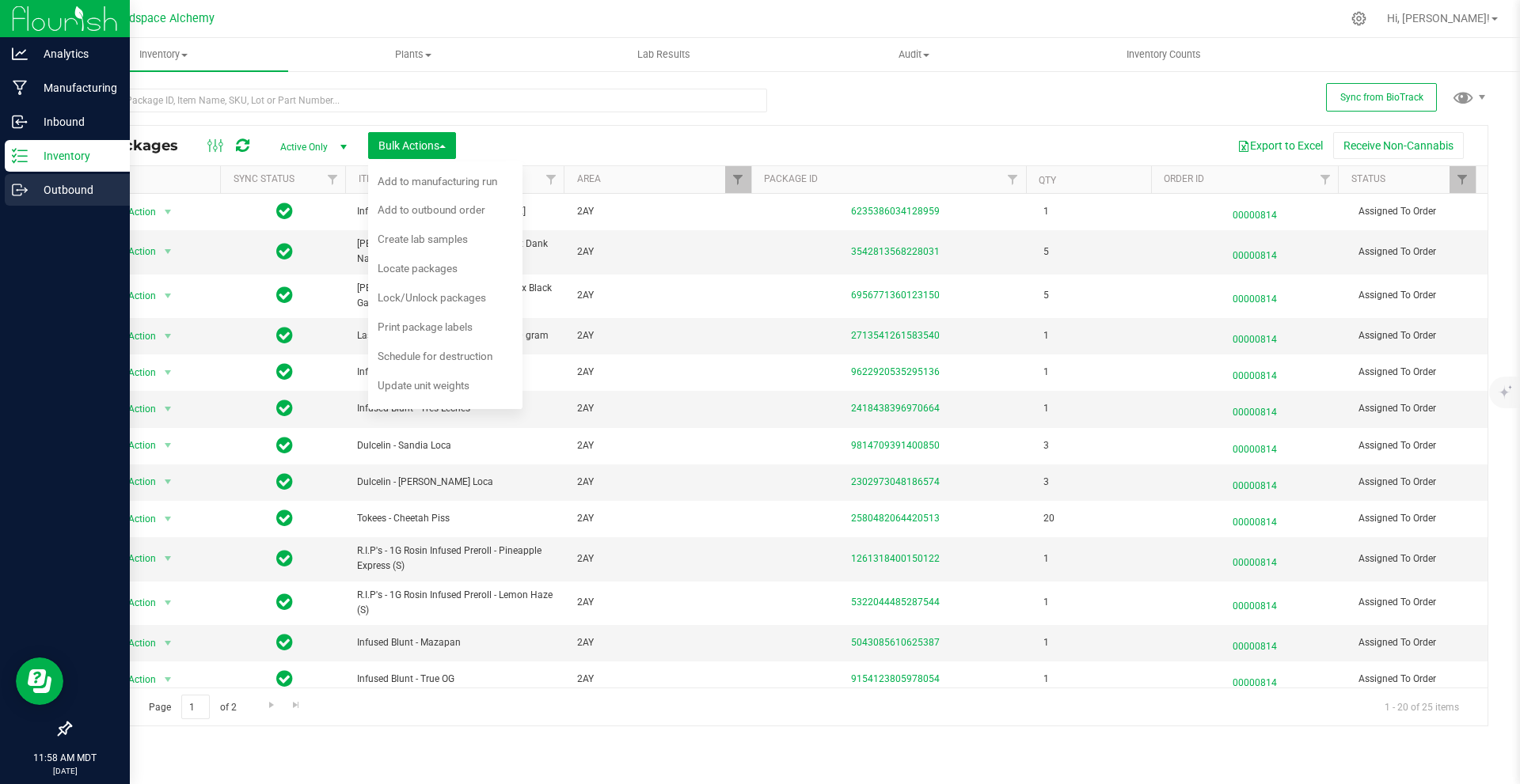
click at [63, 181] on p "Outbound" at bounding box center [75, 190] width 95 height 19
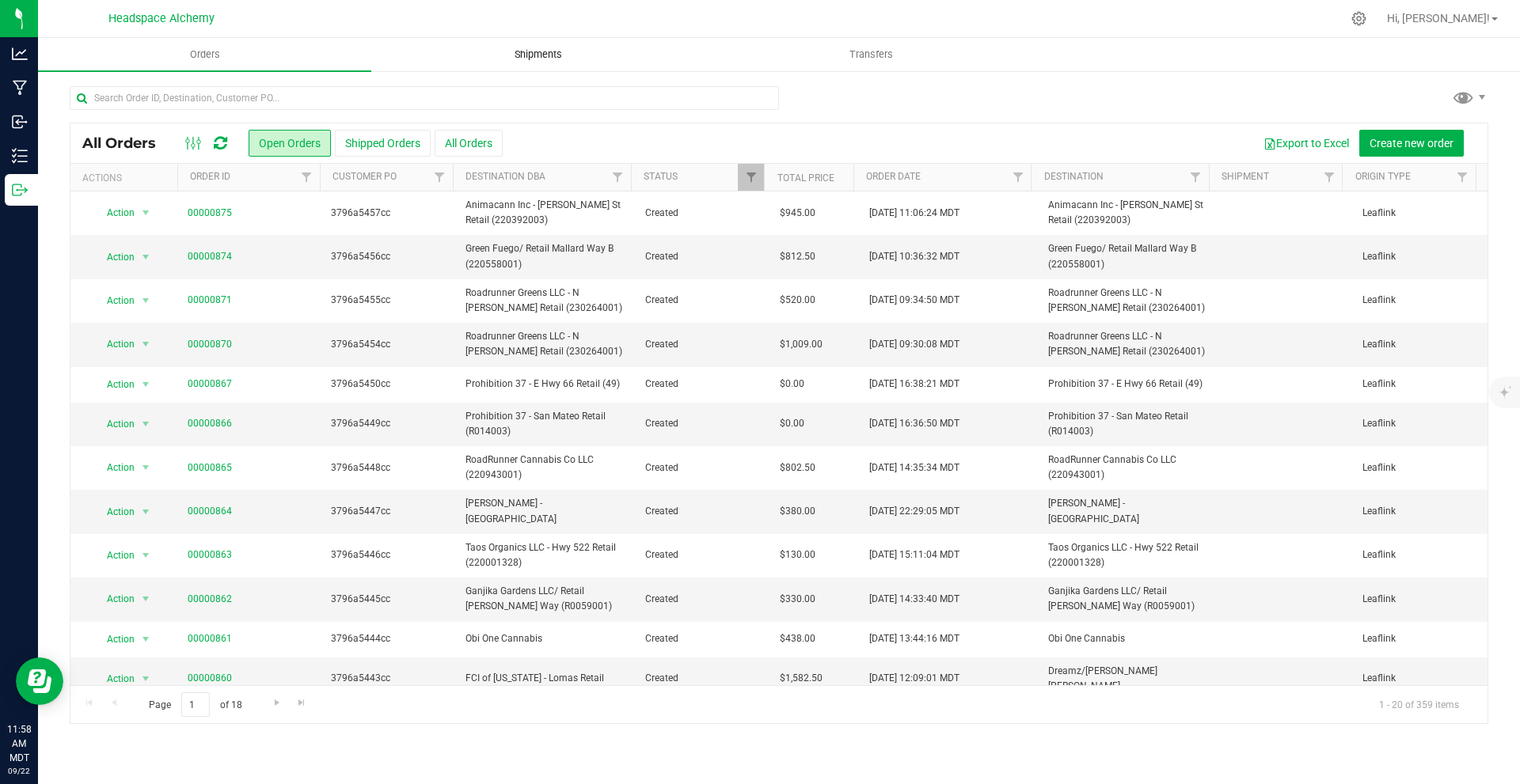
click at [540, 59] on span "Shipments" at bounding box center [538, 54] width 91 height 14
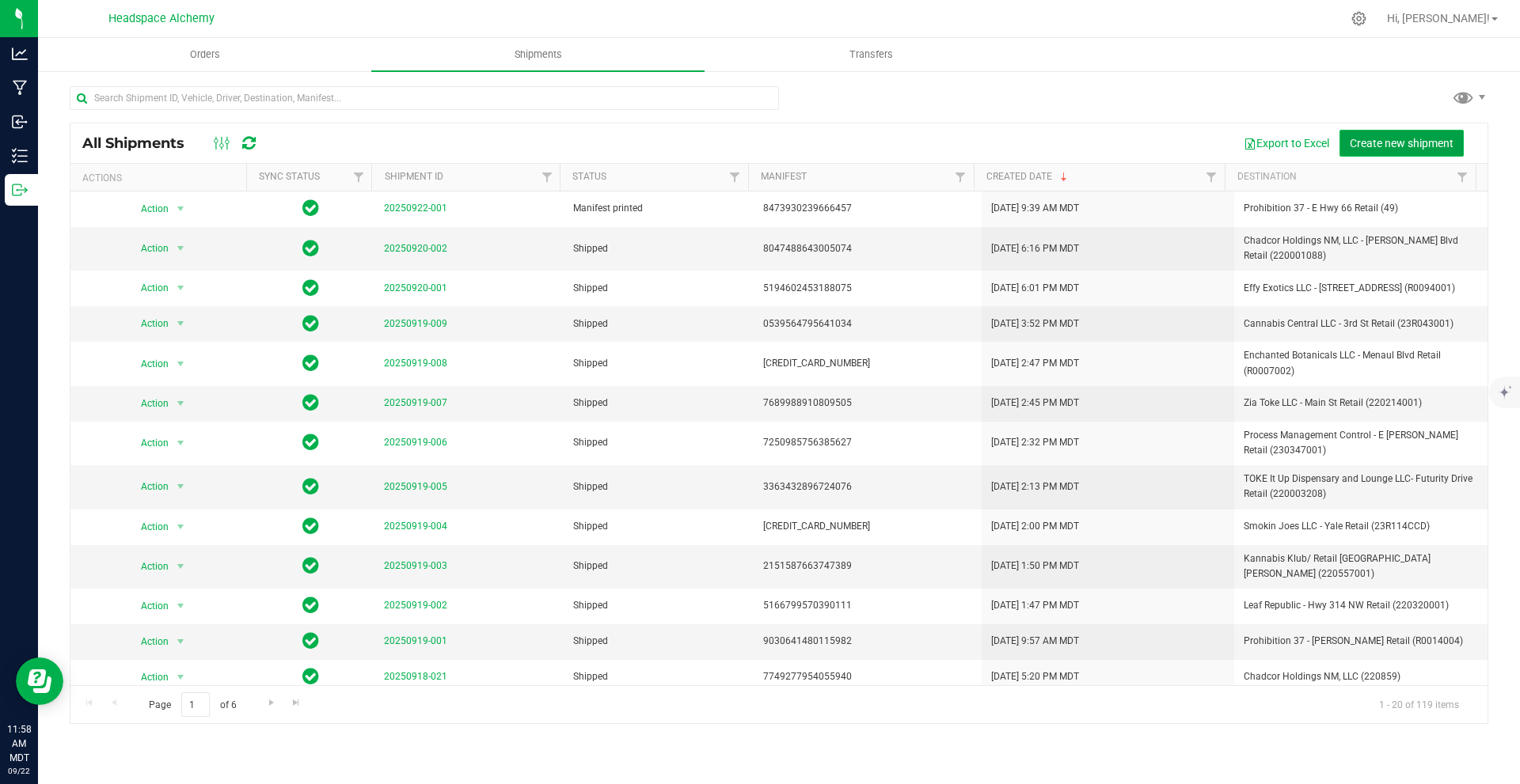
click at [758, 142] on span "Create new shipment" at bounding box center [1402, 143] width 104 height 12
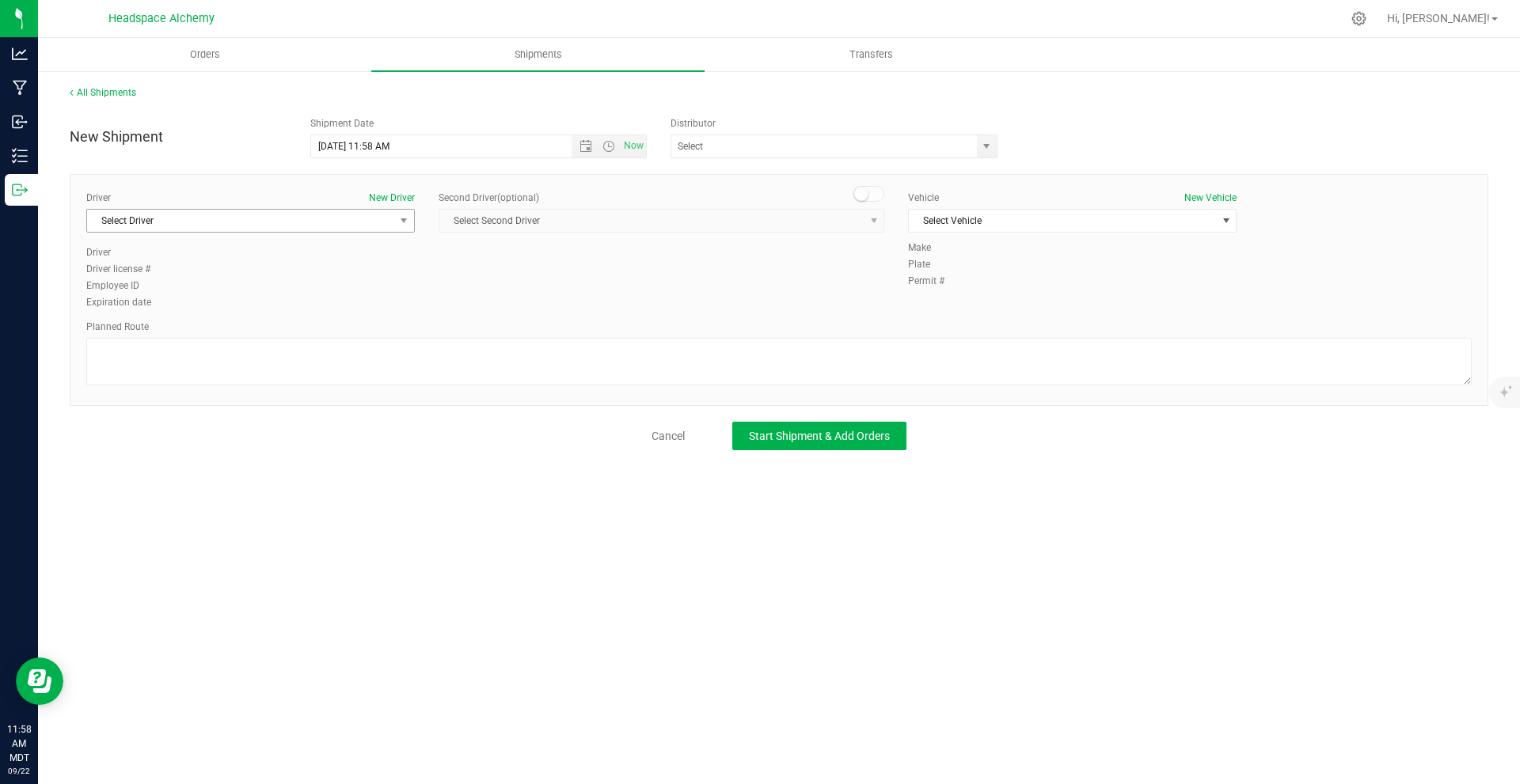
click at [259, 227] on span "Select Driver" at bounding box center [240, 220] width 307 height 22
click at [758, 148] on input "text" at bounding box center [820, 146] width 296 height 22
click at [758, 162] on li "Headspace Alchemy (230021002)" at bounding box center [835, 173] width 326 height 24
type input "Headspace Alchemy (230021002)"
click at [232, 224] on span "Select Driver" at bounding box center [240, 220] width 307 height 22
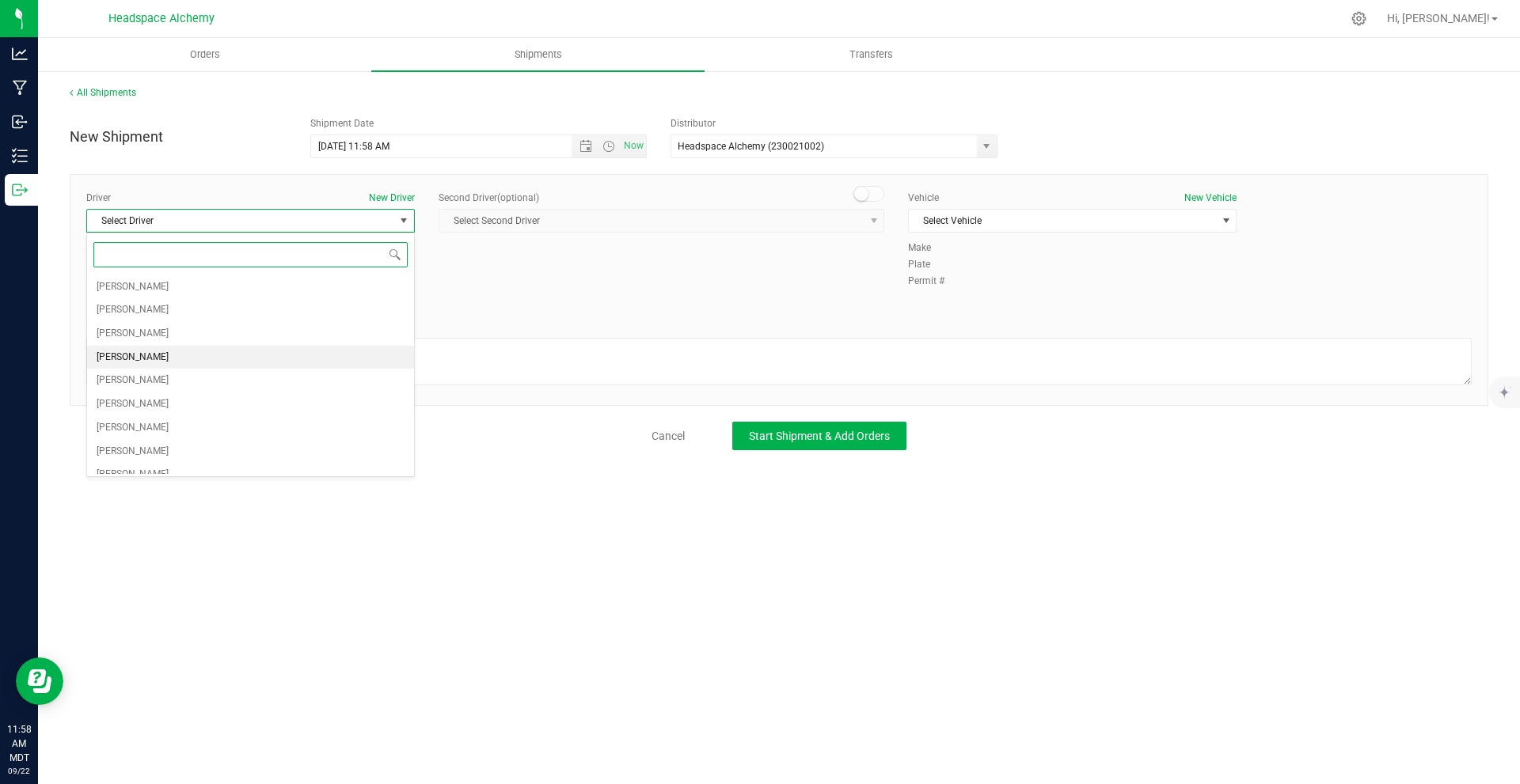
click at [145, 353] on span "[PERSON_NAME]" at bounding box center [132, 358] width 72 height 21
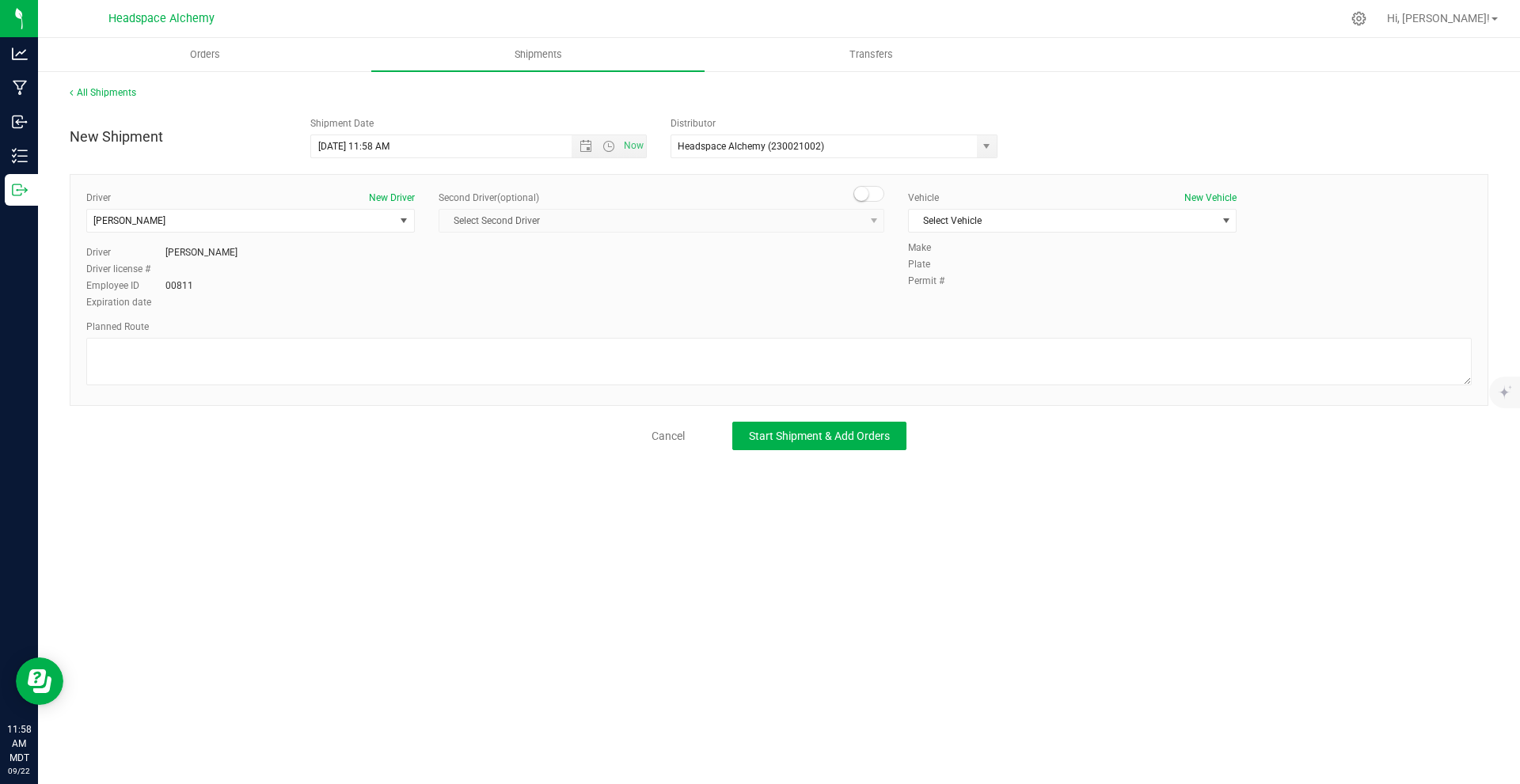
click at [758, 189] on span at bounding box center [869, 193] width 31 height 16
click at [758, 220] on span "Select Second Driver" at bounding box center [651, 220] width 424 height 22
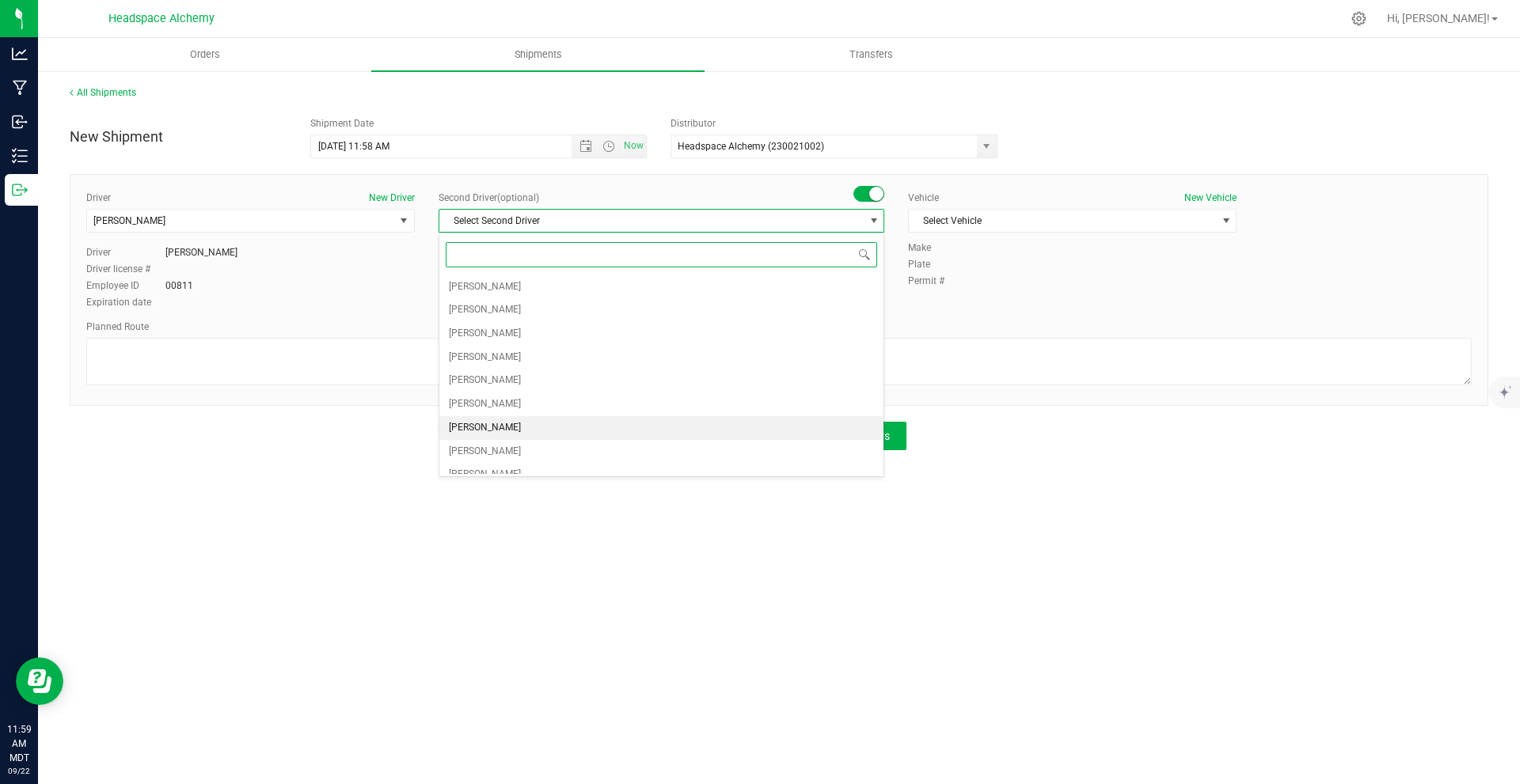
click at [497, 434] on span "[PERSON_NAME]" at bounding box center [485, 429] width 72 height 21
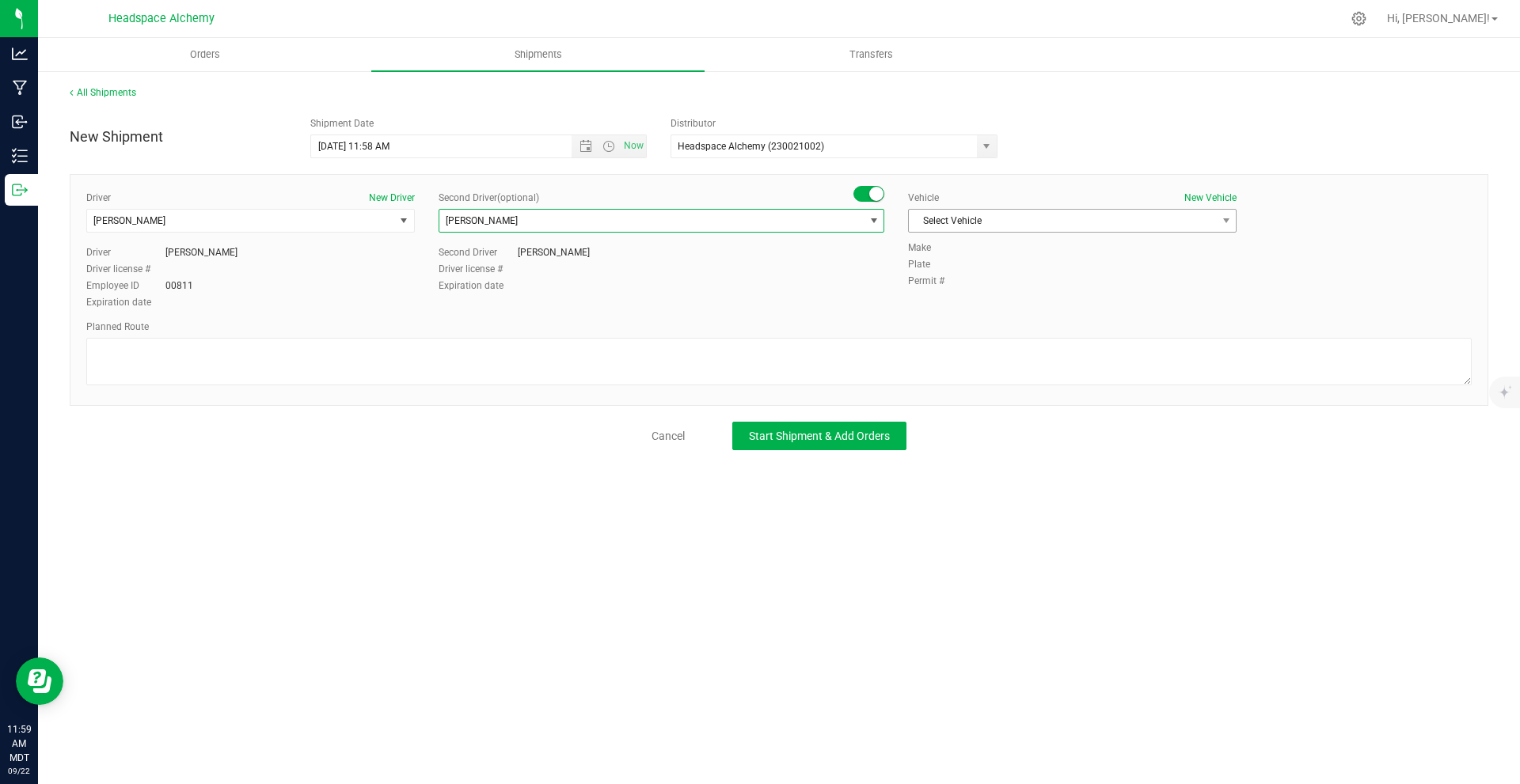
click at [758, 206] on div "Vehicle New Vehicle Select Vehicle Select Vehicle Davids Car Denali Malibu Moth…" at bounding box center [1073, 215] width 353 height 50
click at [758, 215] on span "Select Vehicle" at bounding box center [1063, 220] width 307 height 22
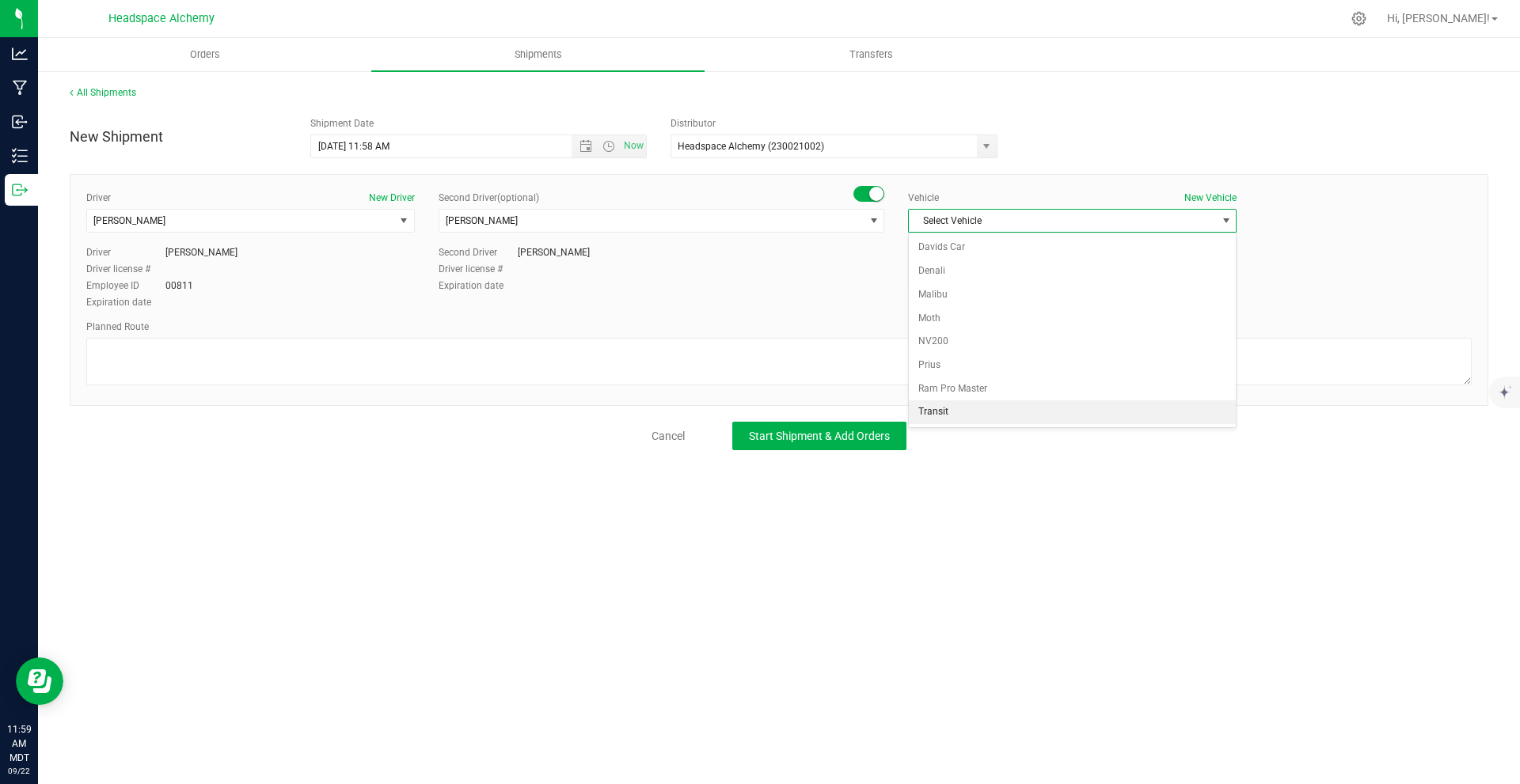
click at [758, 408] on li "Transit" at bounding box center [1072, 412] width 327 height 24
click at [532, 391] on div "Driver New Driver [PERSON_NAME] Select Driver [PERSON_NAME] [PERSON_NAME] [PERS…" at bounding box center [779, 290] width 1419 height 231
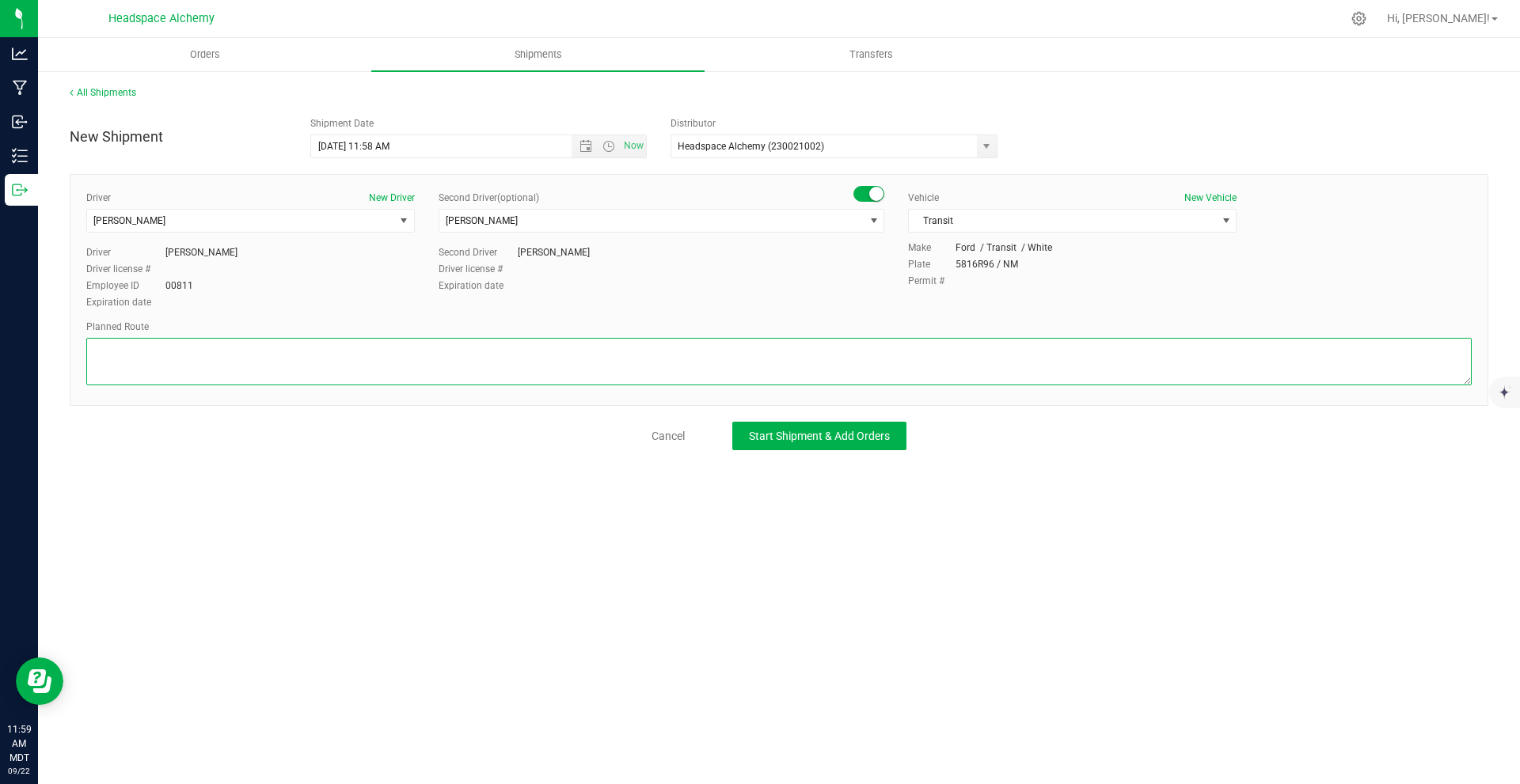
click at [531, 379] on textarea at bounding box center [780, 362] width 1386 height 48
click at [109, 355] on textarea at bounding box center [780, 362] width 1386 height 48
paste textarea "Las Cruces [US_STATE]  Take I-10 E, NM-404 E/[PERSON_NAME] and State Line Dr t…"
type textarea "Las Cruces [US_STATE]  Take I-10 E, NM-404 E/[PERSON_NAME] and State Line Dr t…"
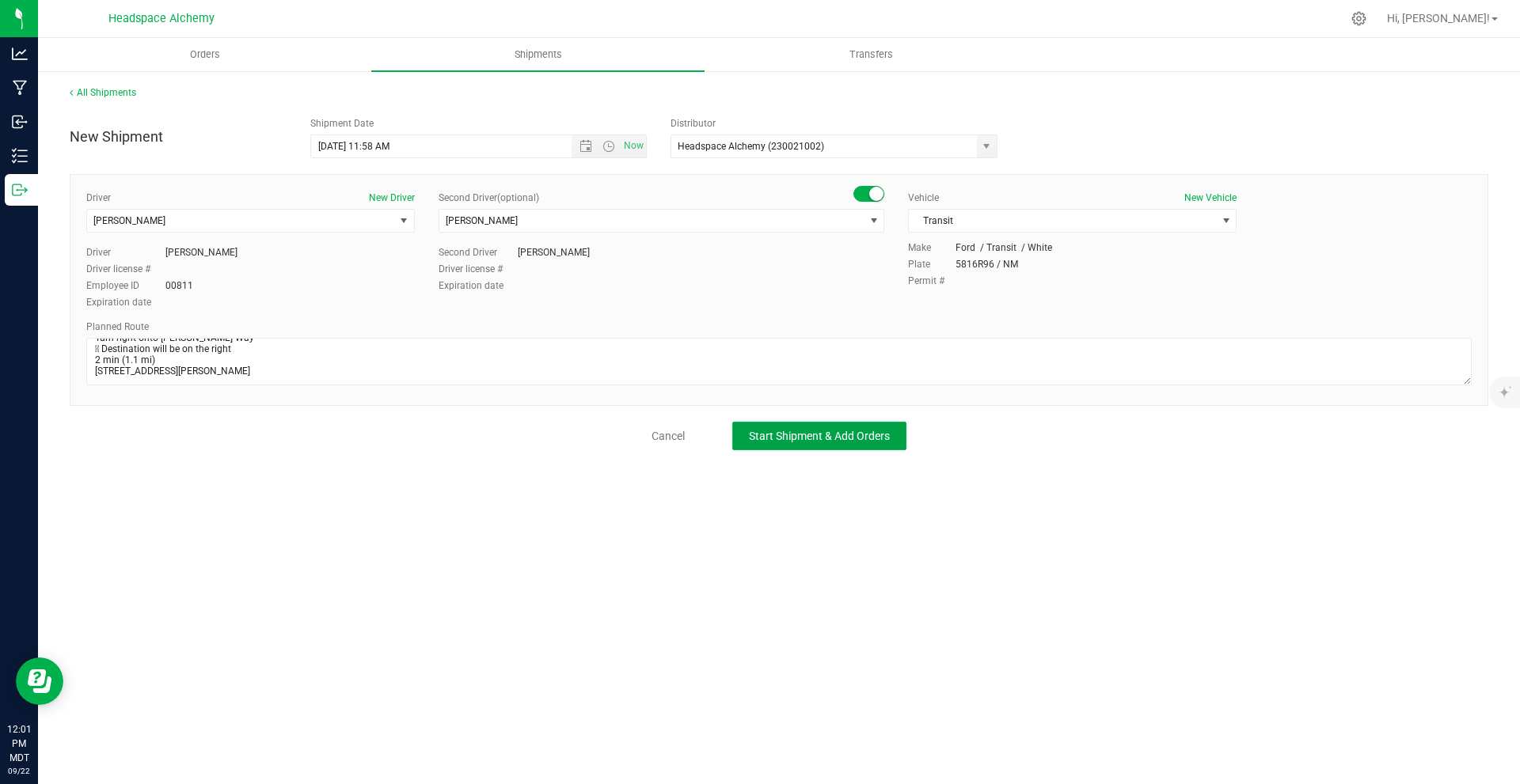
click at [758, 432] on span "Start Shipment & Add Orders" at bounding box center [820, 435] width 141 height 12
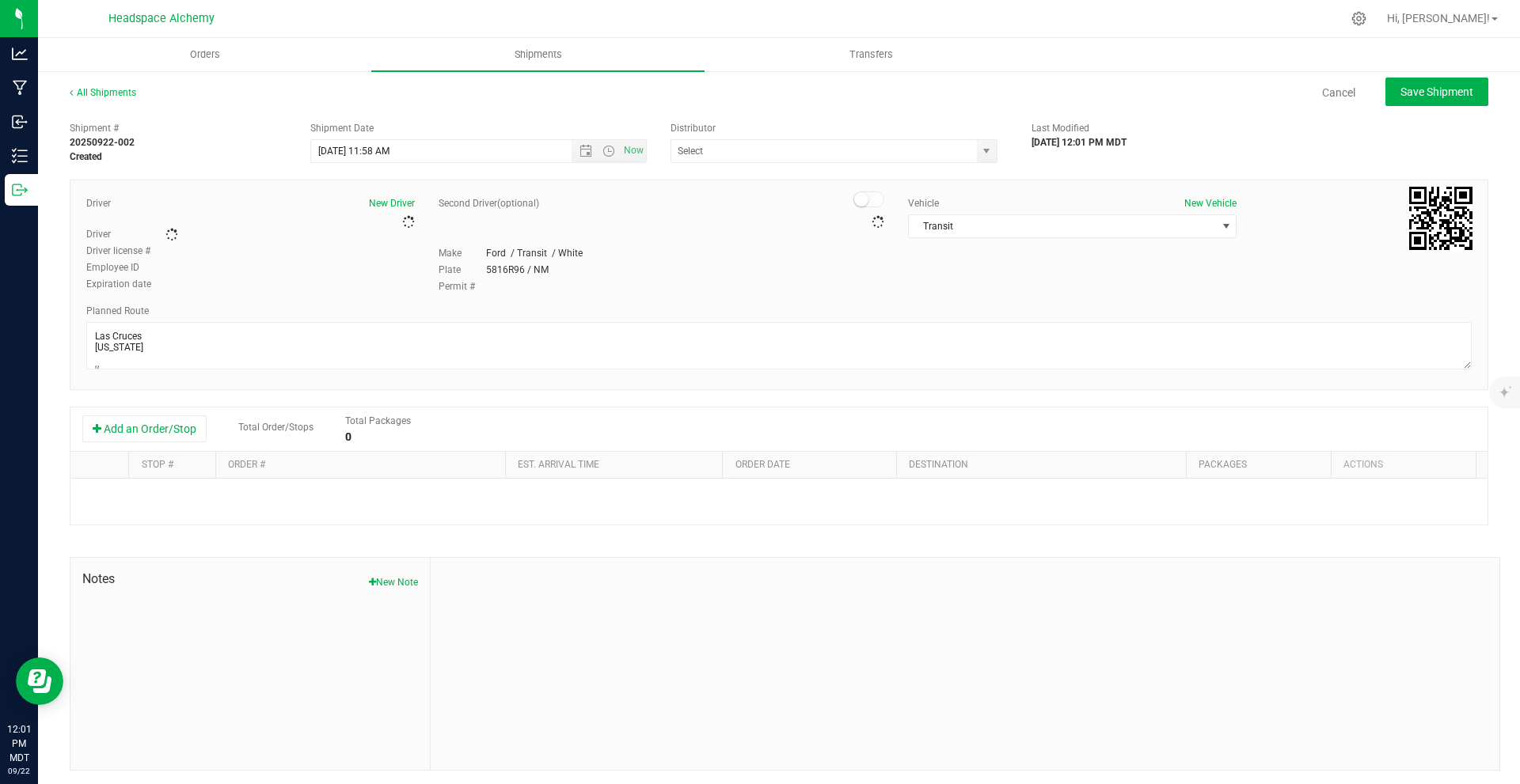
type input "Headspace Alchemy (230021002)"
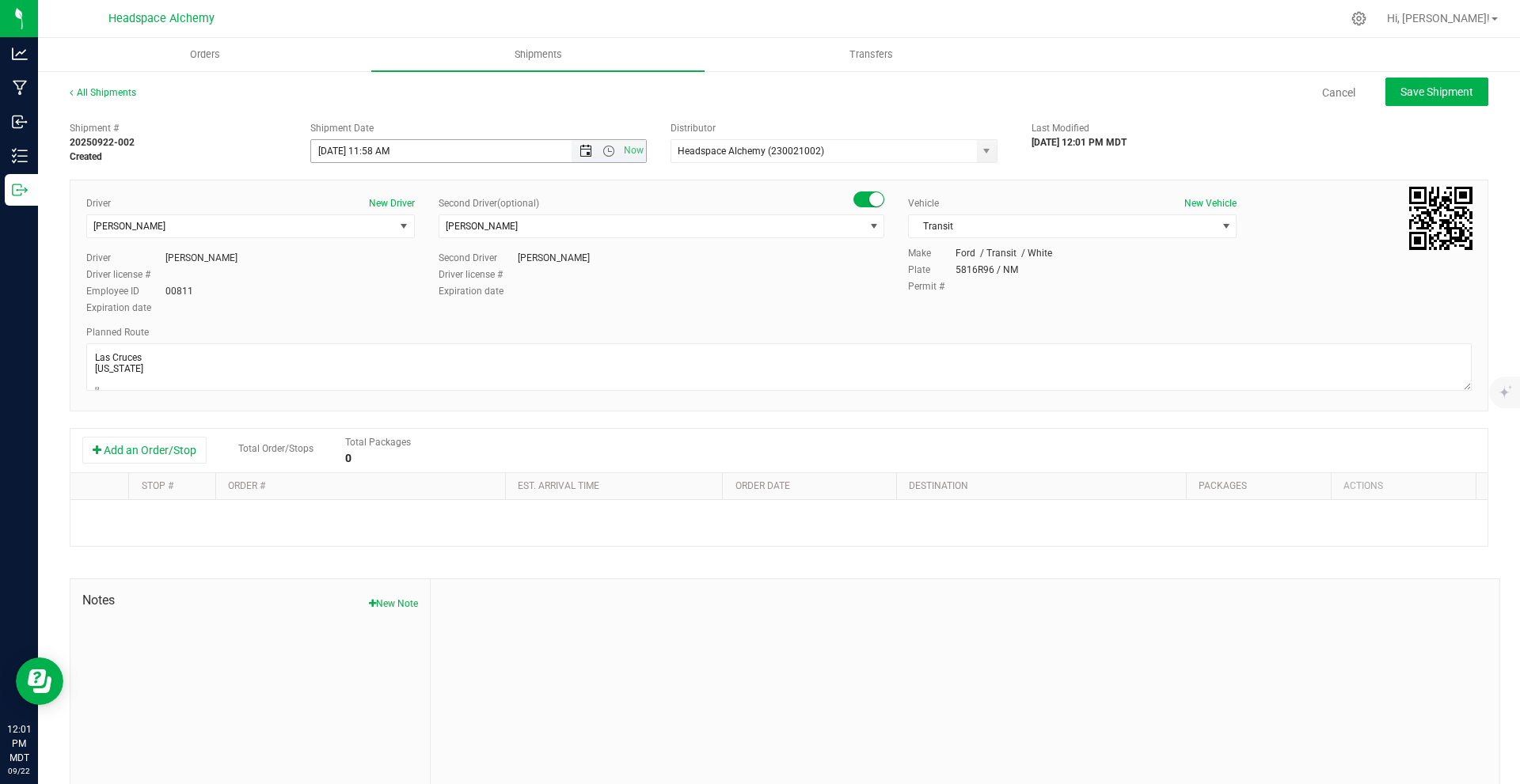
click at [579, 151] on span "Open the date view" at bounding box center [585, 151] width 12 height 12
click at [371, 314] on link "23" at bounding box center [369, 312] width 23 height 25
type input "[DATE] 11:58 AM"
click at [147, 453] on button "Add an Order/Stop" at bounding box center [144, 451] width 124 height 27
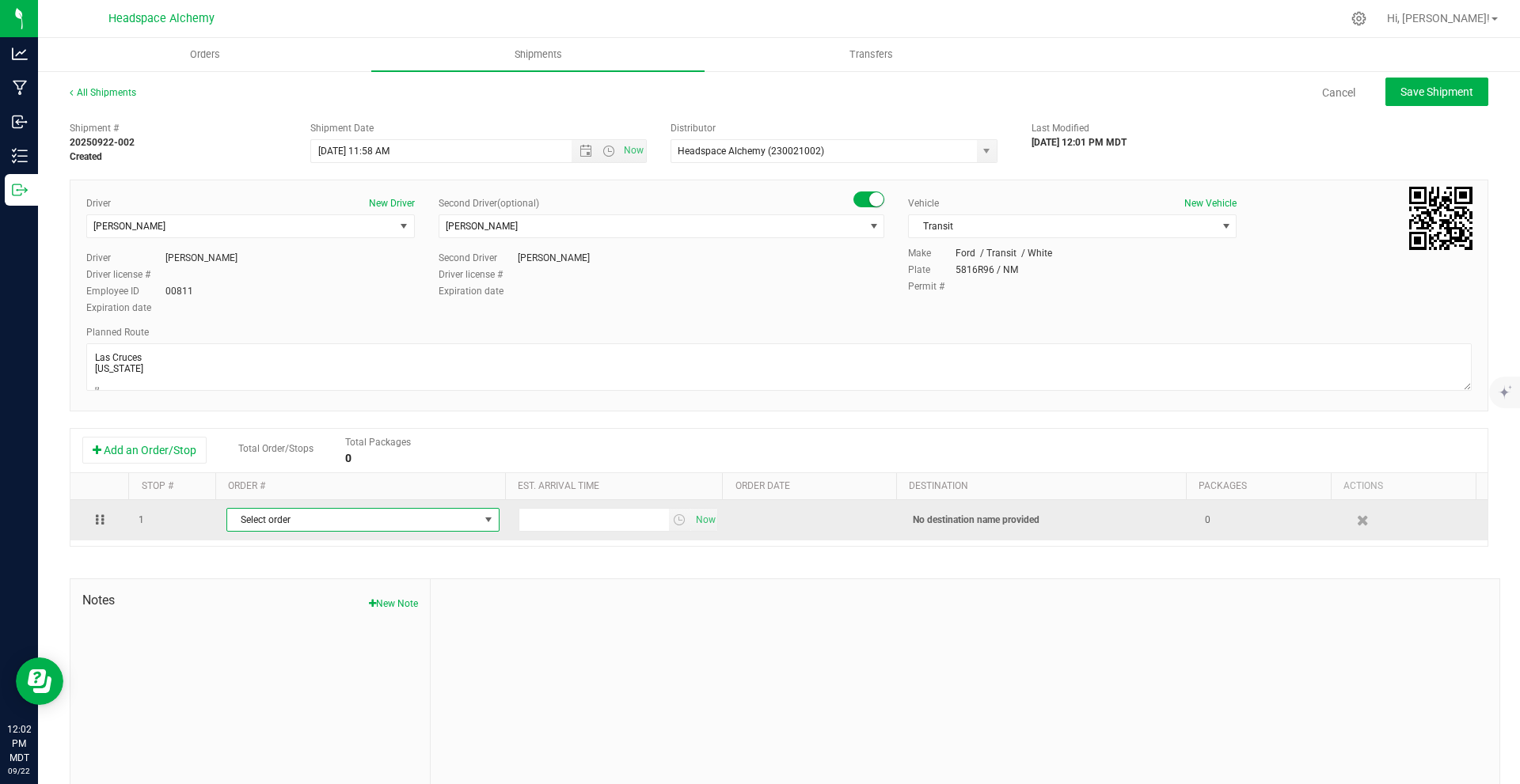
click at [478, 513] on span "select" at bounding box center [488, 519] width 20 height 22
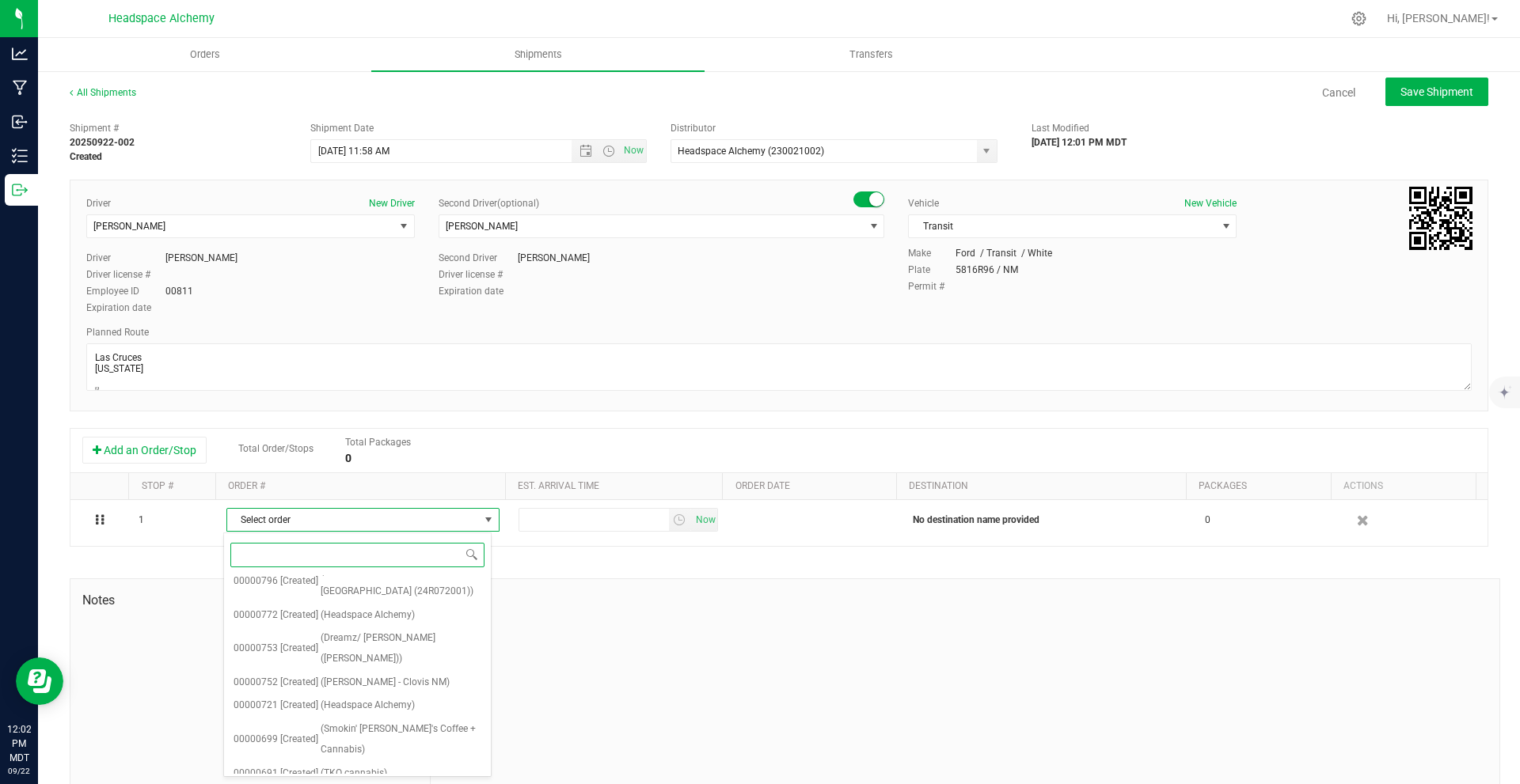
scroll to position [1219, 0]
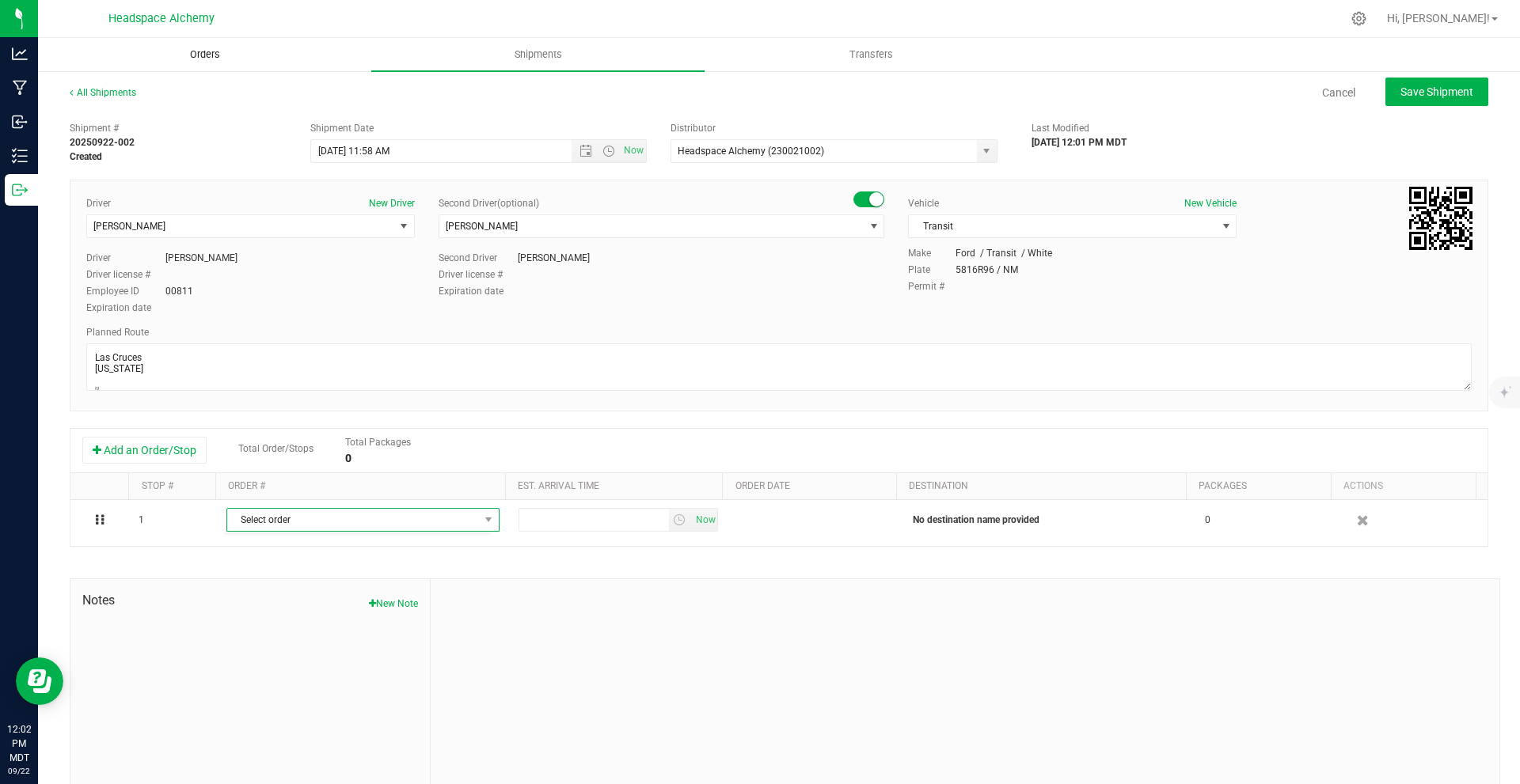
click at [205, 46] on uib-tab-heading "Orders" at bounding box center [205, 54] width 332 height 31
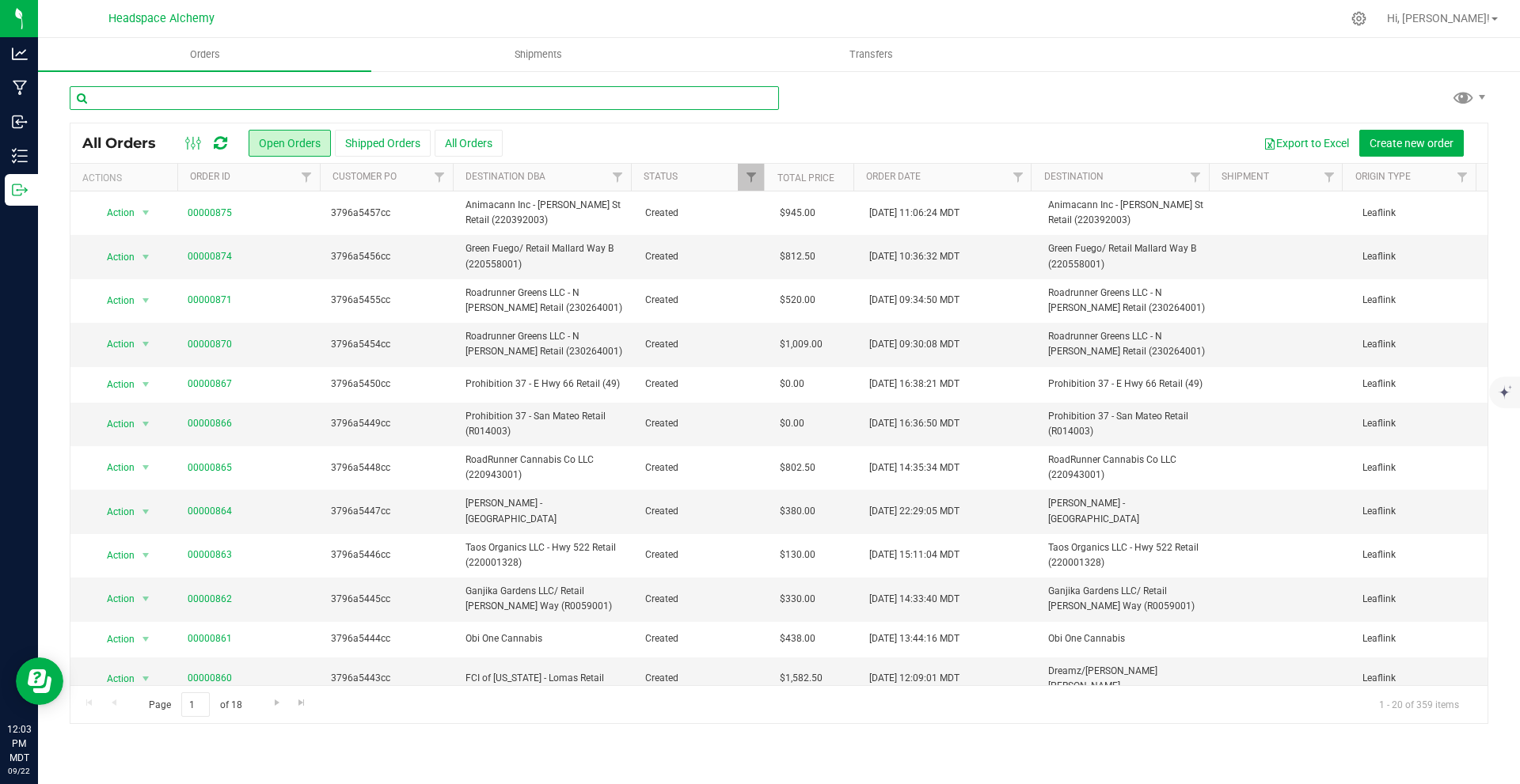
click at [252, 91] on input "text" at bounding box center [424, 98] width 710 height 24
type input "gan"
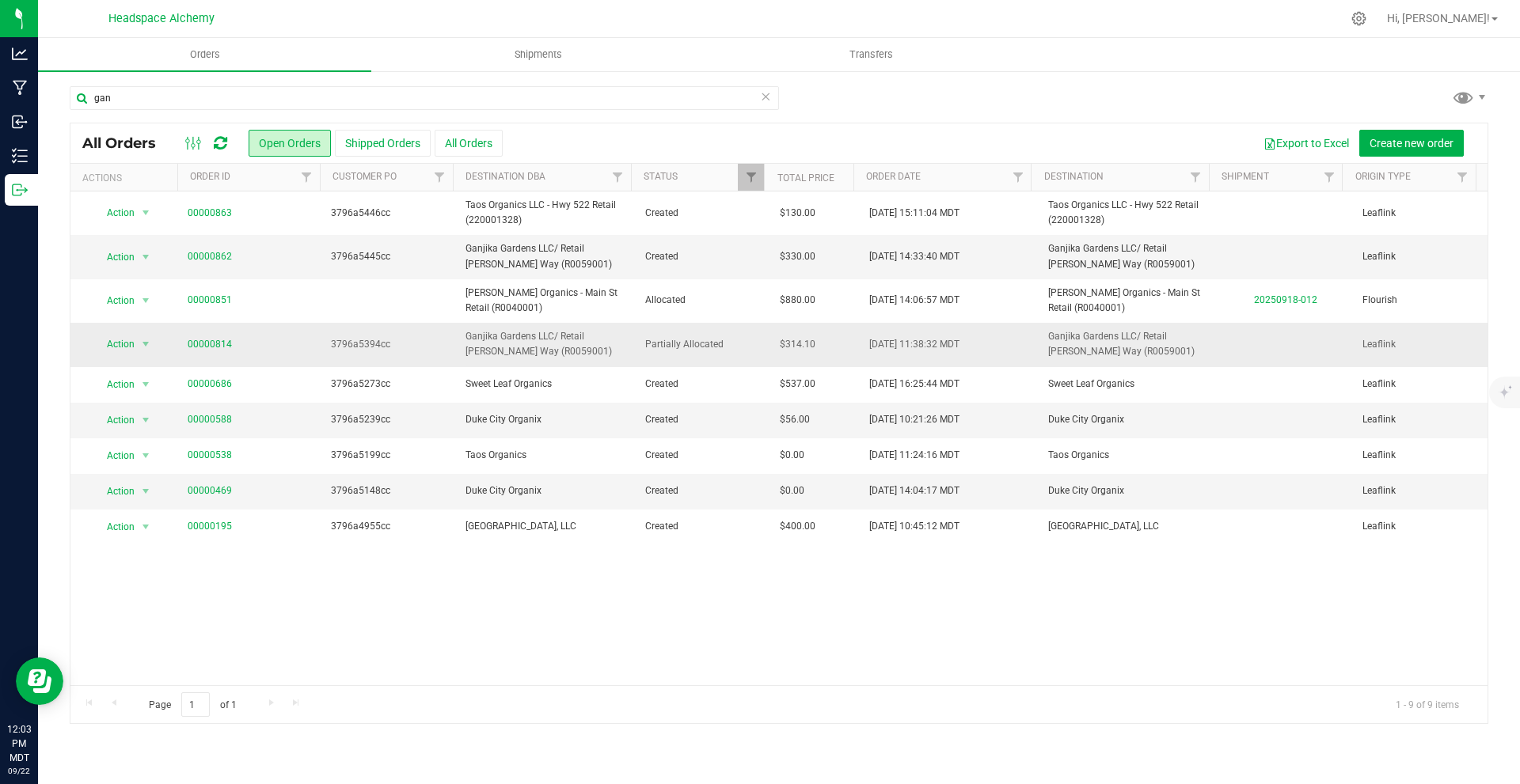
drag, startPoint x: 729, startPoint y: 346, endPoint x: 620, endPoint y: 338, distance: 109.3
click at [620, 338] on tr "Action Action Cancel order Clone order Edit order Mark as fully paid Order audi…" at bounding box center [779, 345] width 1417 height 44
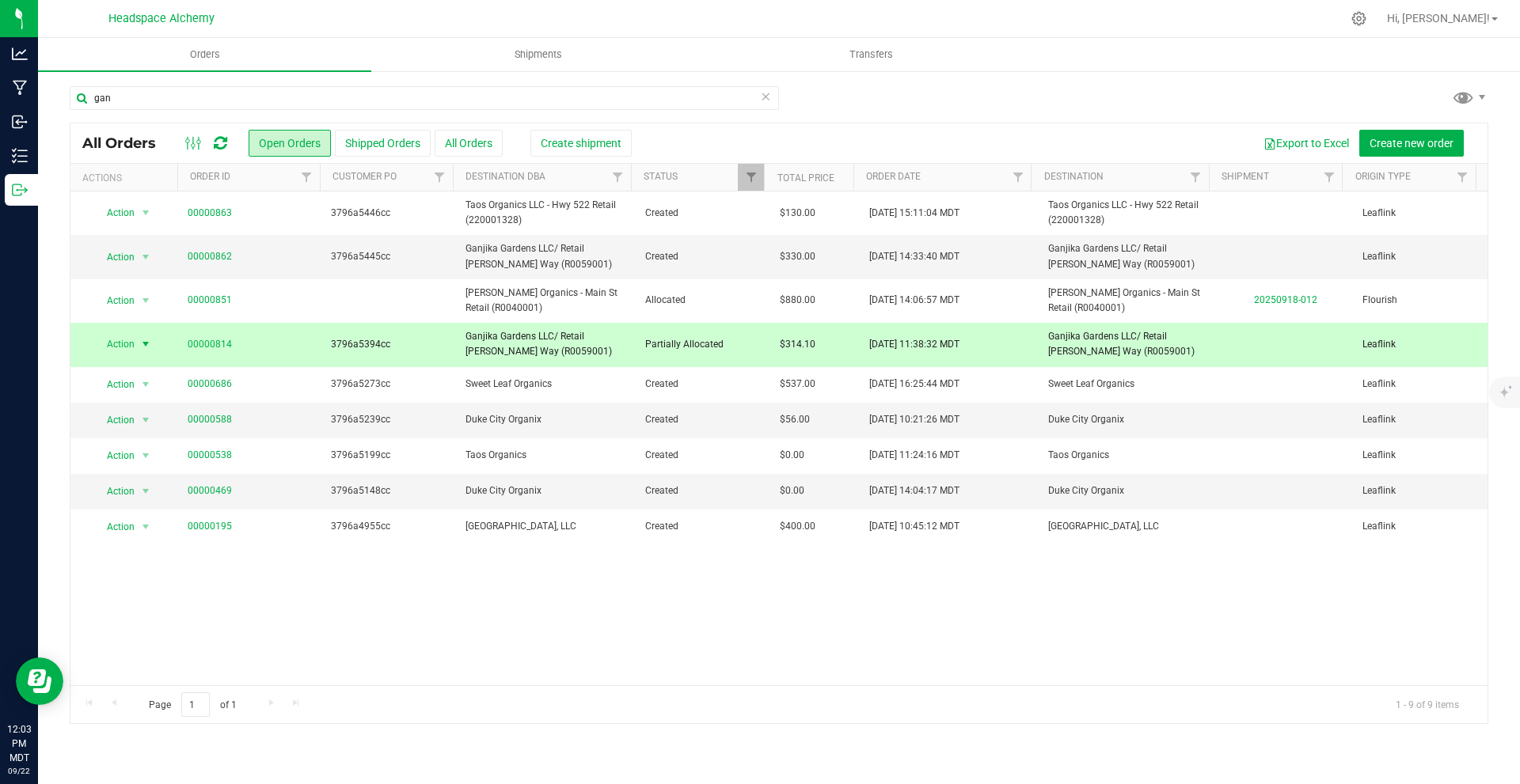
click at [195, 335] on td "00000814" at bounding box center [250, 345] width 143 height 44
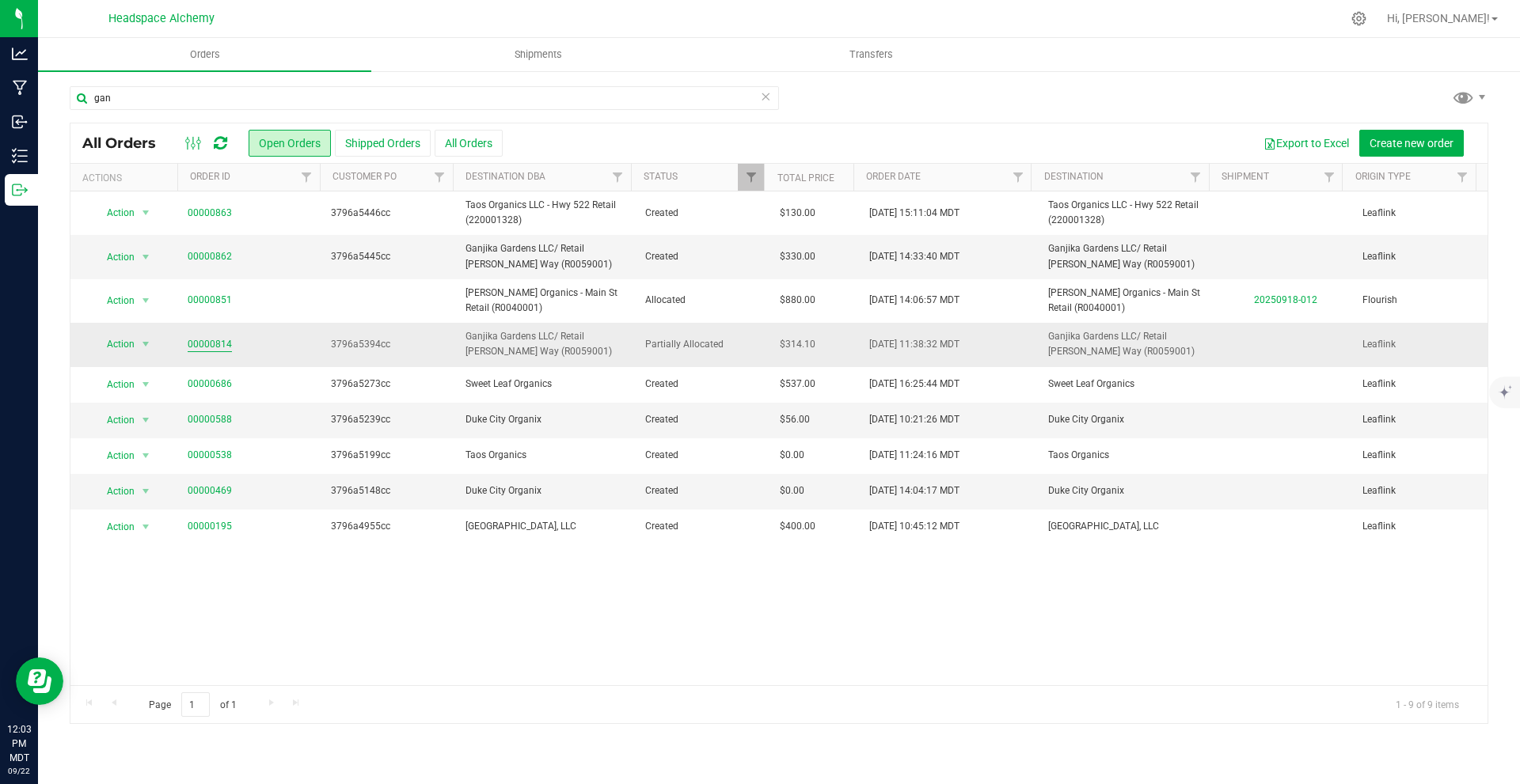
click at [213, 344] on link "00000814" at bounding box center [210, 345] width 45 height 15
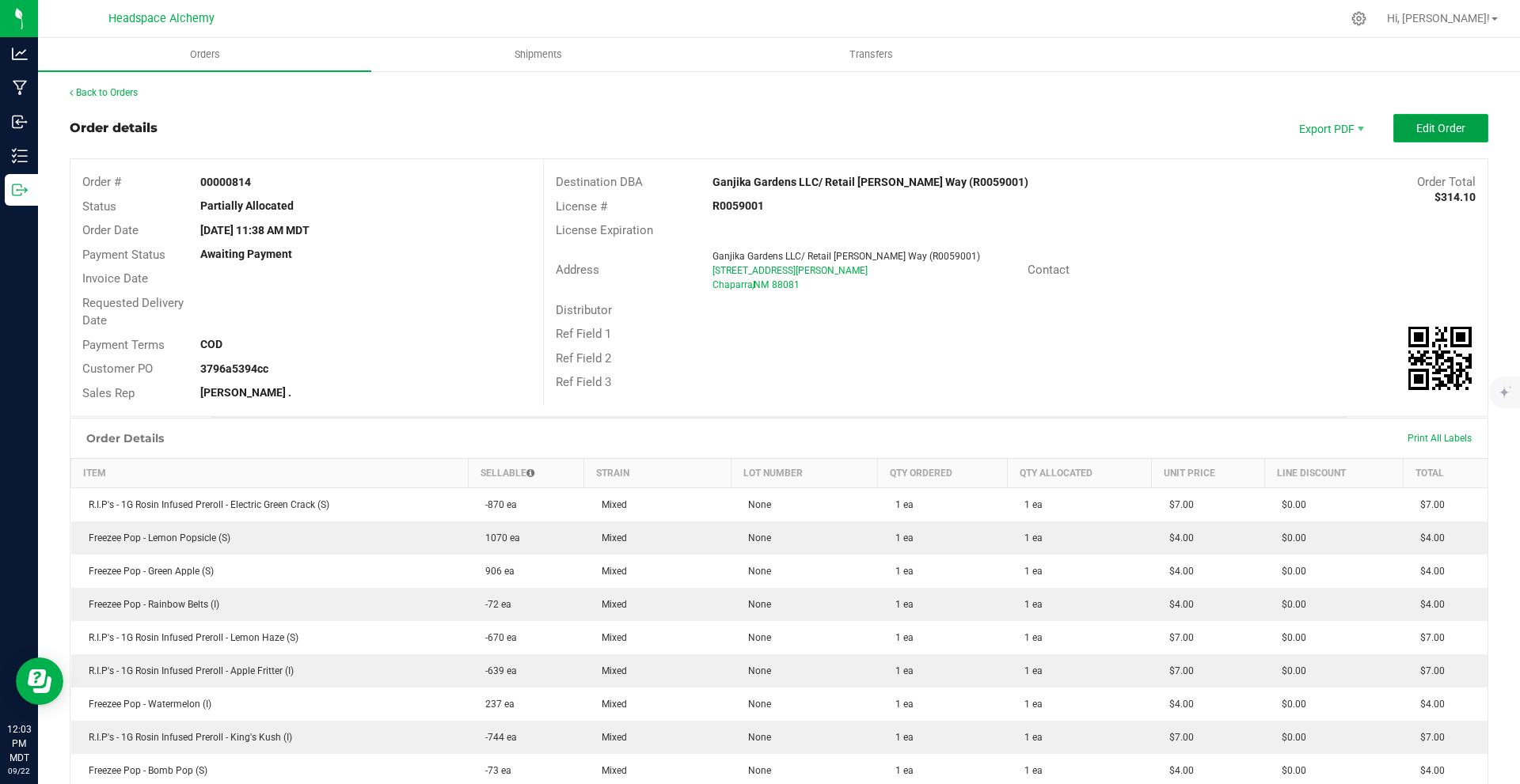
click at [758, 122] on span "Edit Order" at bounding box center [1442, 128] width 50 height 12
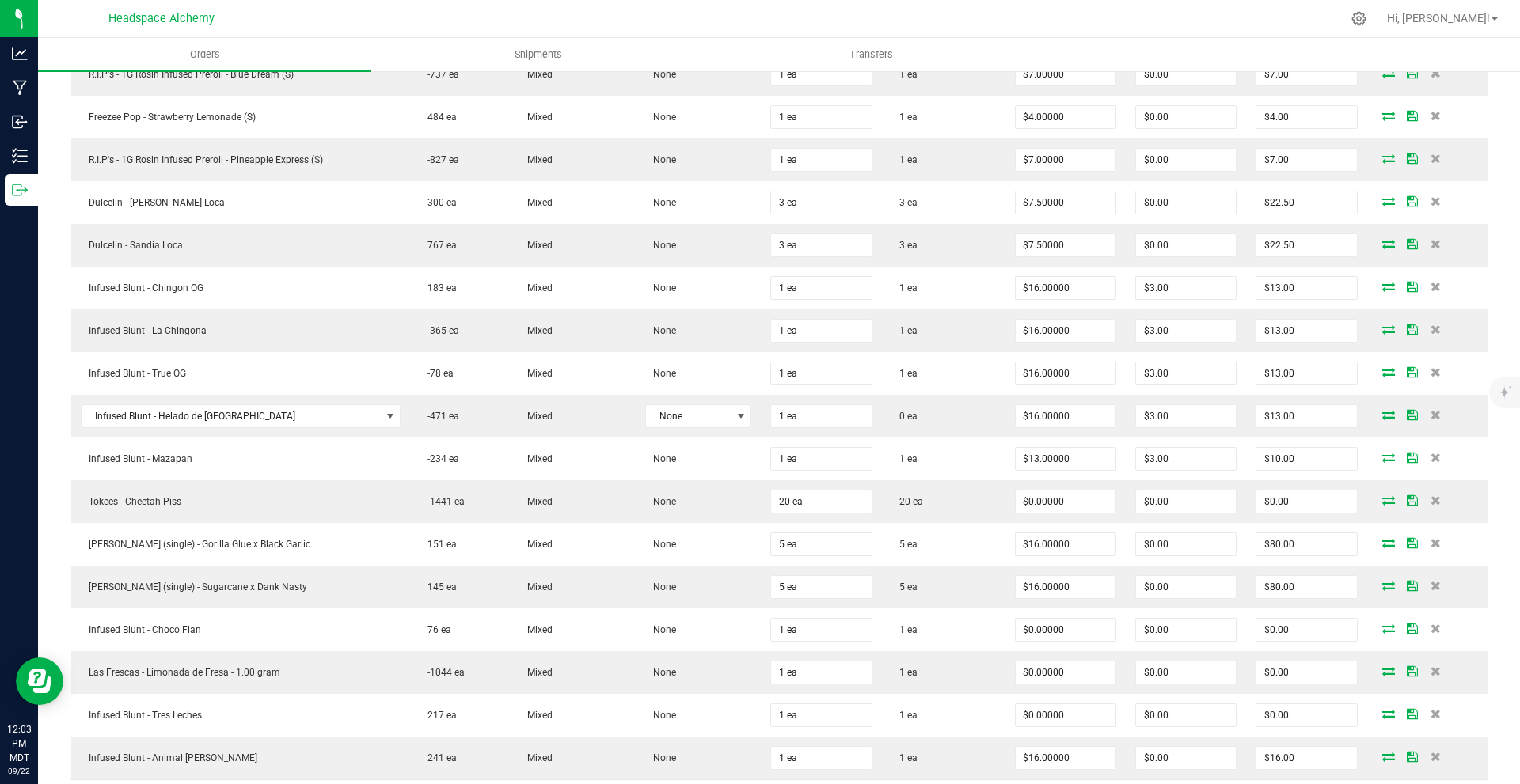
scroll to position [937, 0]
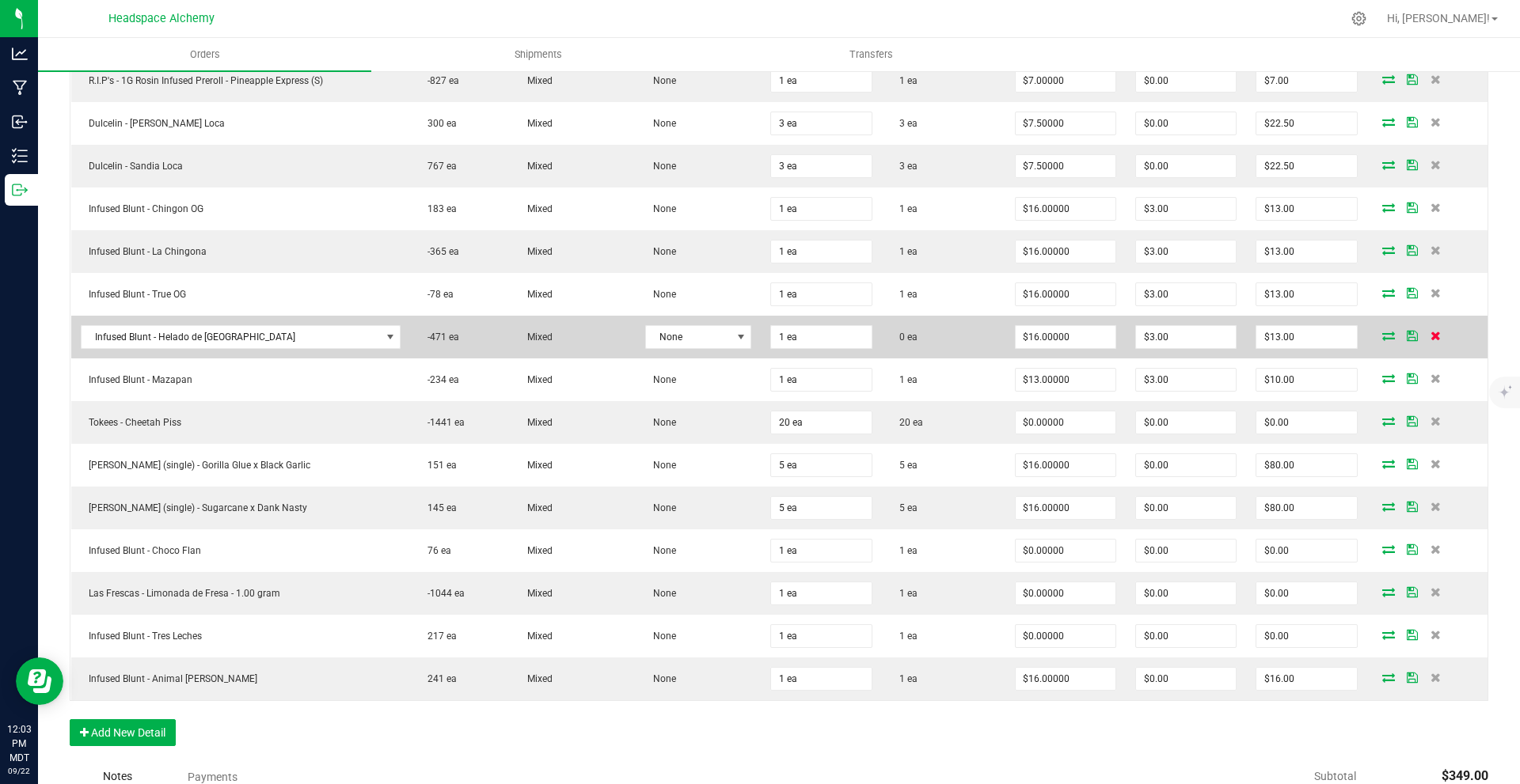
click at [758, 333] on icon at bounding box center [1436, 335] width 10 height 10
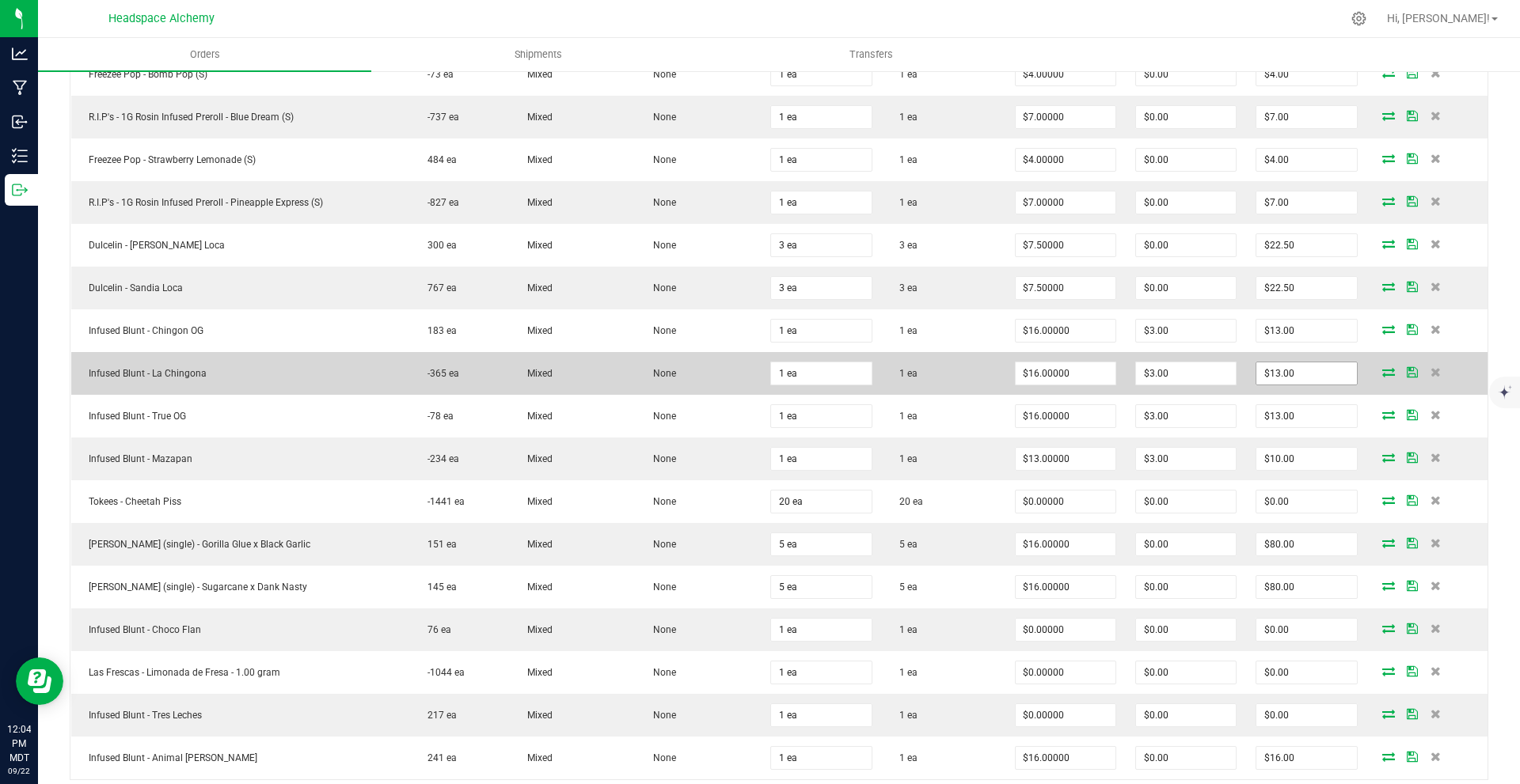
scroll to position [1053, 0]
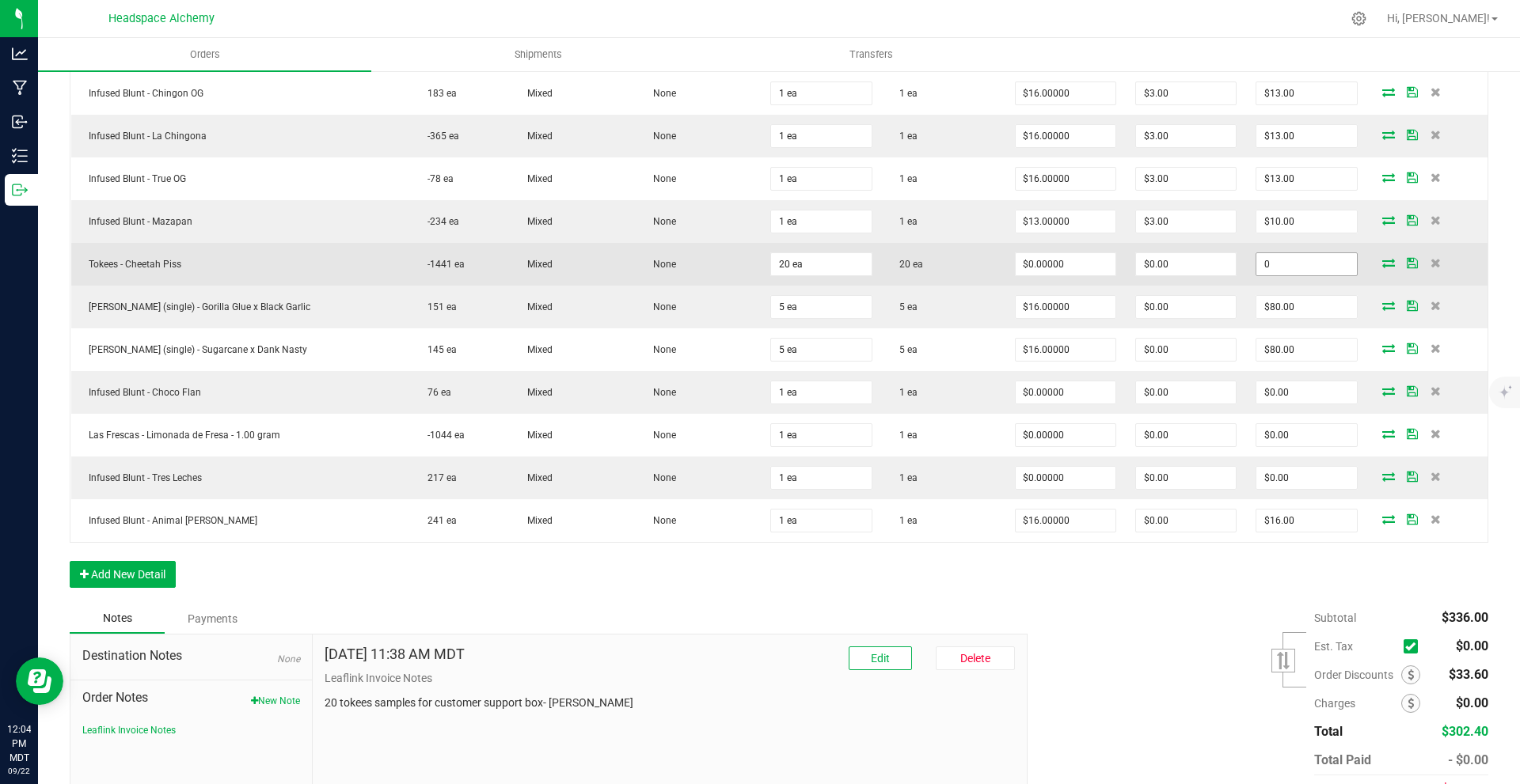
click at [758, 262] on input "0" at bounding box center [1307, 264] width 100 height 22
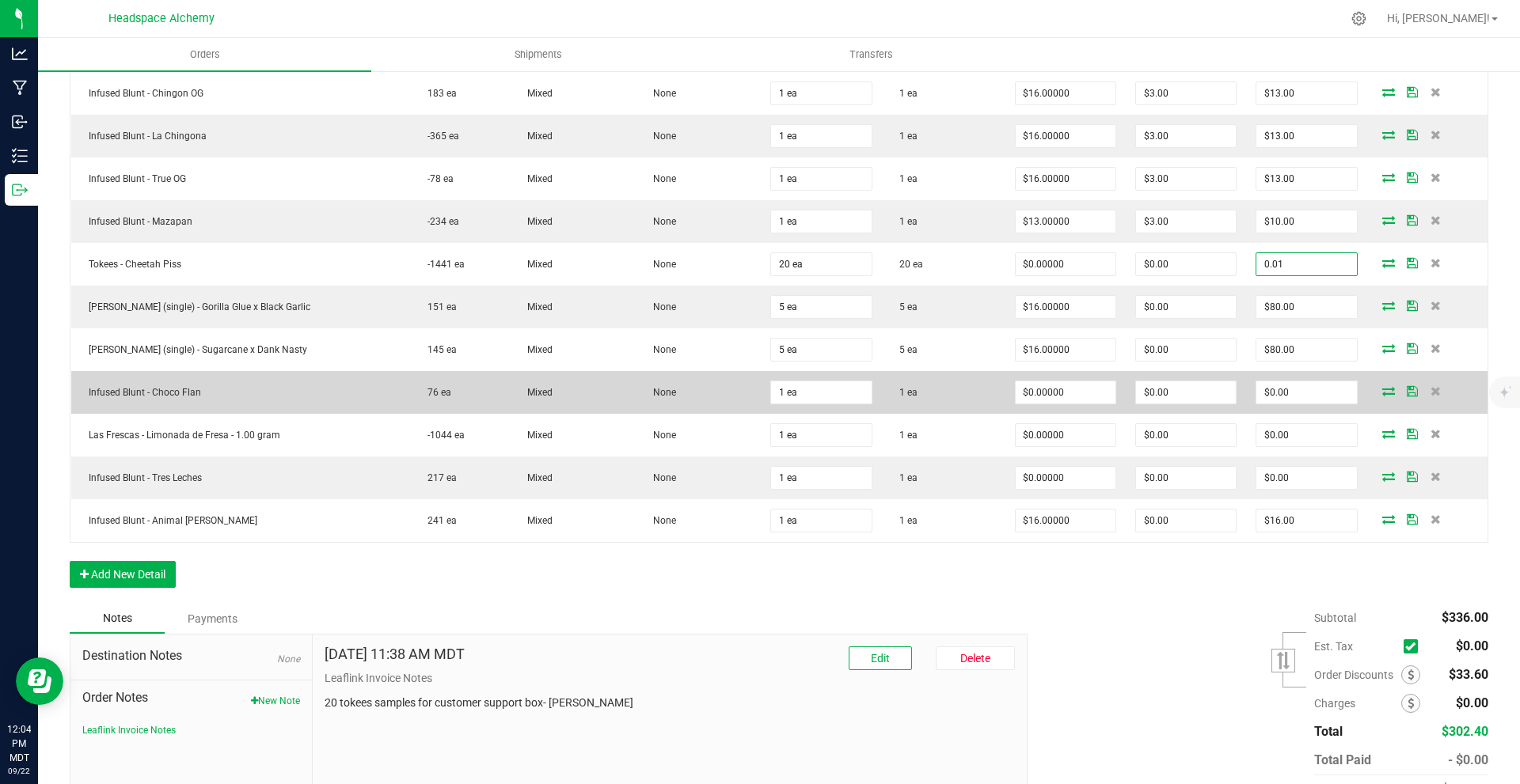
type input "0.01"
type input "$0.00050"
type input "$0.01"
click at [758, 405] on td "0" at bounding box center [1307, 392] width 120 height 43
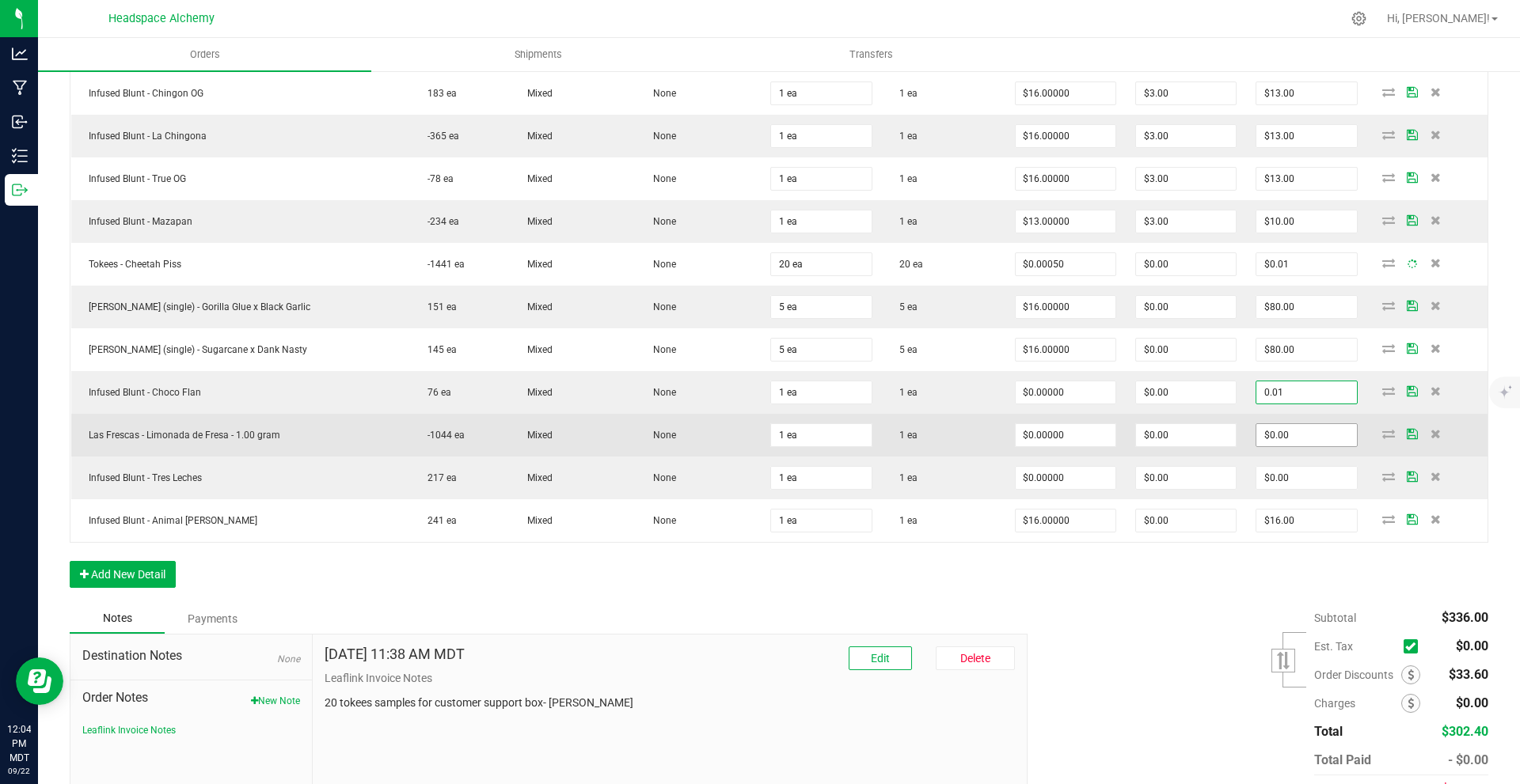
type input "0.01"
type input "$0.01000"
type input "$0.01"
click at [758, 432] on input "0" at bounding box center [1307, 434] width 100 height 22
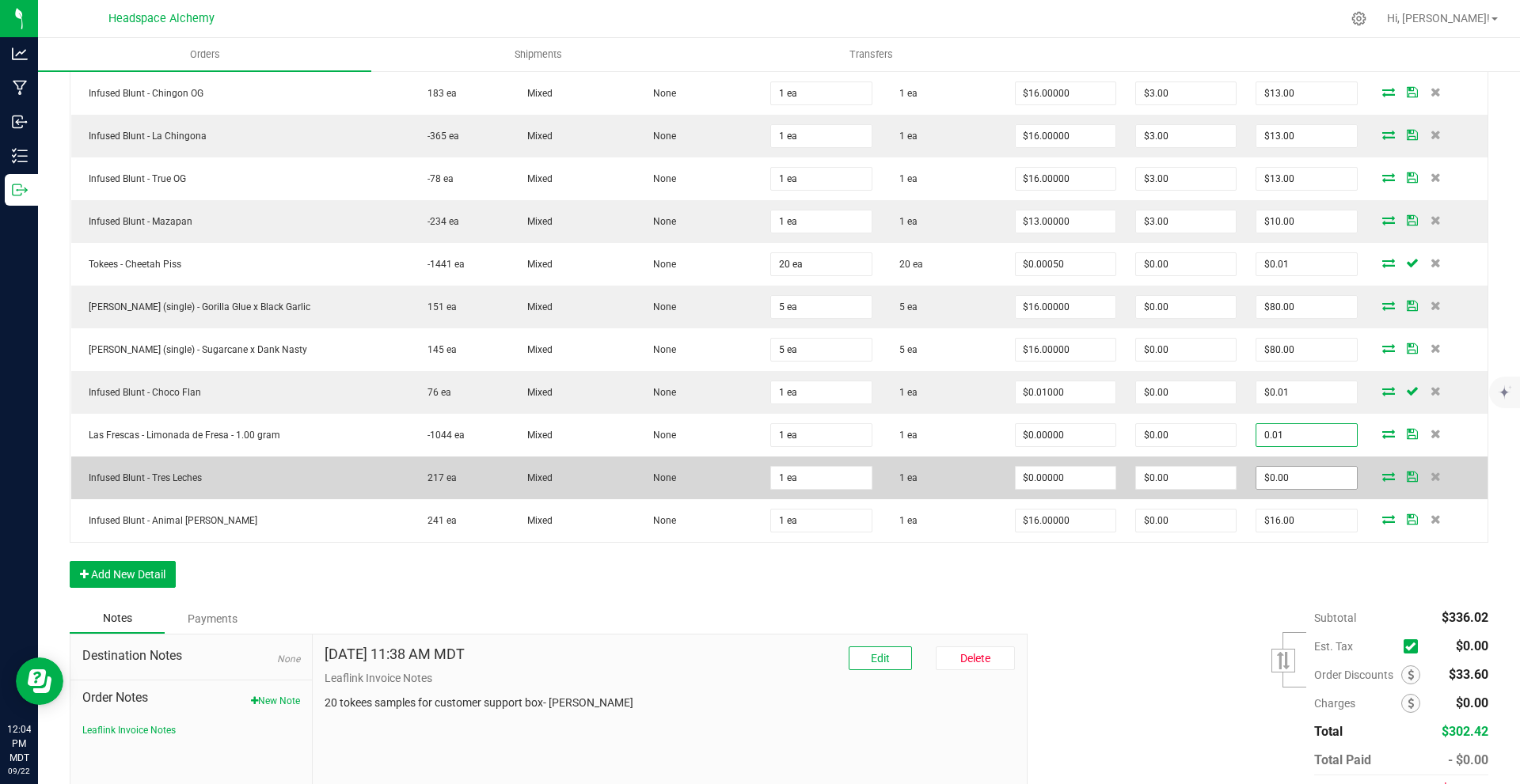
type input "0.01"
type input "$0.01000"
type input "$0.01"
click at [758, 475] on input "0" at bounding box center [1307, 477] width 100 height 22
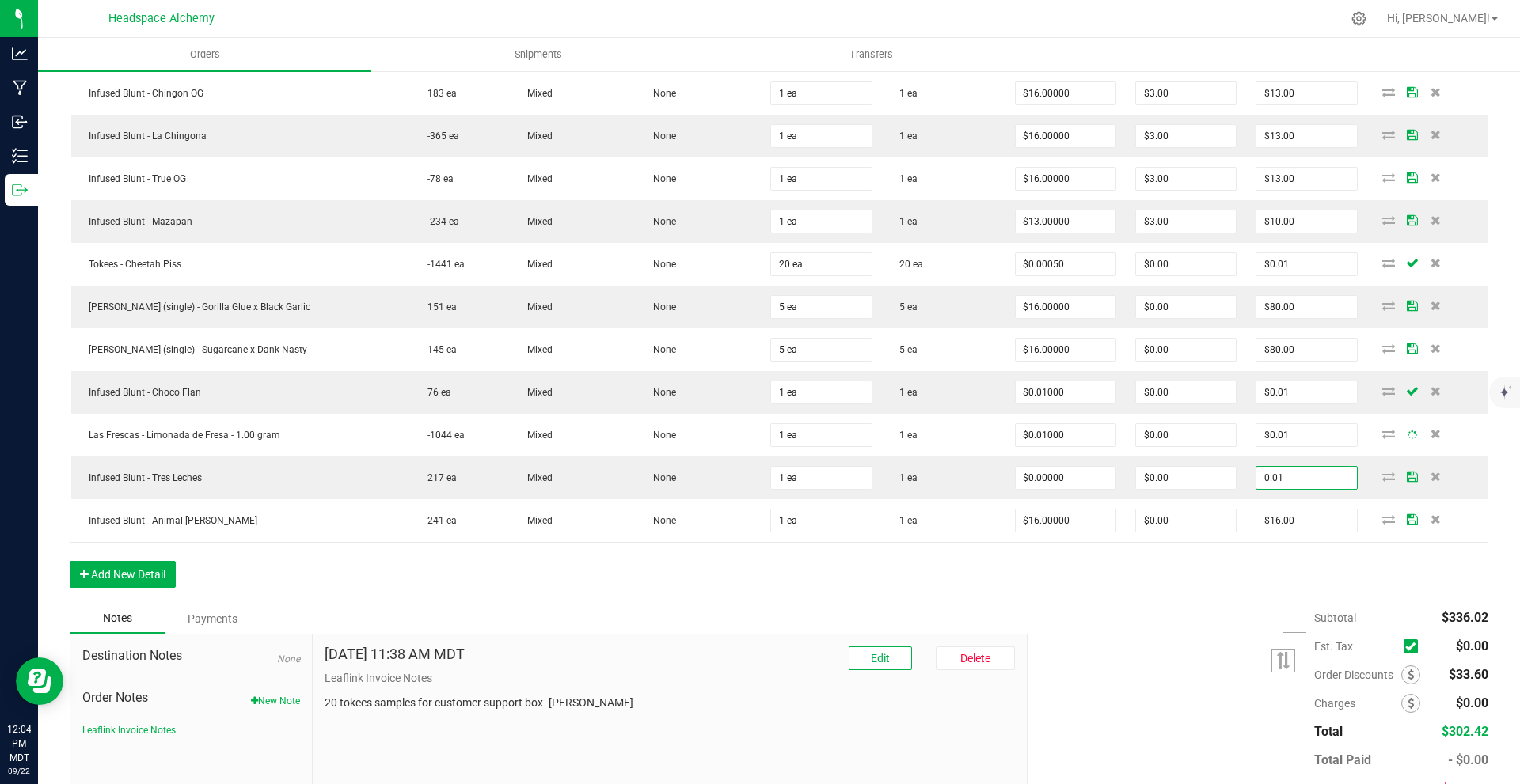
type input "0.01"
type input "$0.01000"
type input "$0.01"
click at [758, 574] on div "Order Details Print All Labels Item Sellable Strain Lot Number Qty Ordered Qty …" at bounding box center [779, 3] width 1419 height 1201
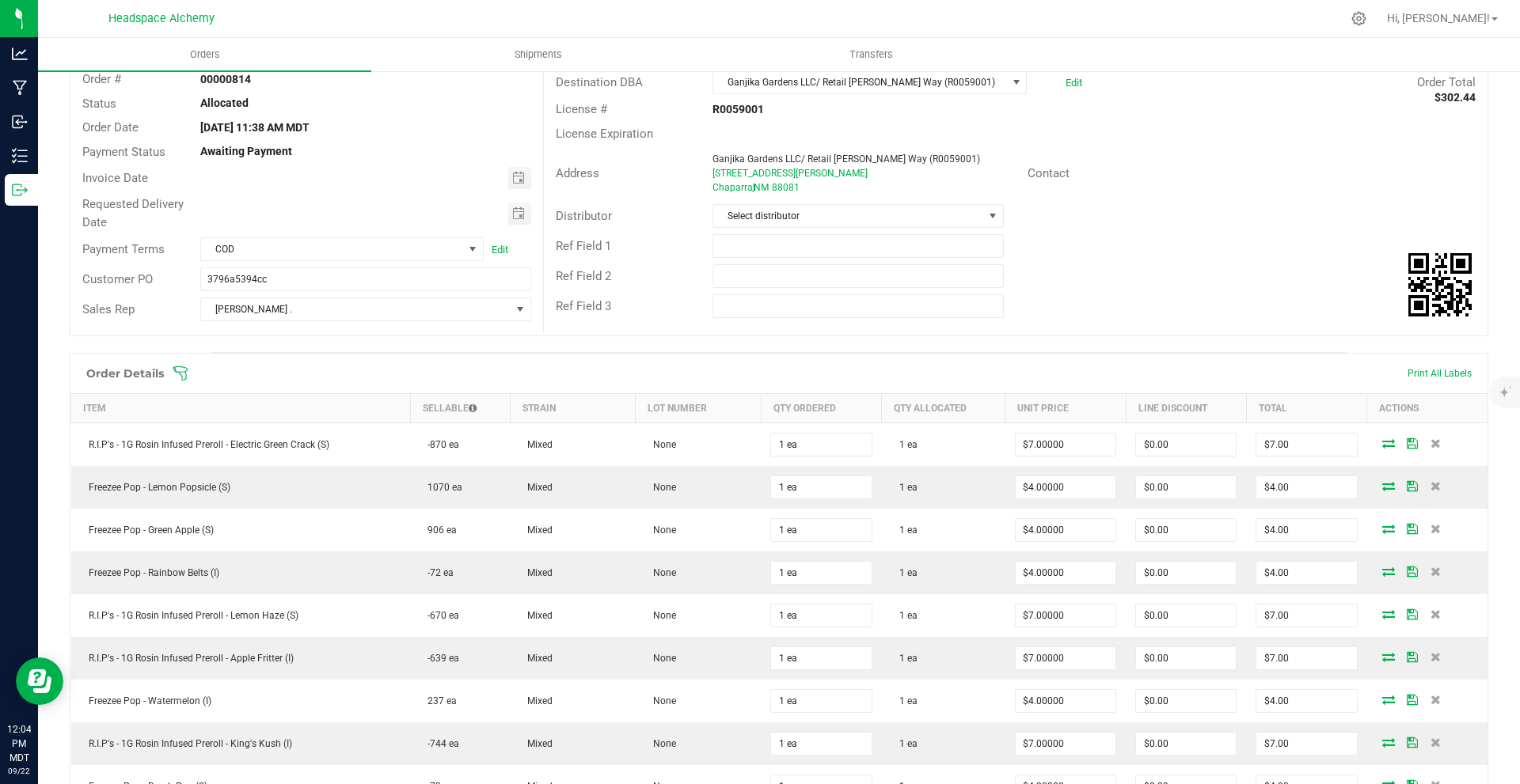
scroll to position [0, 0]
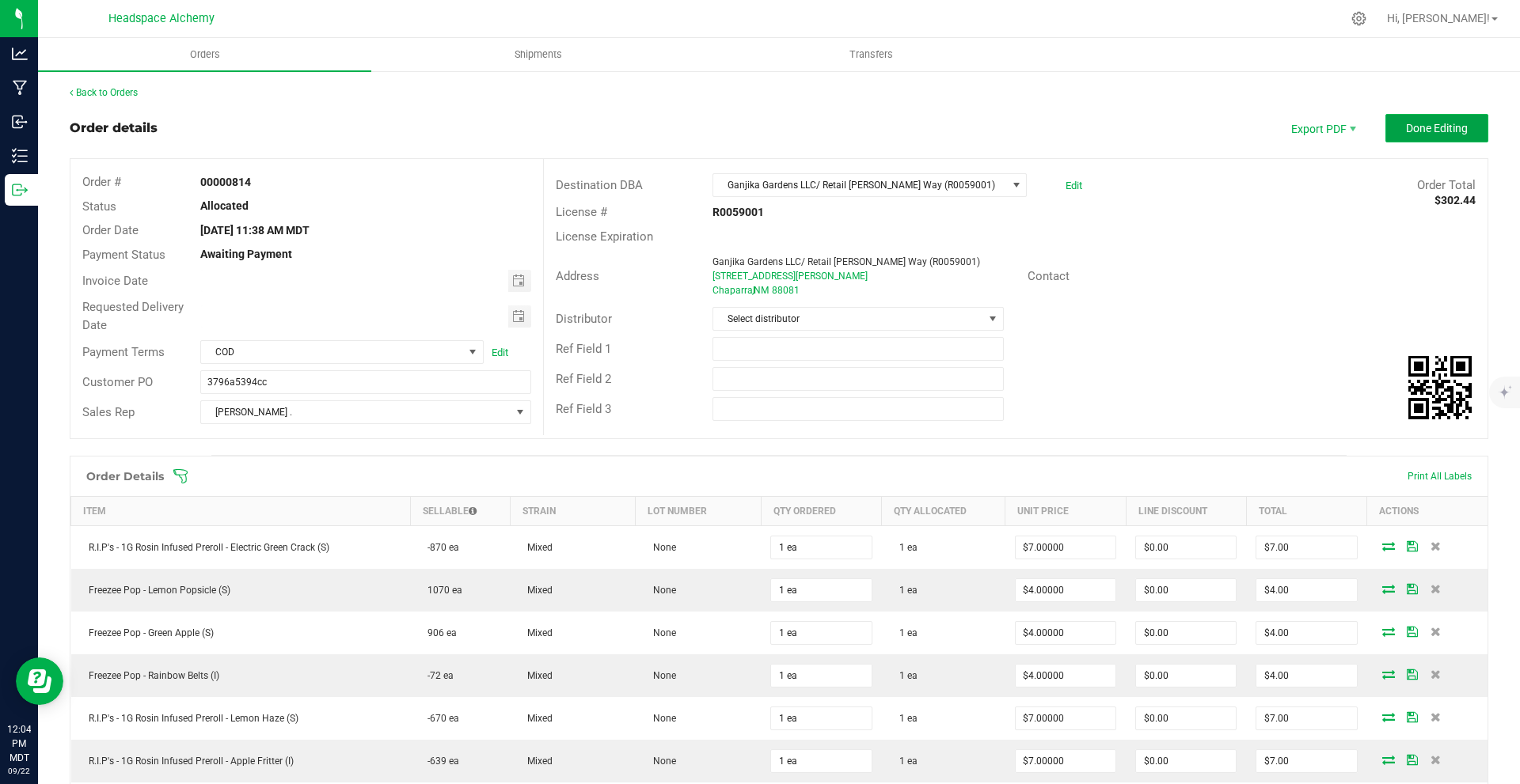
click at [758, 123] on span "Done Editing" at bounding box center [1437, 128] width 62 height 12
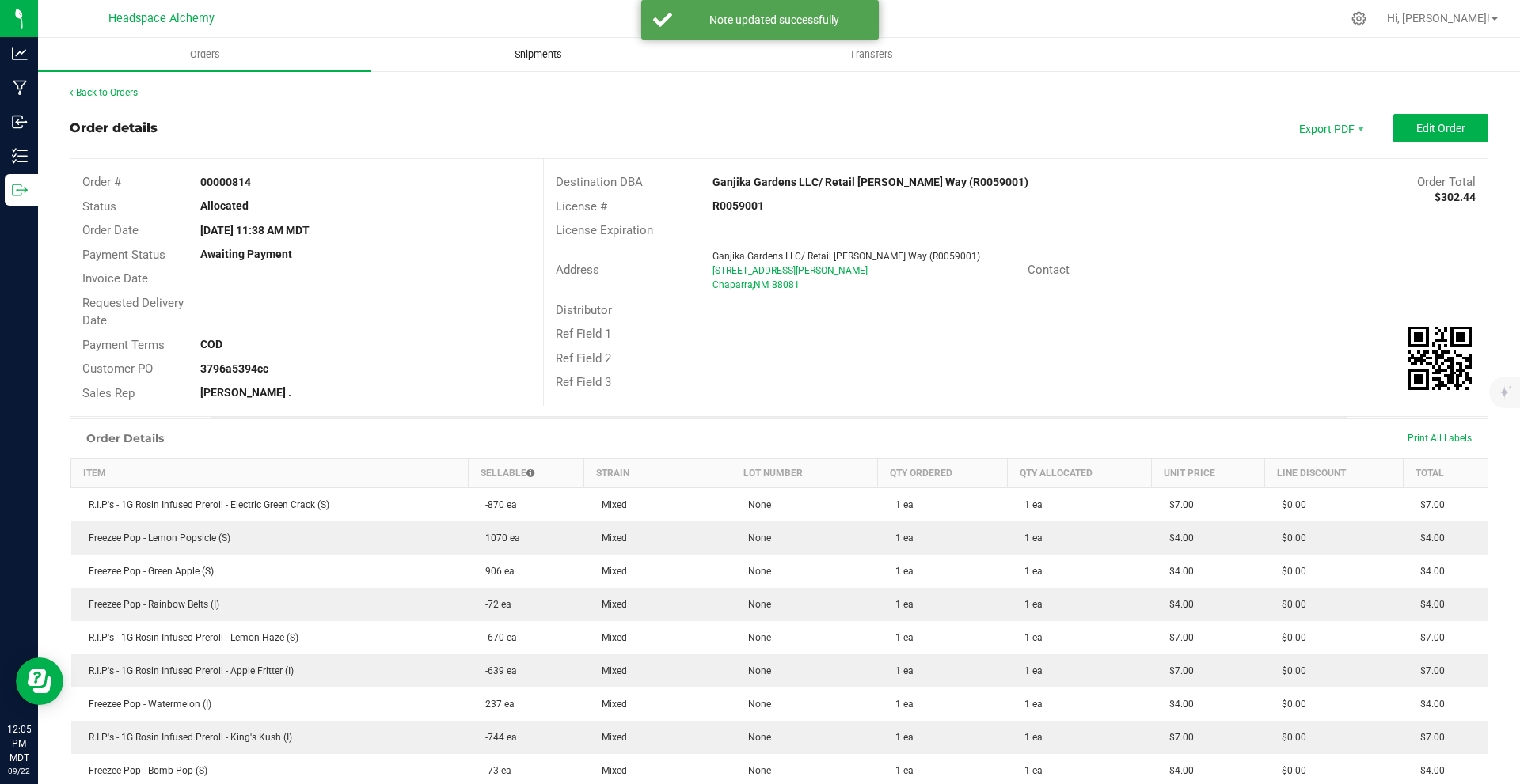
click at [526, 46] on uib-tab-heading "Shipments" at bounding box center [538, 54] width 332 height 31
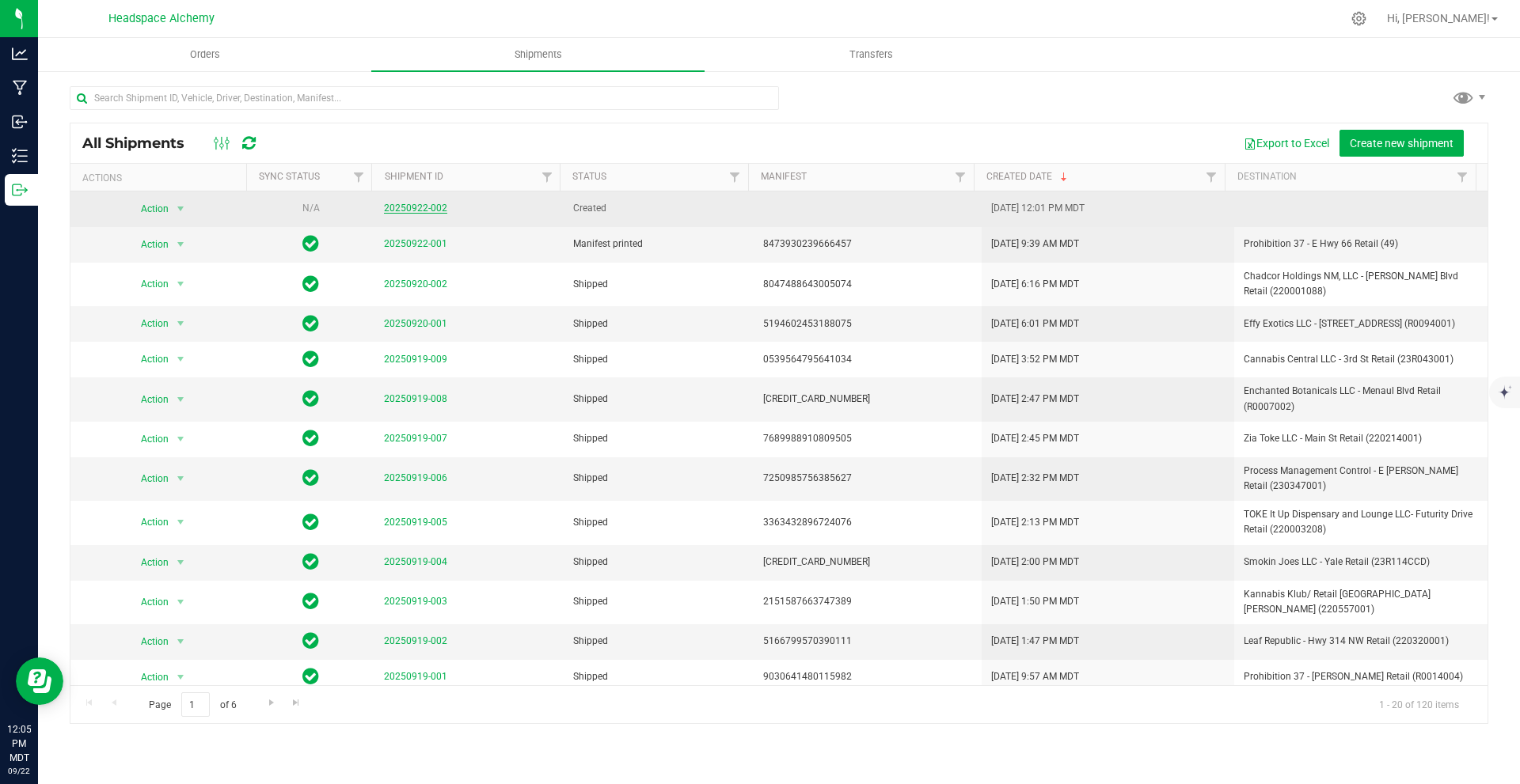
click at [407, 209] on link "20250922-002" at bounding box center [415, 209] width 63 height 11
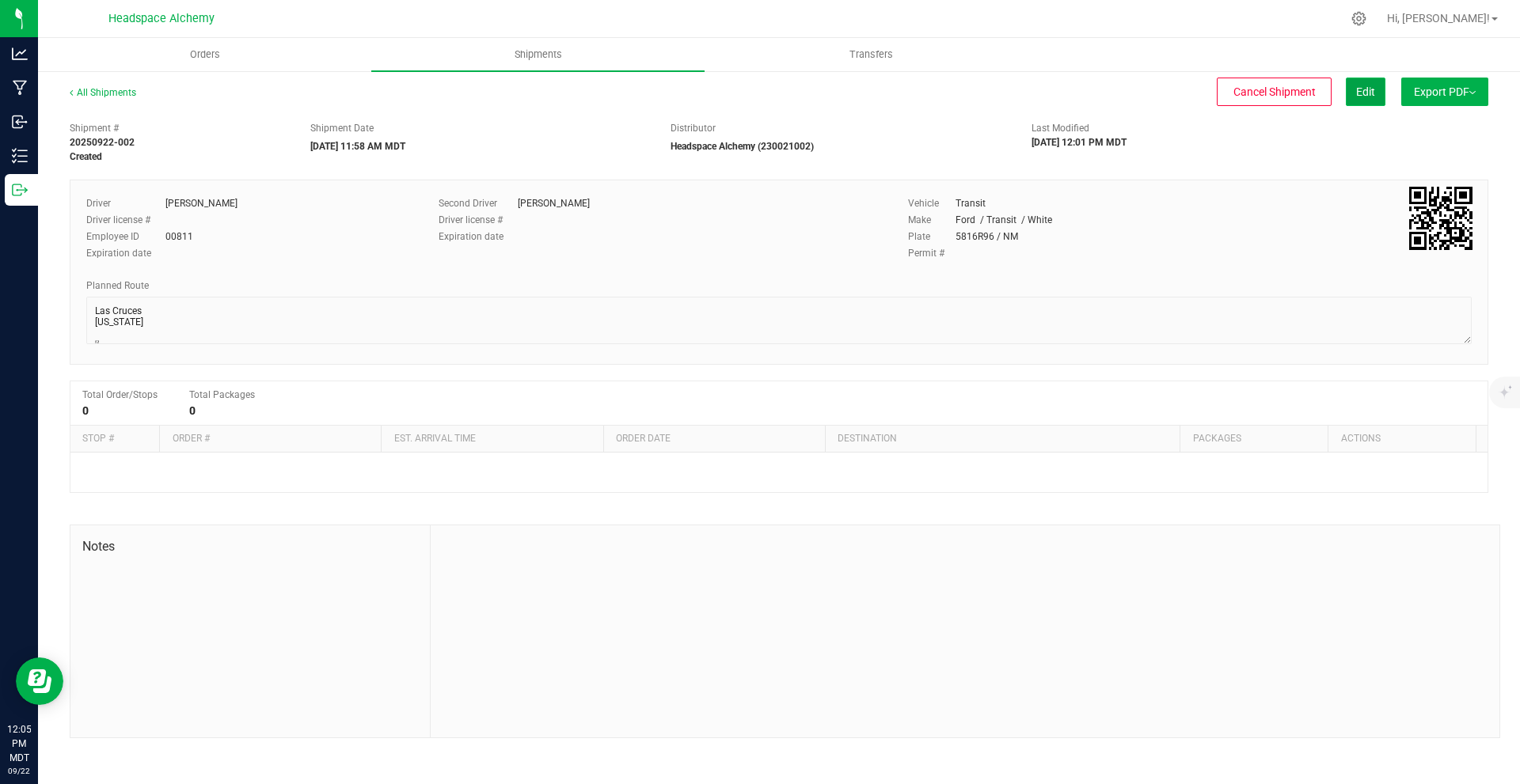
click at [758, 90] on span "Edit" at bounding box center [1366, 91] width 19 height 12
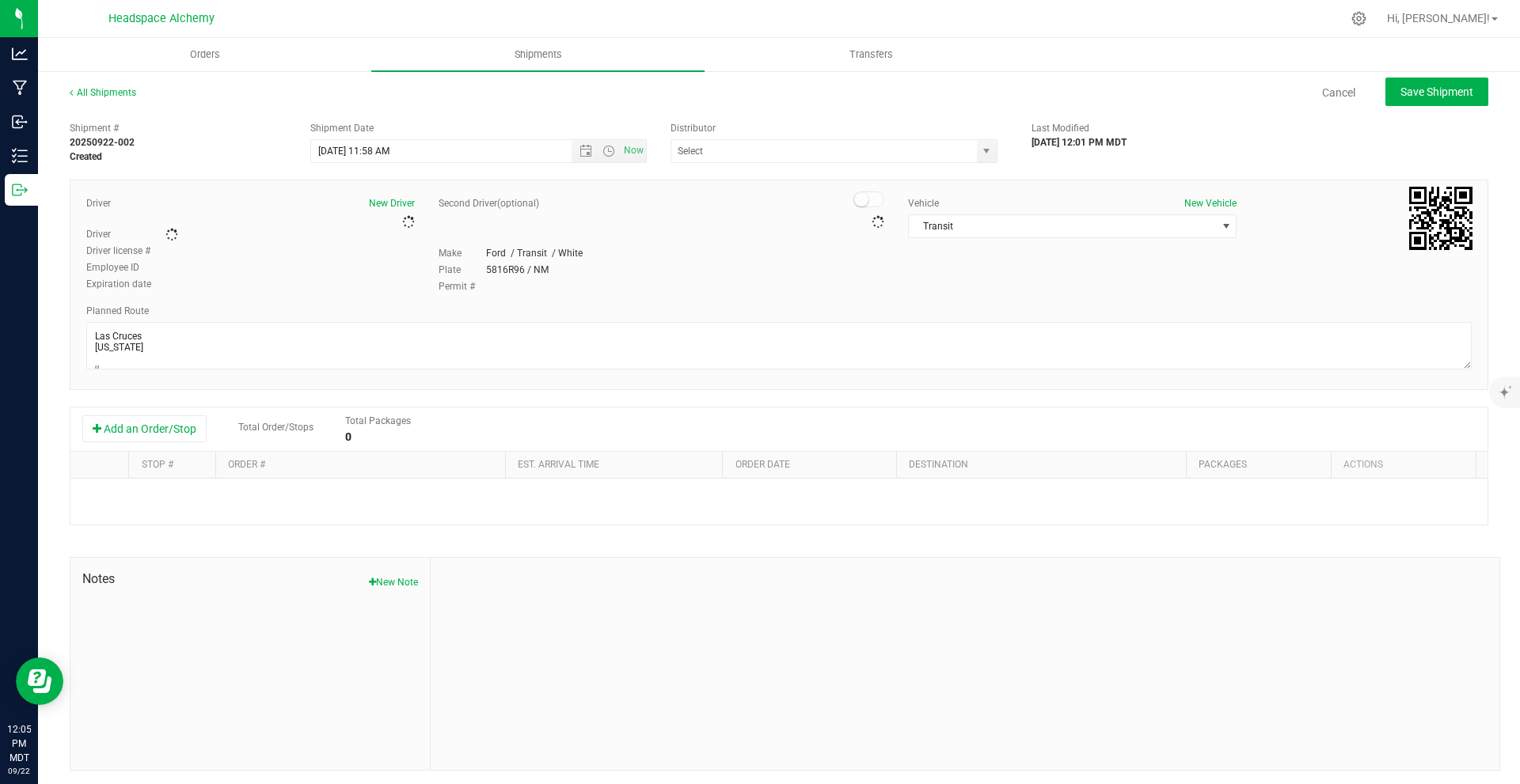
type input "Headspace Alchemy (230021002)"
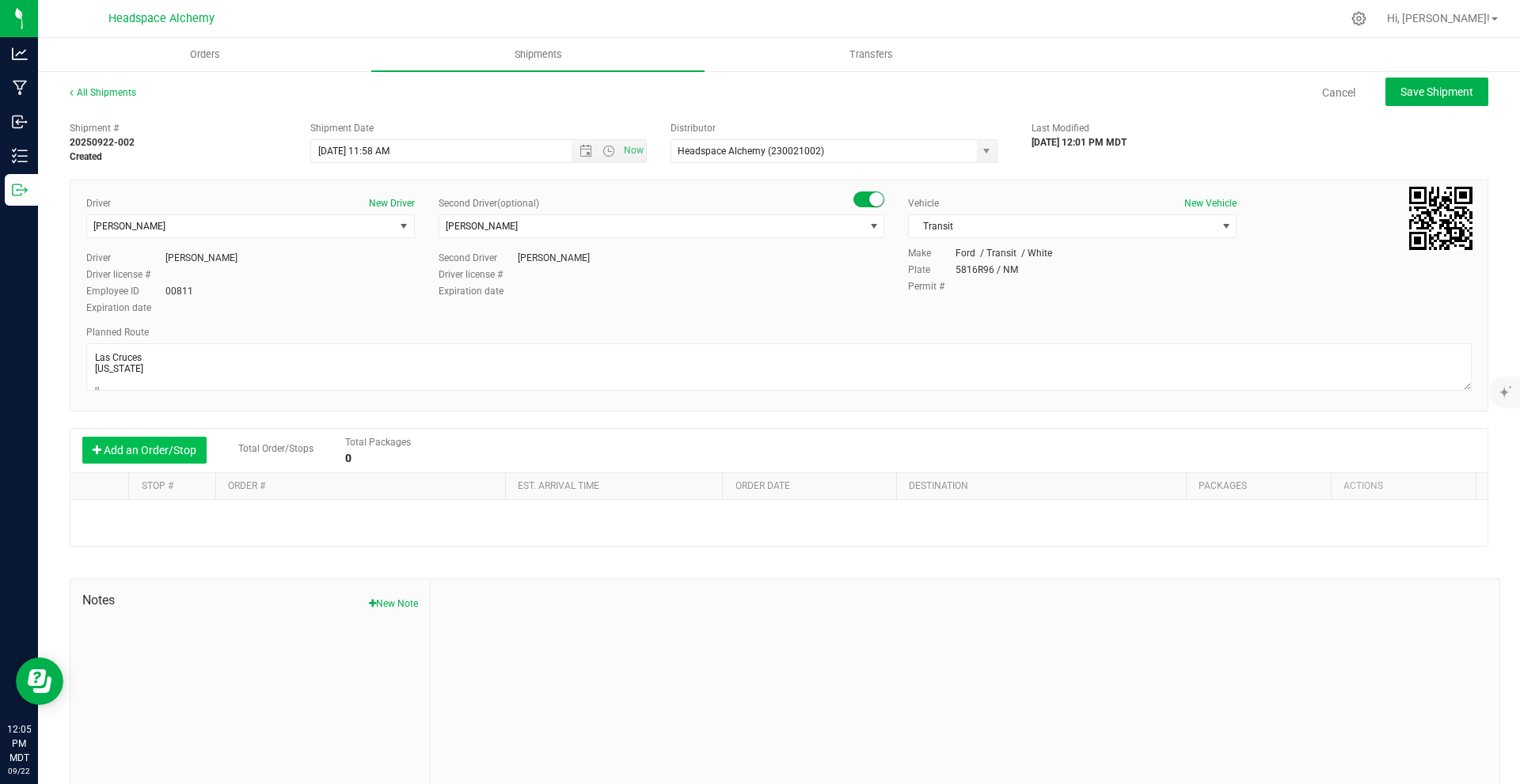
click at [140, 453] on button "Add an Order/Stop" at bounding box center [144, 451] width 124 height 27
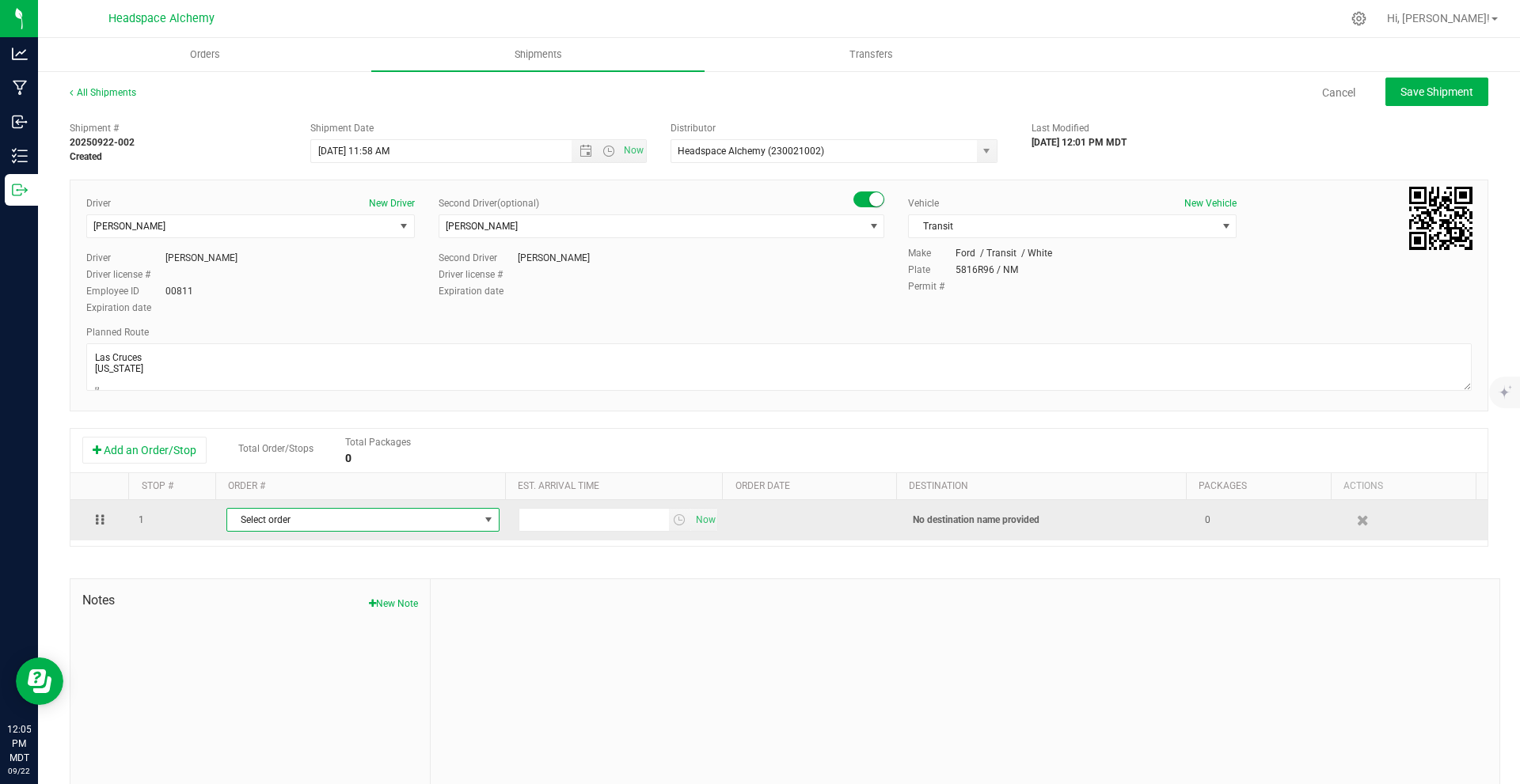
click at [330, 523] on span "Select order" at bounding box center [353, 519] width 252 height 22
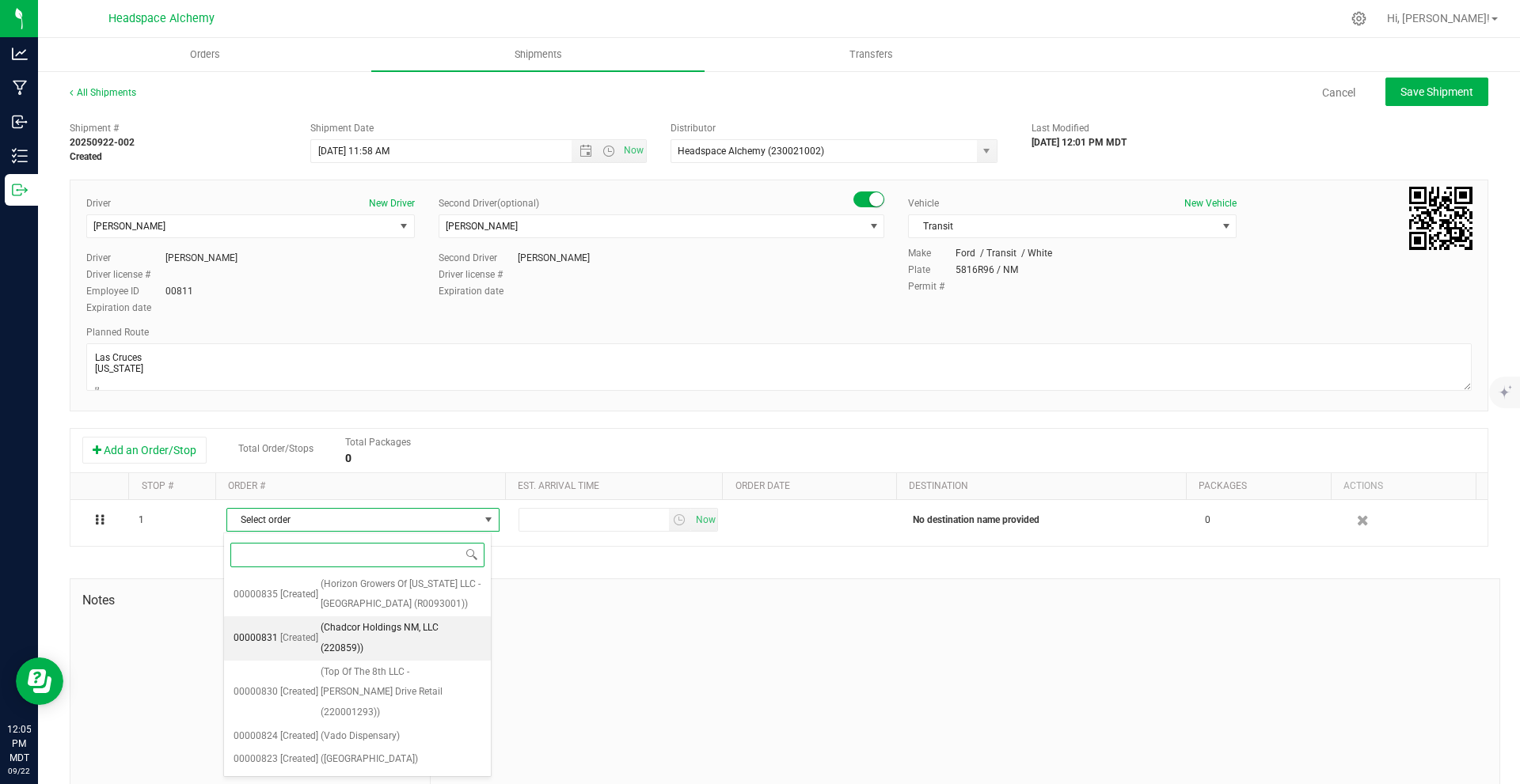
scroll to position [1219, 0]
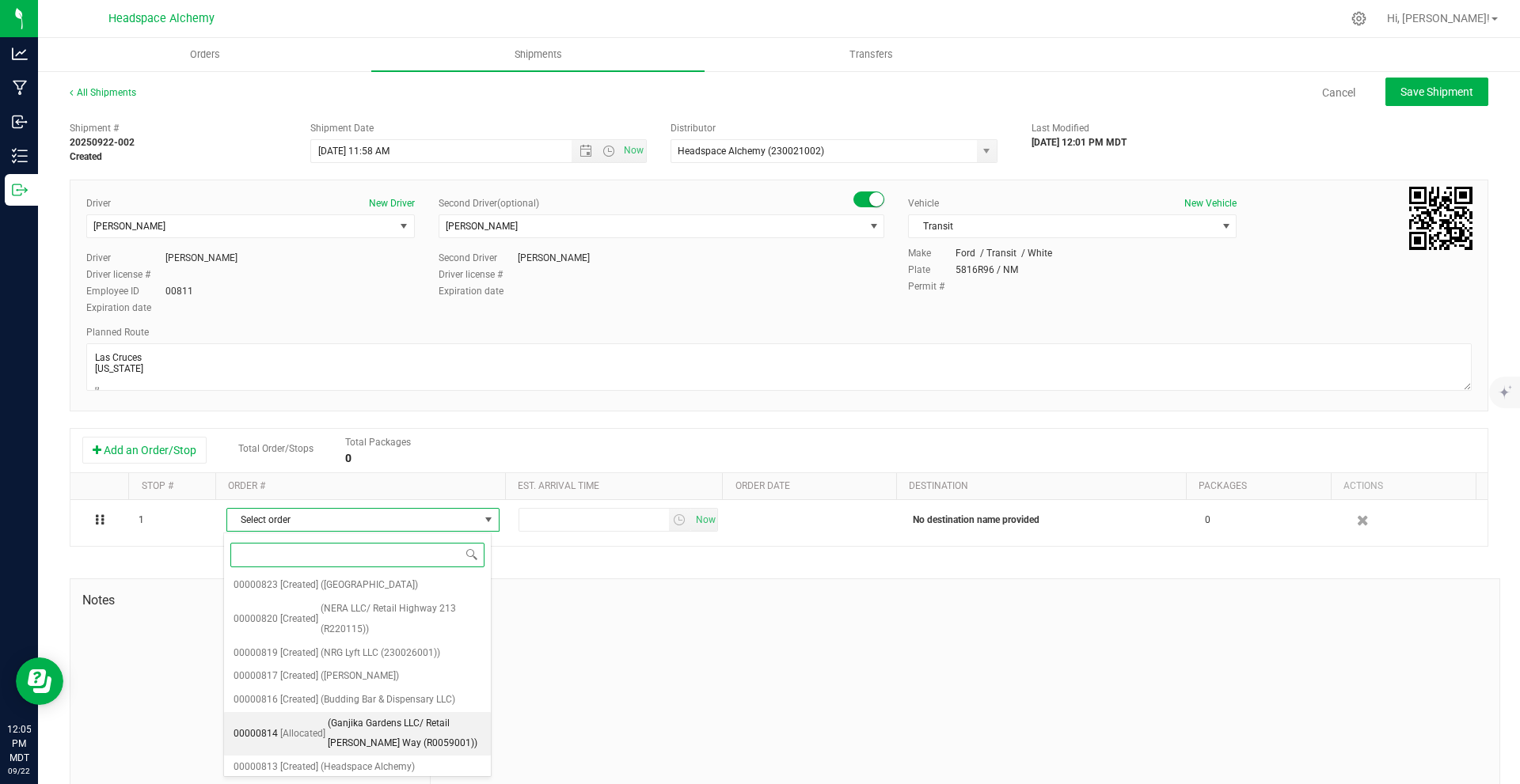
click at [348, 714] on span "(Ganjika Gardens LLC/ Retail [PERSON_NAME] Way (R0059001))" at bounding box center [404, 734] width 153 height 40
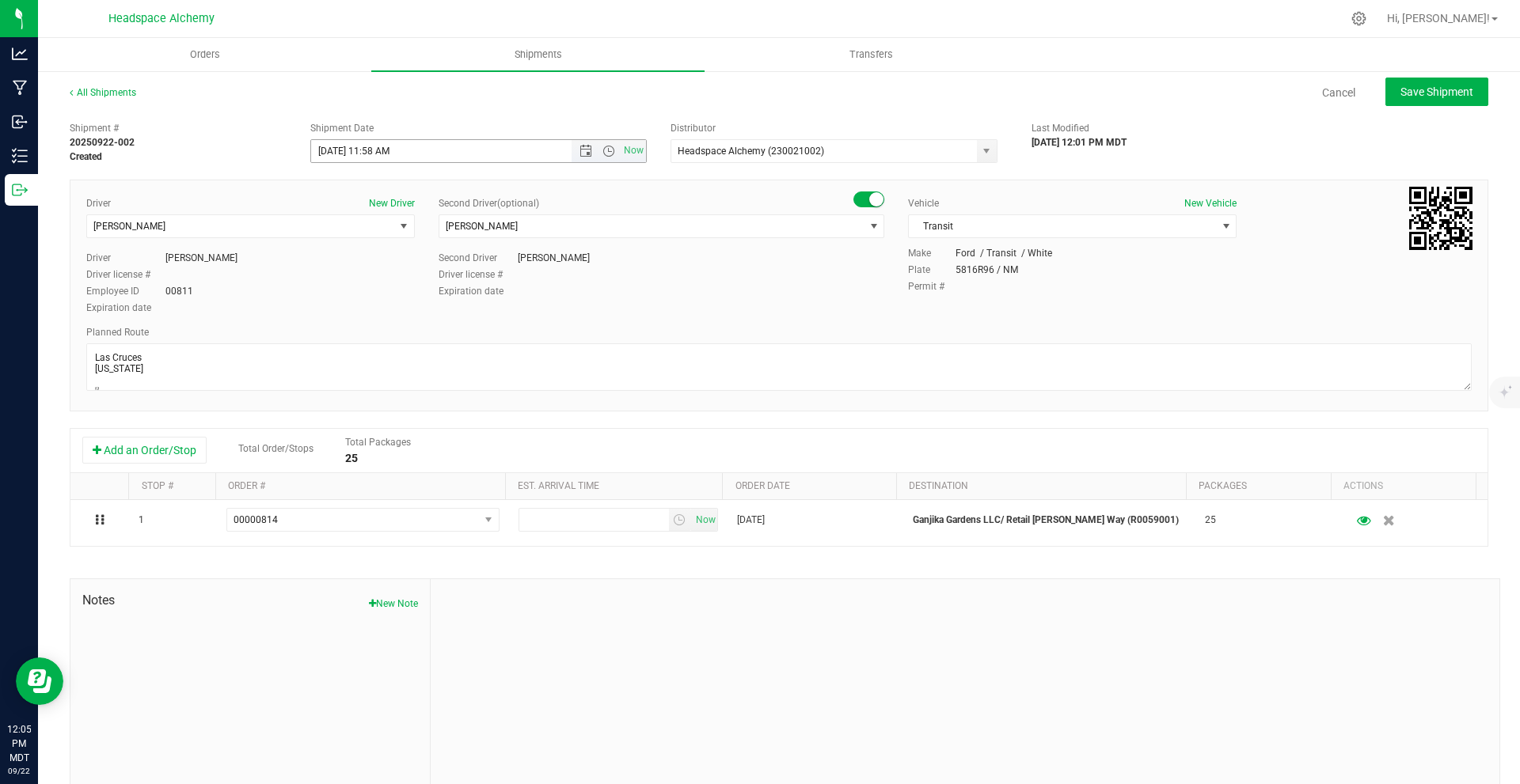
click at [578, 142] on span "Now" at bounding box center [609, 151] width 74 height 22
click at [584, 152] on span "Open the date view" at bounding box center [585, 151] width 12 height 12
click at [375, 309] on link "23" at bounding box center [369, 312] width 23 height 25
click at [758, 91] on span "Save Shipment" at bounding box center [1437, 91] width 72 height 12
type input "[DATE] 5:58 PM"
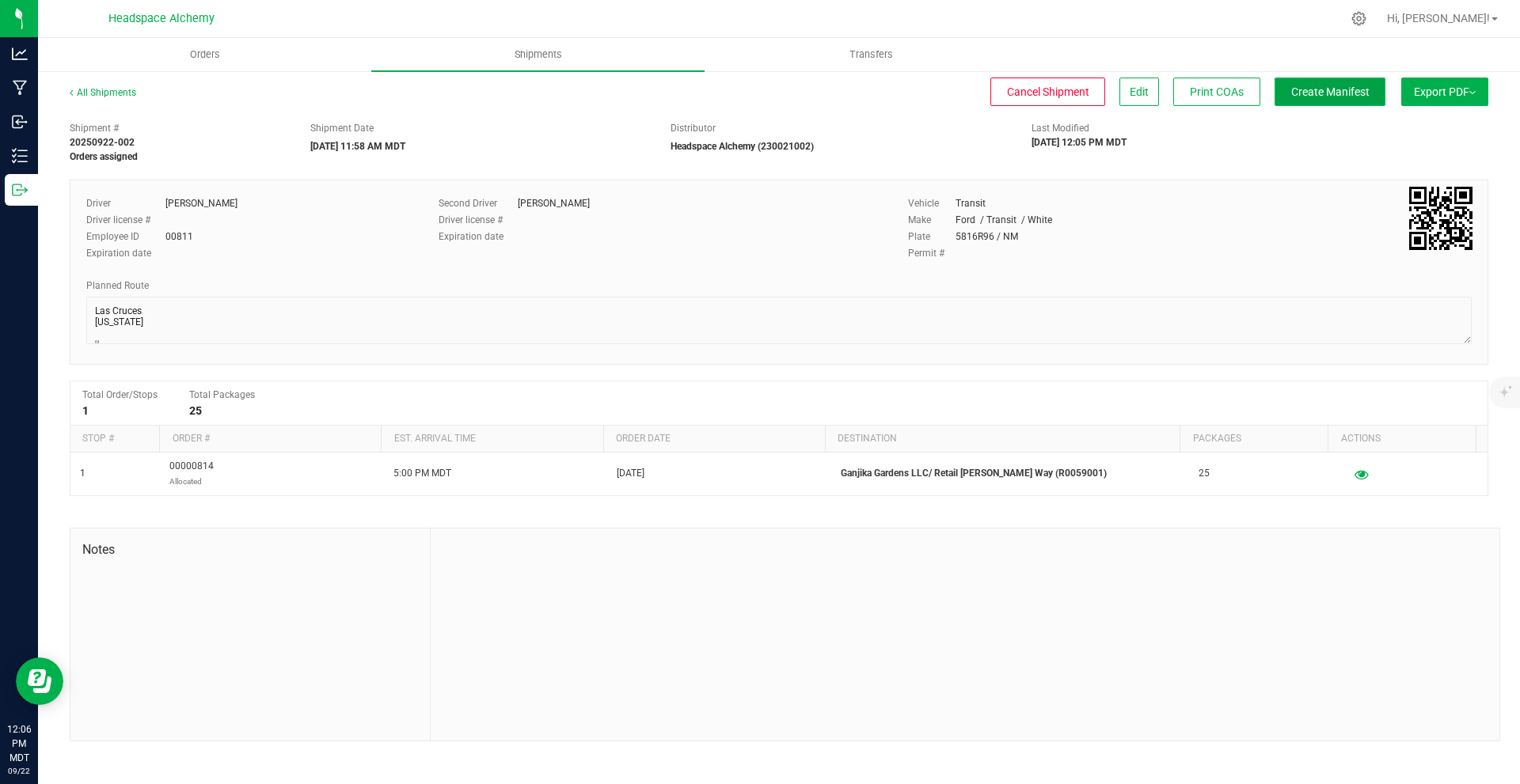
click at [758, 92] on span "Create Manifest" at bounding box center [1330, 91] width 78 height 12
click at [758, 87] on span "Export PDF" at bounding box center [1445, 91] width 62 height 12
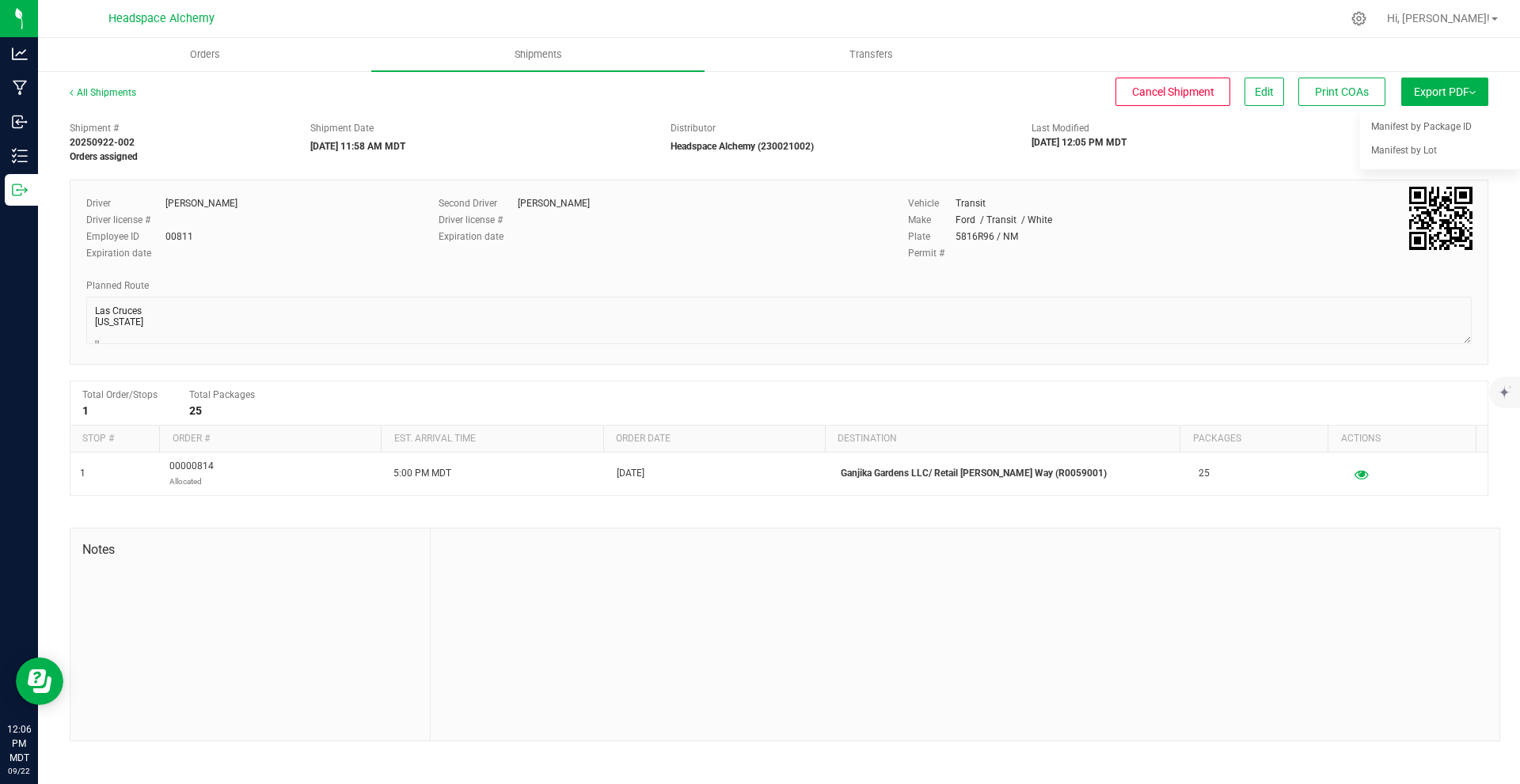
click at [758, 124] on span "Manifest by Package ID" at bounding box center [1422, 127] width 101 height 11
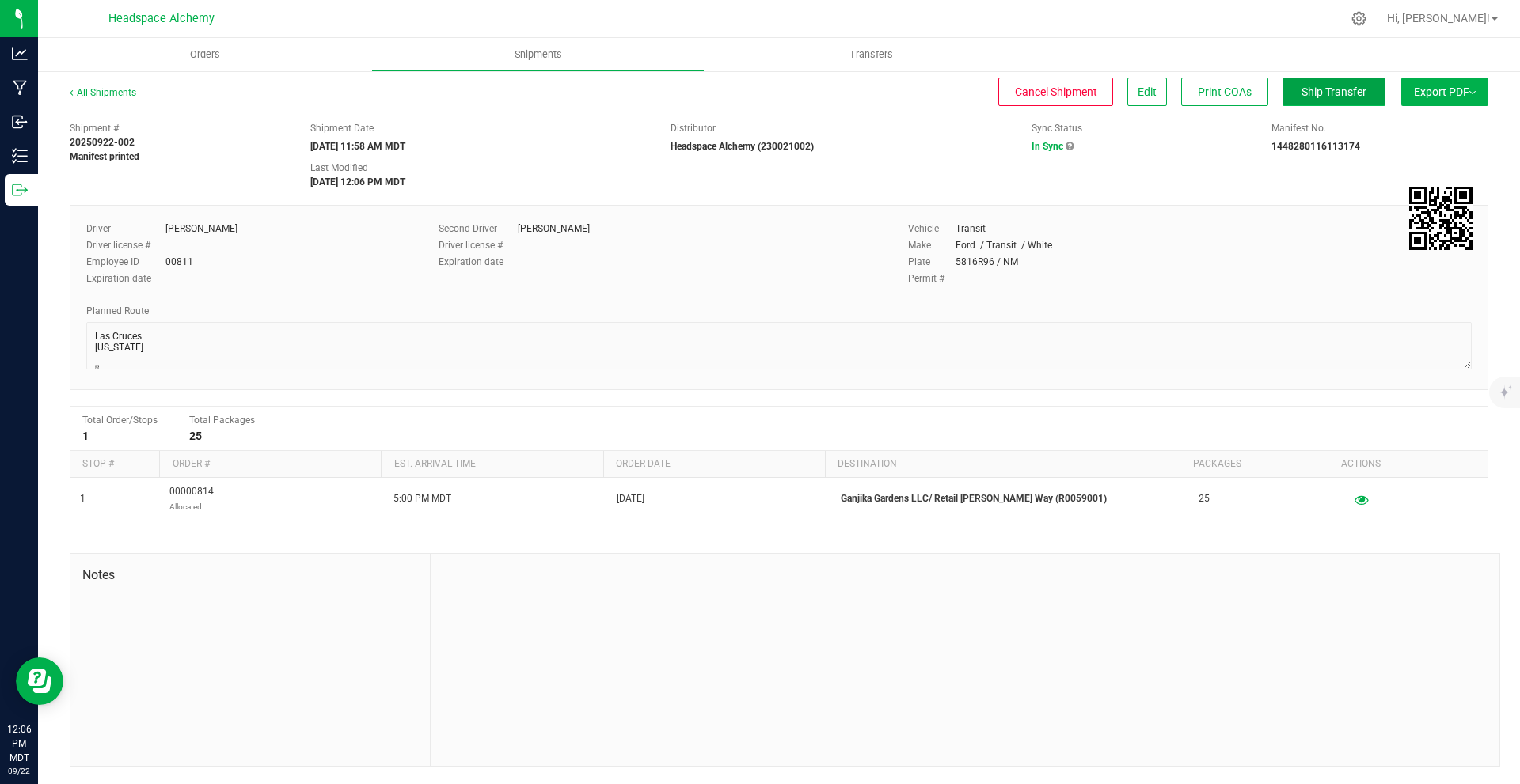
click at [758, 96] on span "Ship Transfer" at bounding box center [1334, 91] width 65 height 12
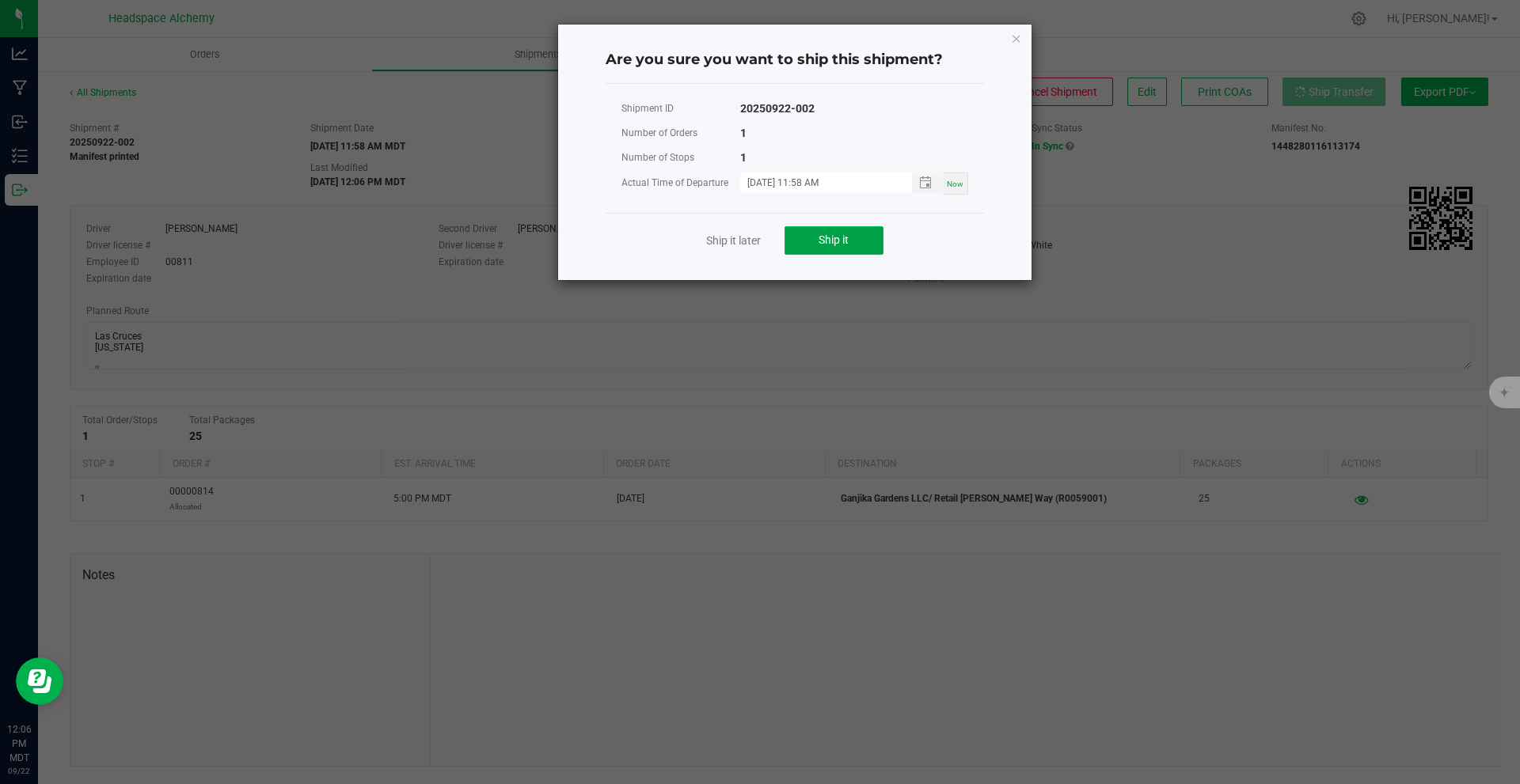
click at [758, 246] on span "Ship it" at bounding box center [834, 239] width 30 height 12
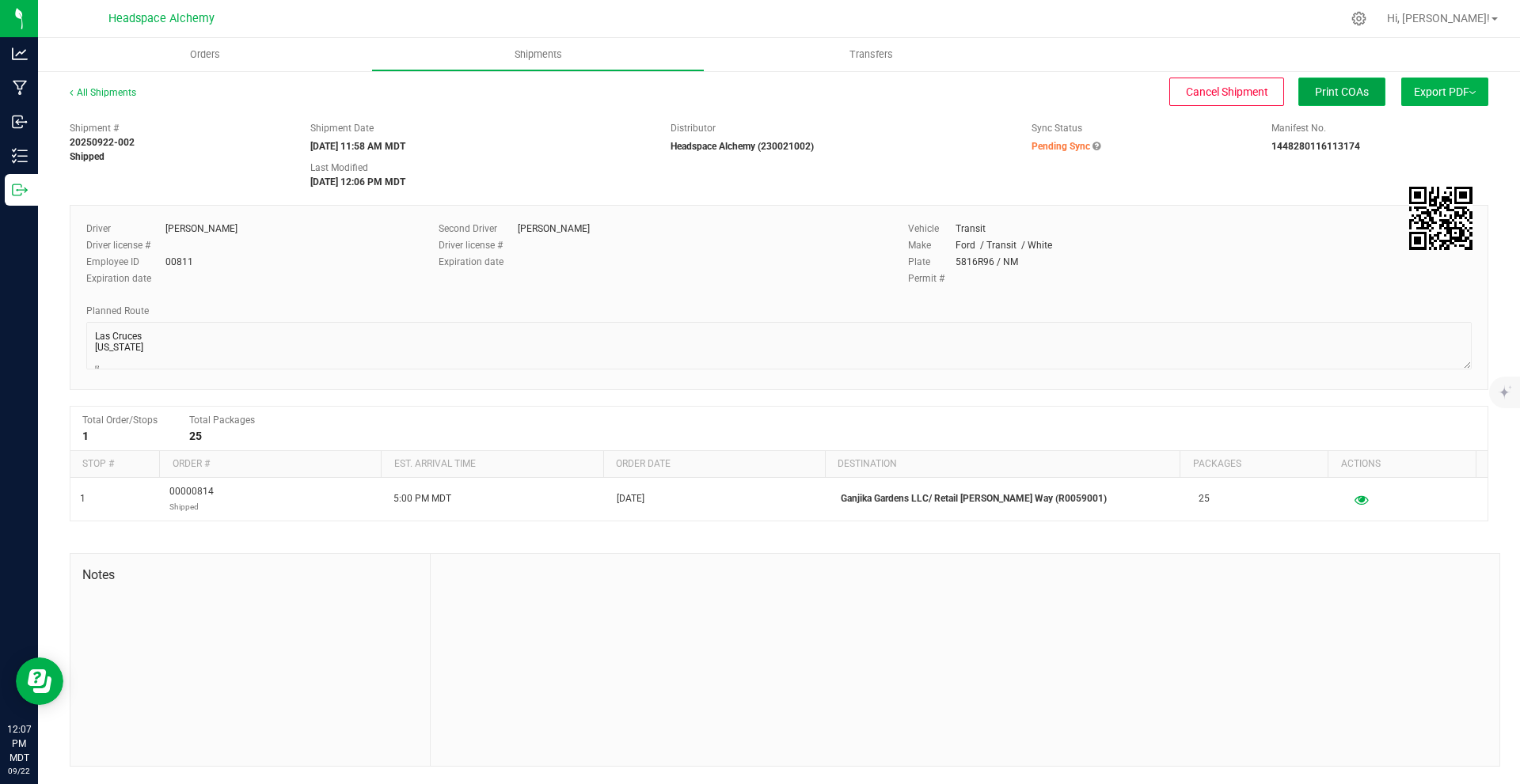
click at [758, 87] on span "Print COAs" at bounding box center [1342, 91] width 54 height 12
